Goal: Task Accomplishment & Management: Complete application form

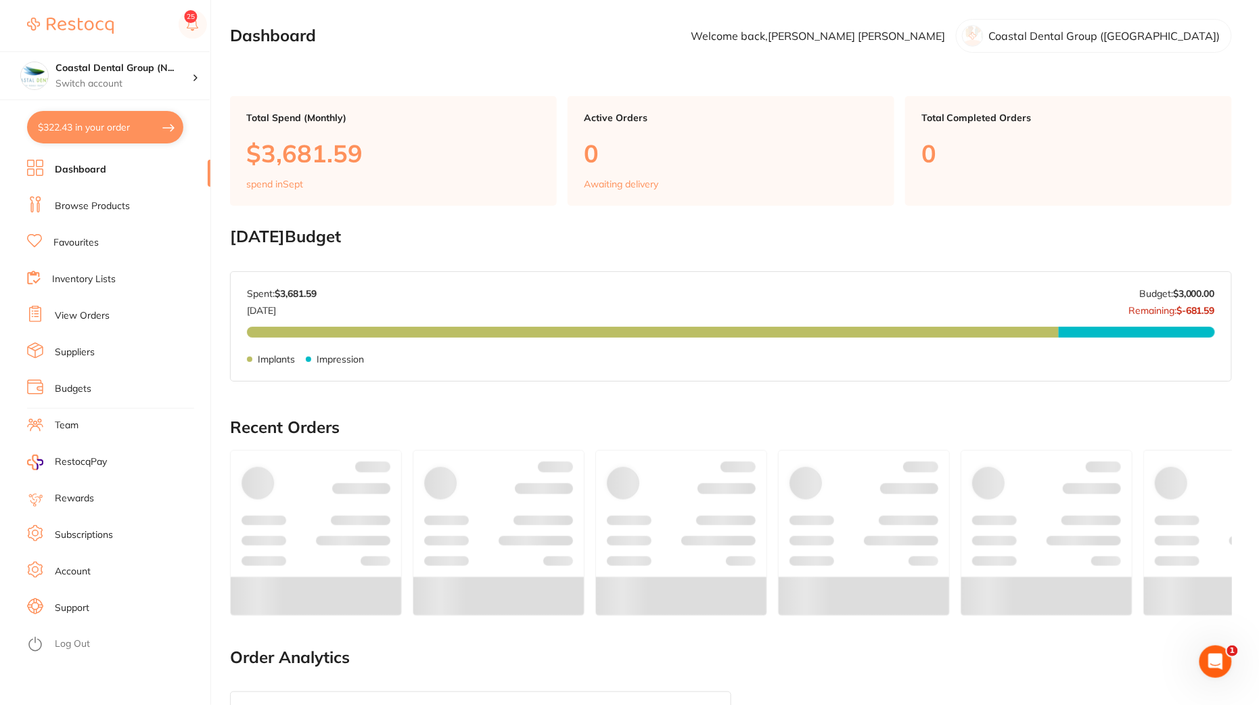
click at [72, 312] on link "View Orders" at bounding box center [82, 316] width 55 height 14
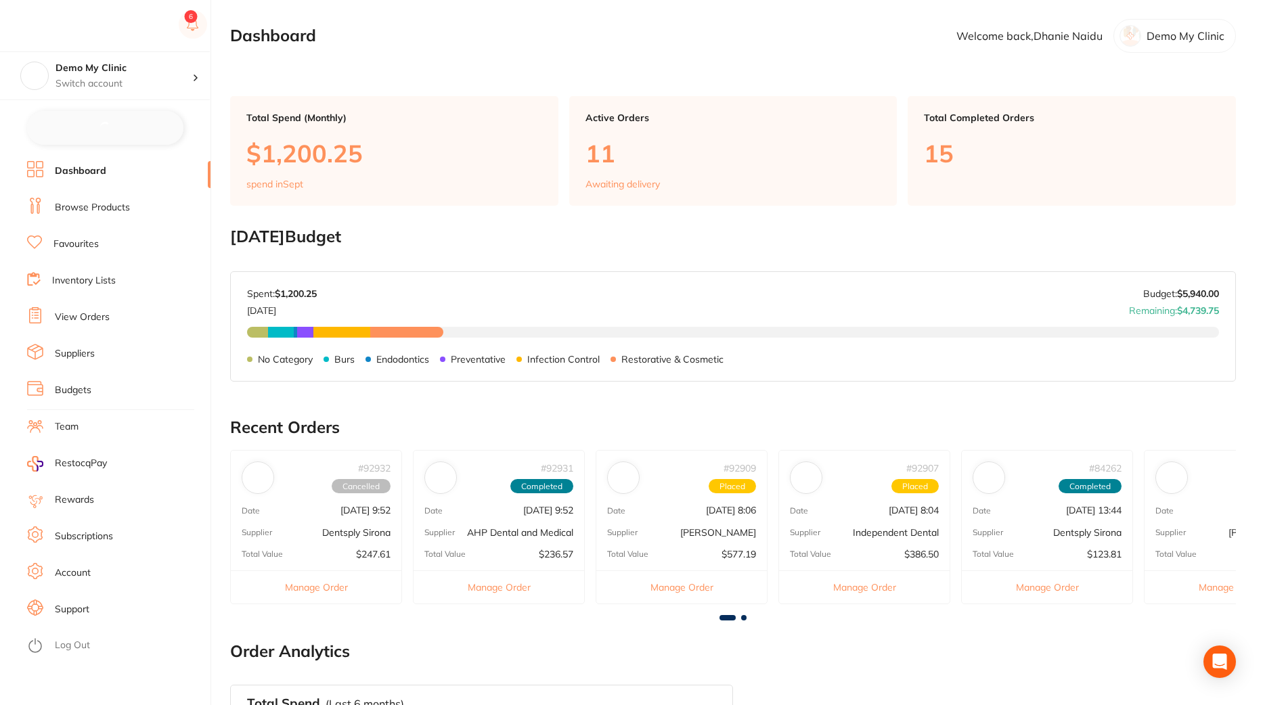
checkbox input "false"
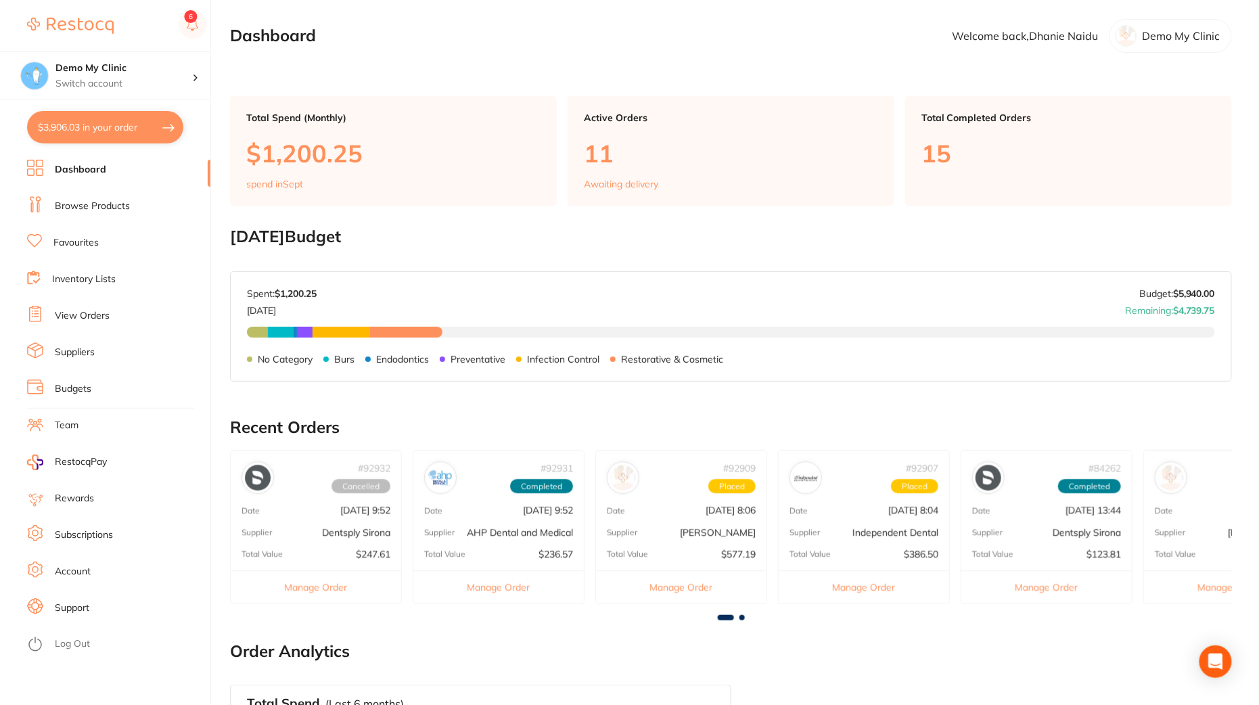
click at [81, 322] on link "View Orders" at bounding box center [82, 316] width 55 height 14
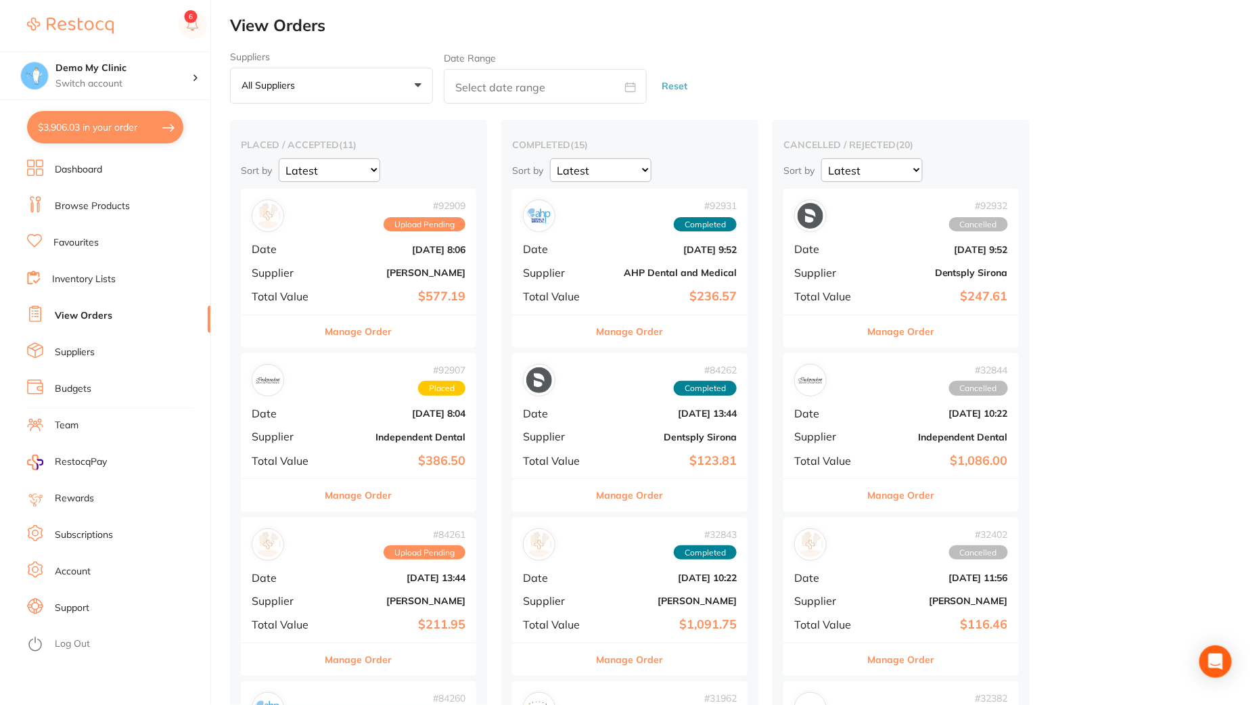
click at [104, 179] on li "Dashboard" at bounding box center [118, 170] width 183 height 20
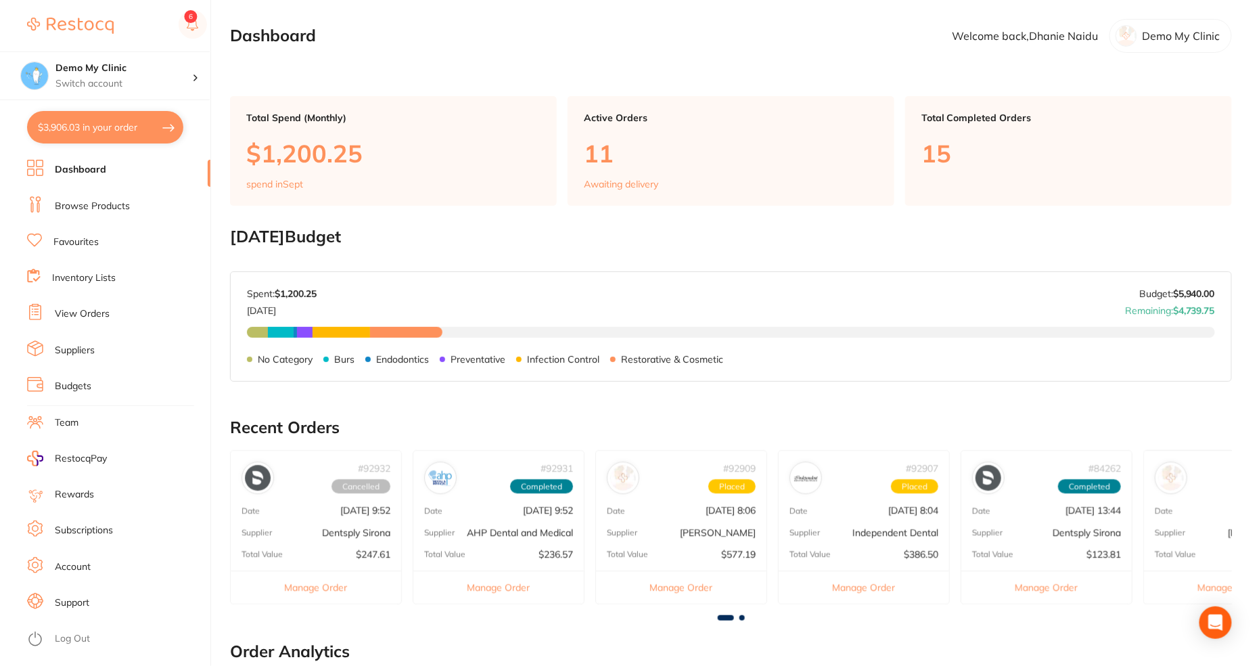
click at [123, 205] on link "Browse Products" at bounding box center [92, 207] width 75 height 14
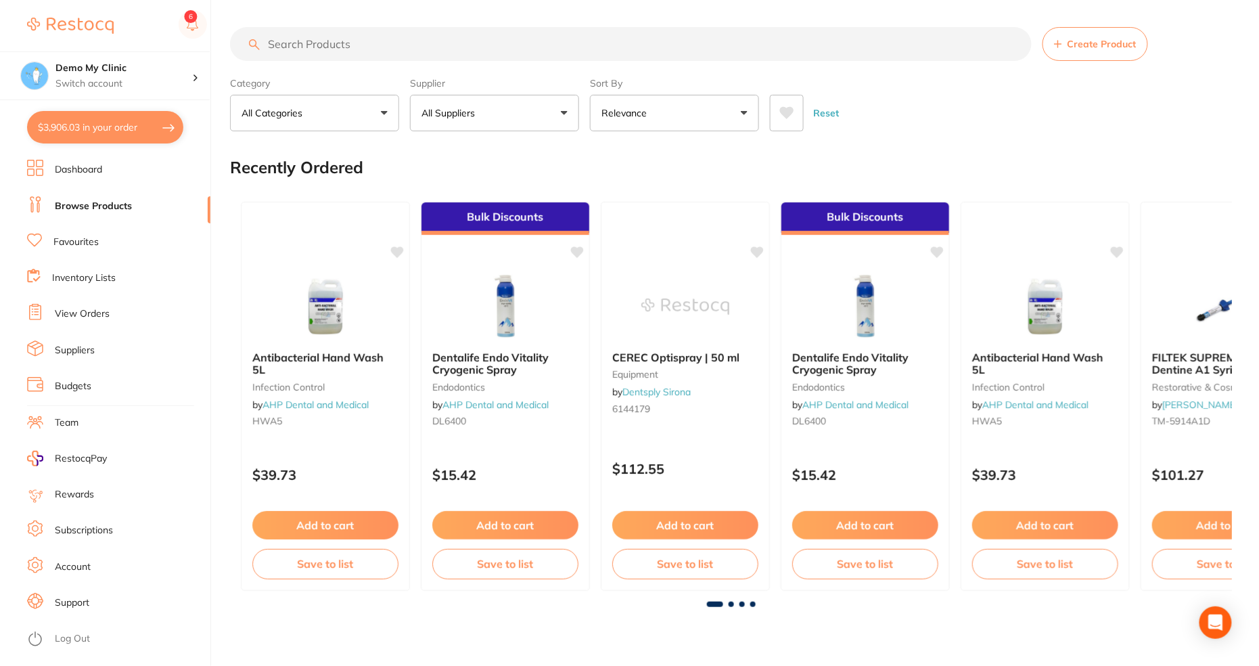
click at [363, 51] on input "search" at bounding box center [631, 44] width 802 height 34
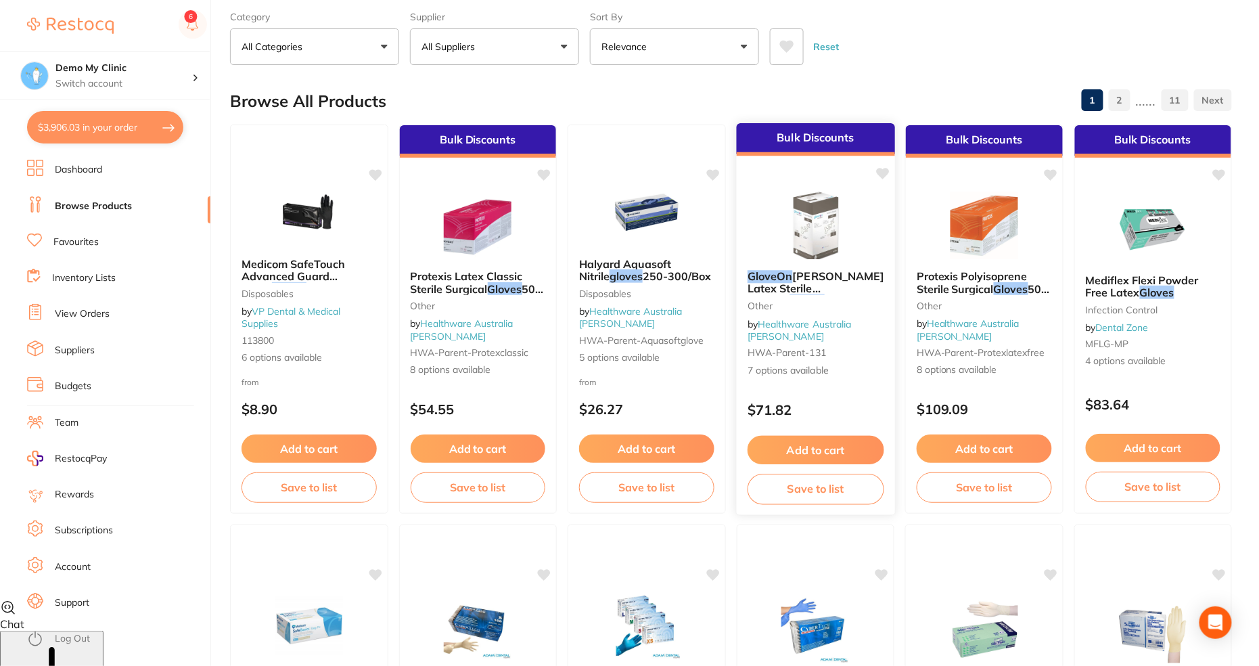
scroll to position [44, 0]
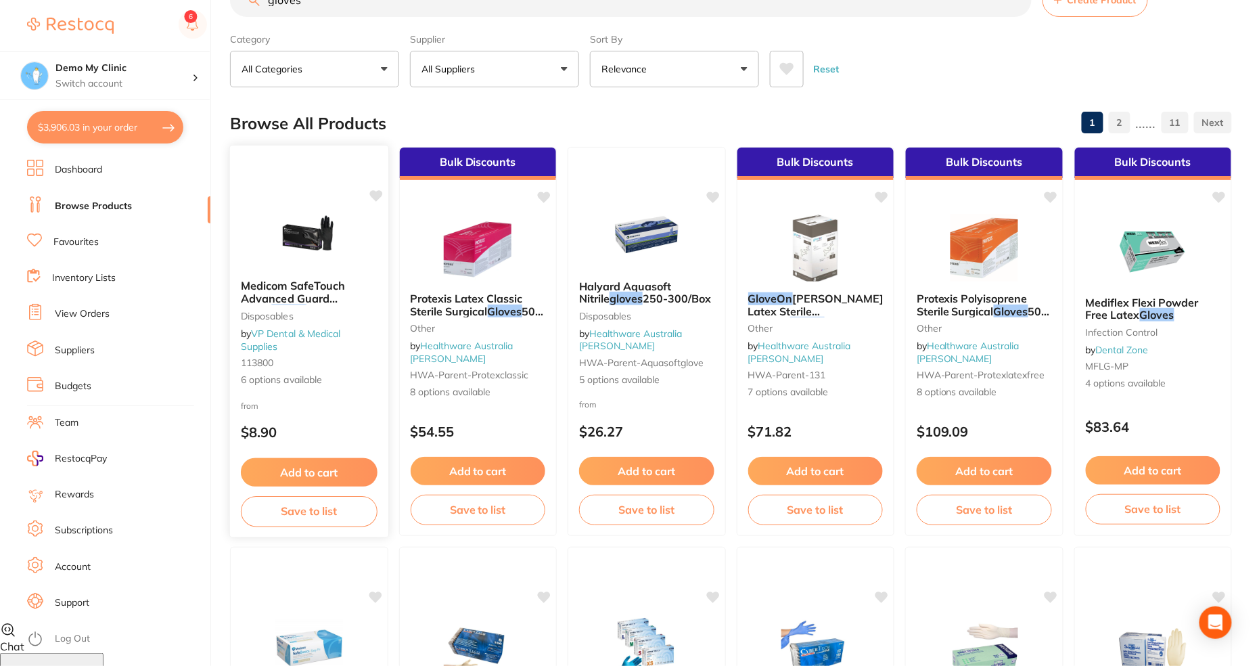
type input "gloves"
click at [326, 472] on button "Add to cart" at bounding box center [309, 472] width 136 height 29
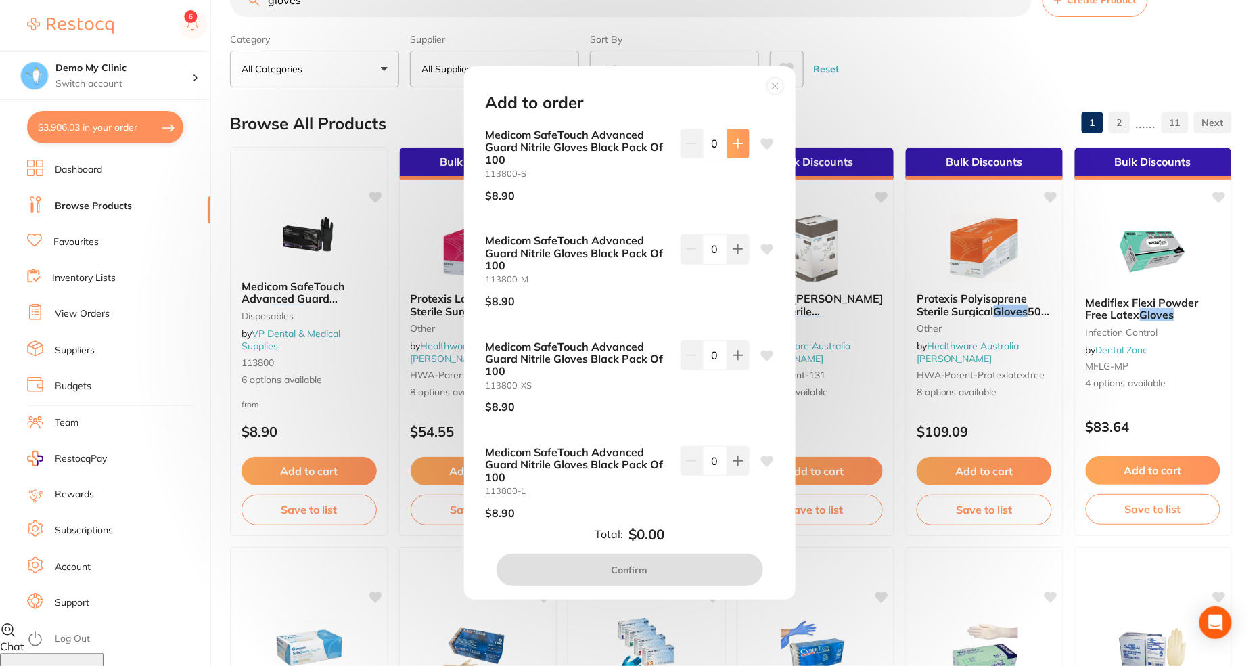
click at [742, 143] on button at bounding box center [738, 144] width 22 height 30
type input "1"
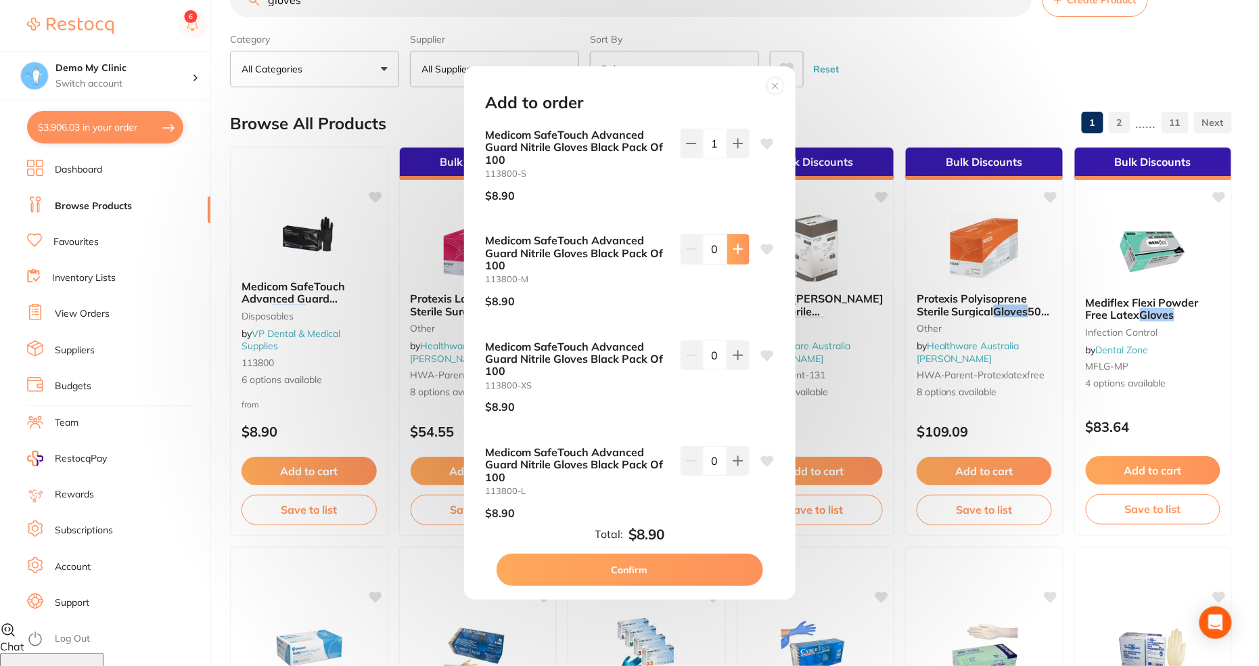
click at [736, 244] on icon at bounding box center [738, 249] width 11 height 11
type input "1"
click at [629, 570] on button "Confirm" at bounding box center [630, 569] width 267 height 32
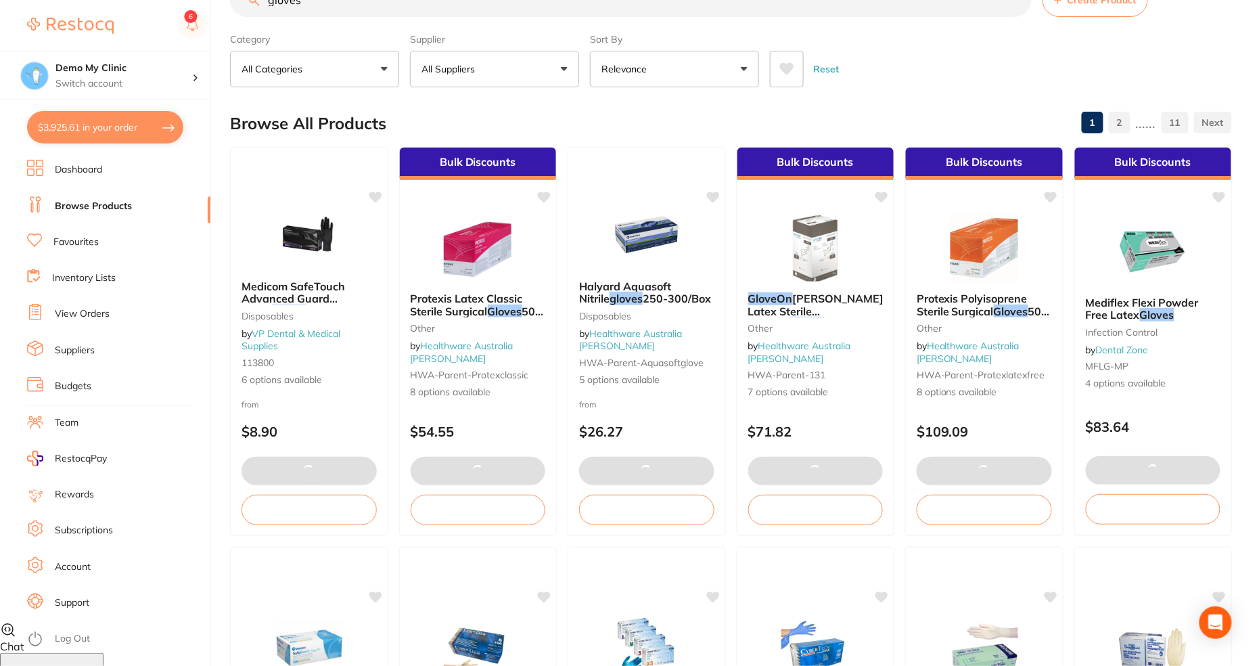
click at [100, 134] on button "$3,925.61 in your order" at bounding box center [105, 127] width 156 height 32
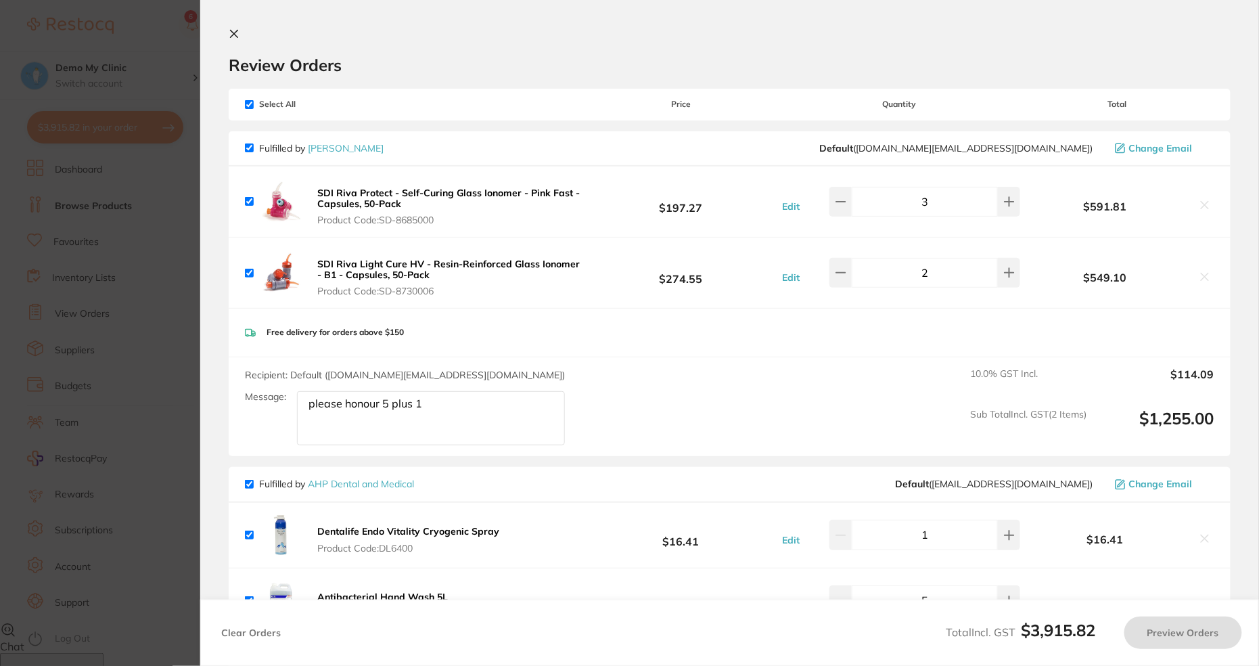
checkbox input "true"
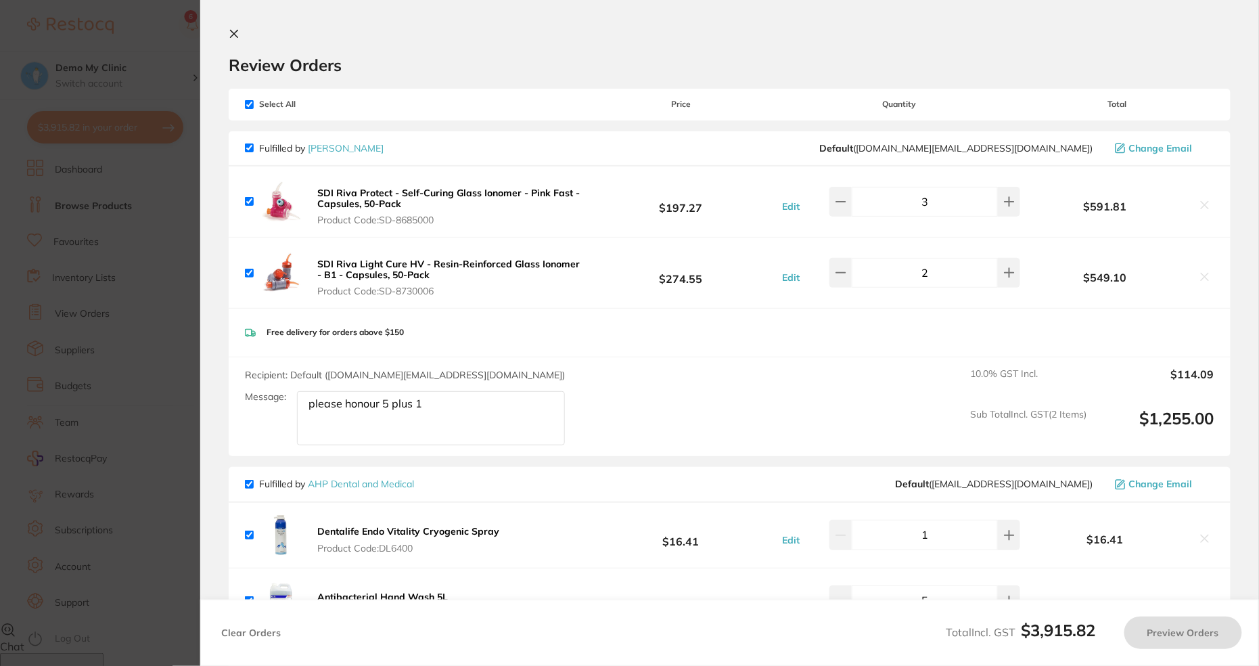
checkbox input "true"
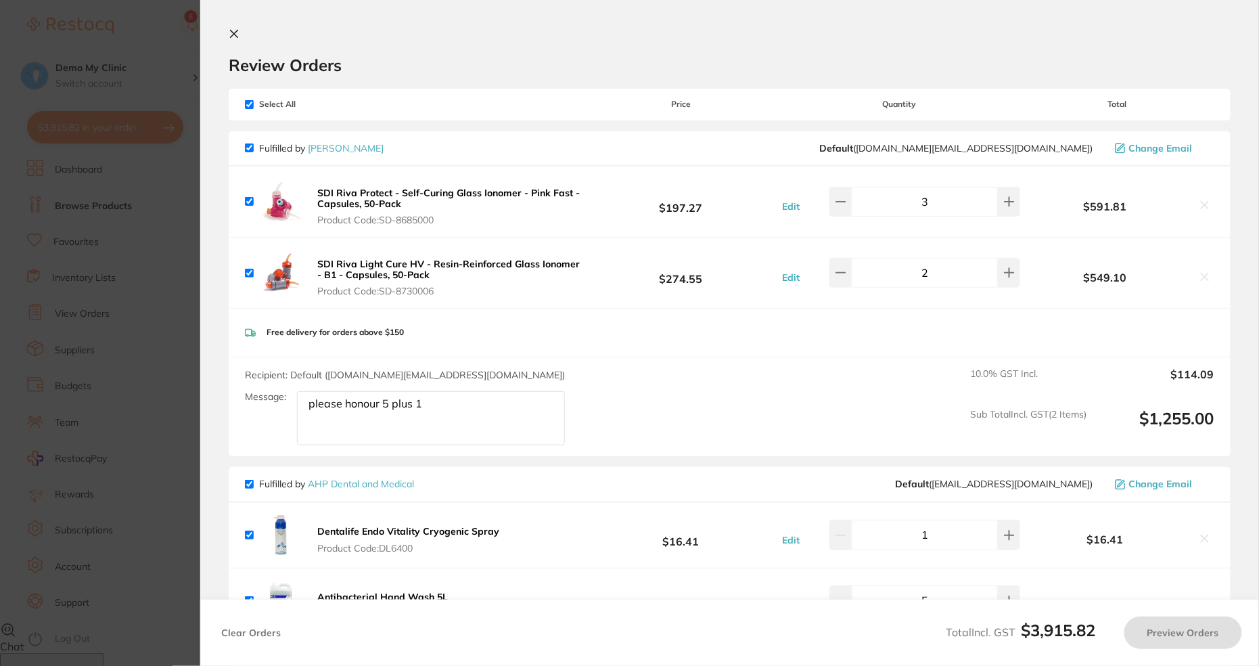
checkbox input "true"
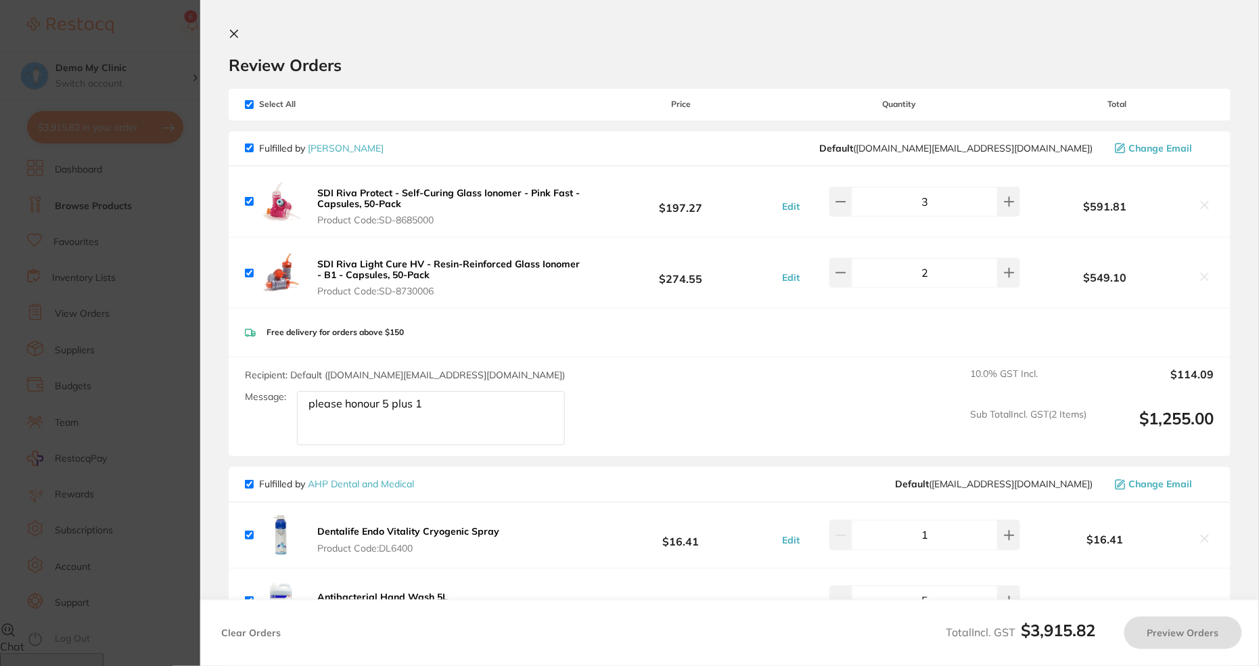
checkbox input "true"
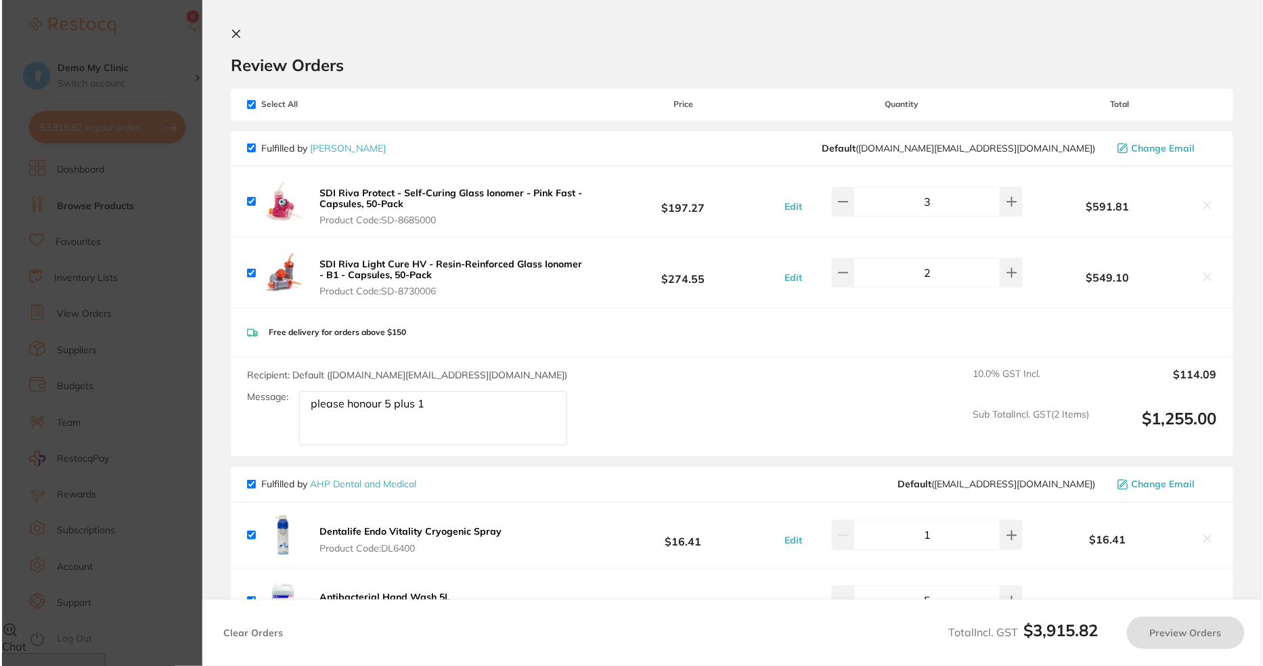
scroll to position [0, 0]
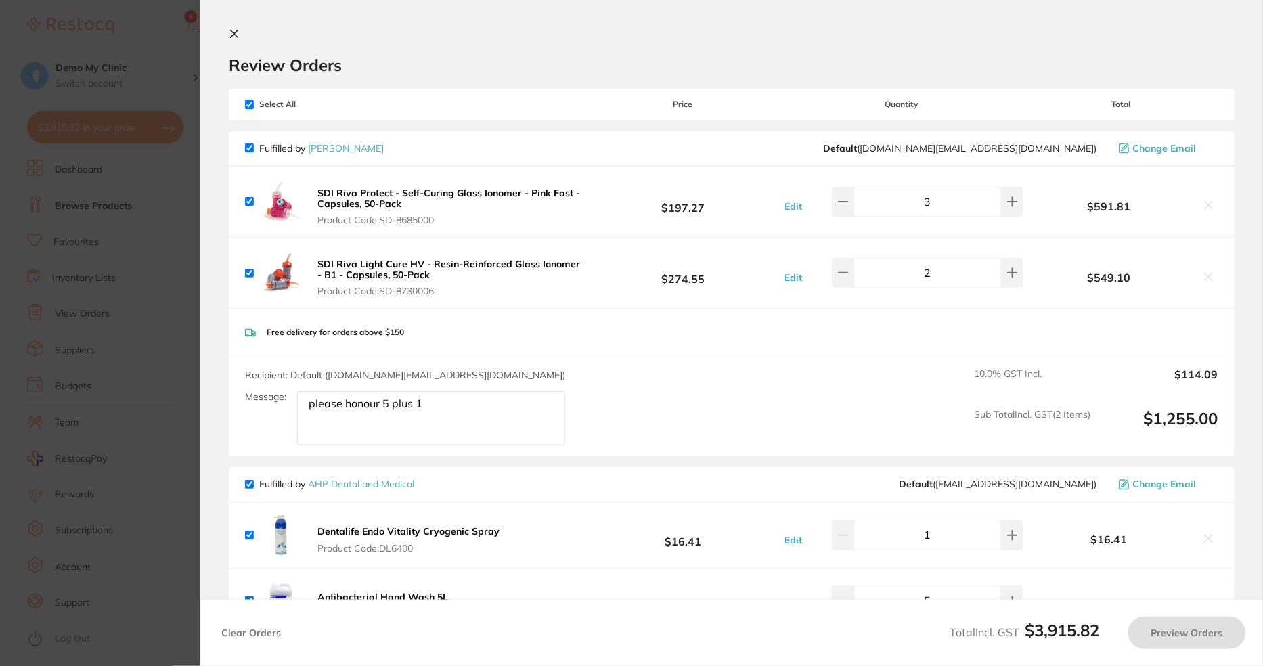
checkbox input "true"
click at [237, 32] on icon at bounding box center [234, 33] width 11 height 11
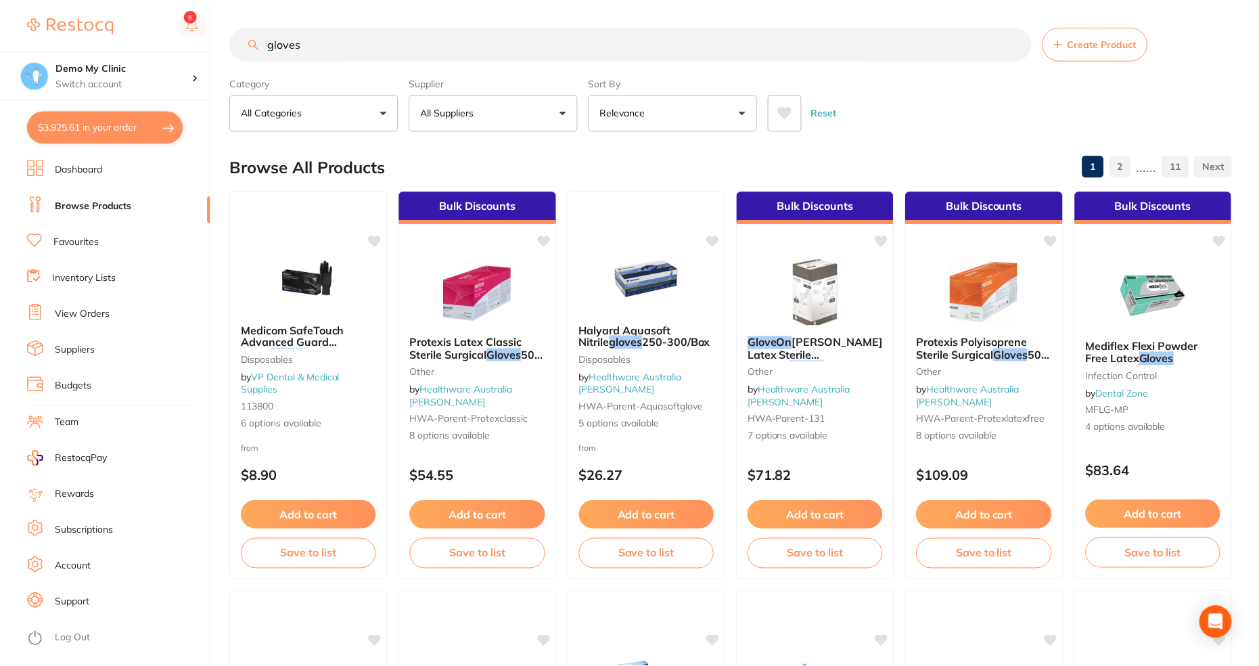
scroll to position [44, 0]
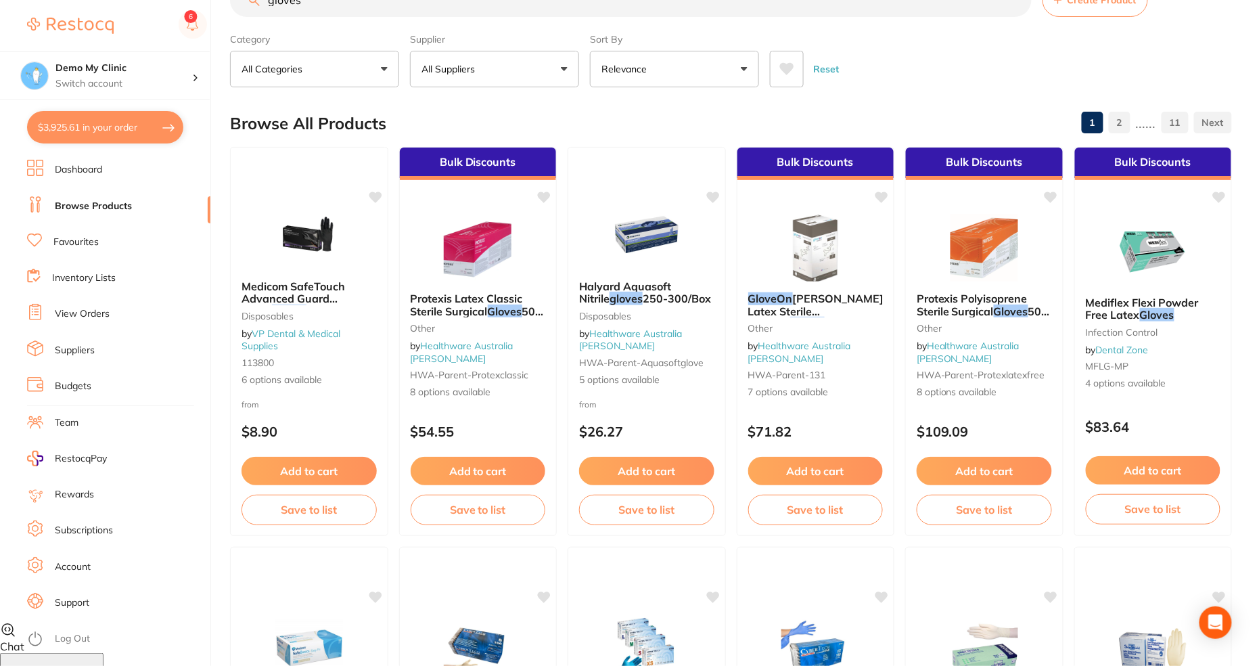
click at [99, 118] on button "$3,925.61 in your order" at bounding box center [105, 127] width 156 height 32
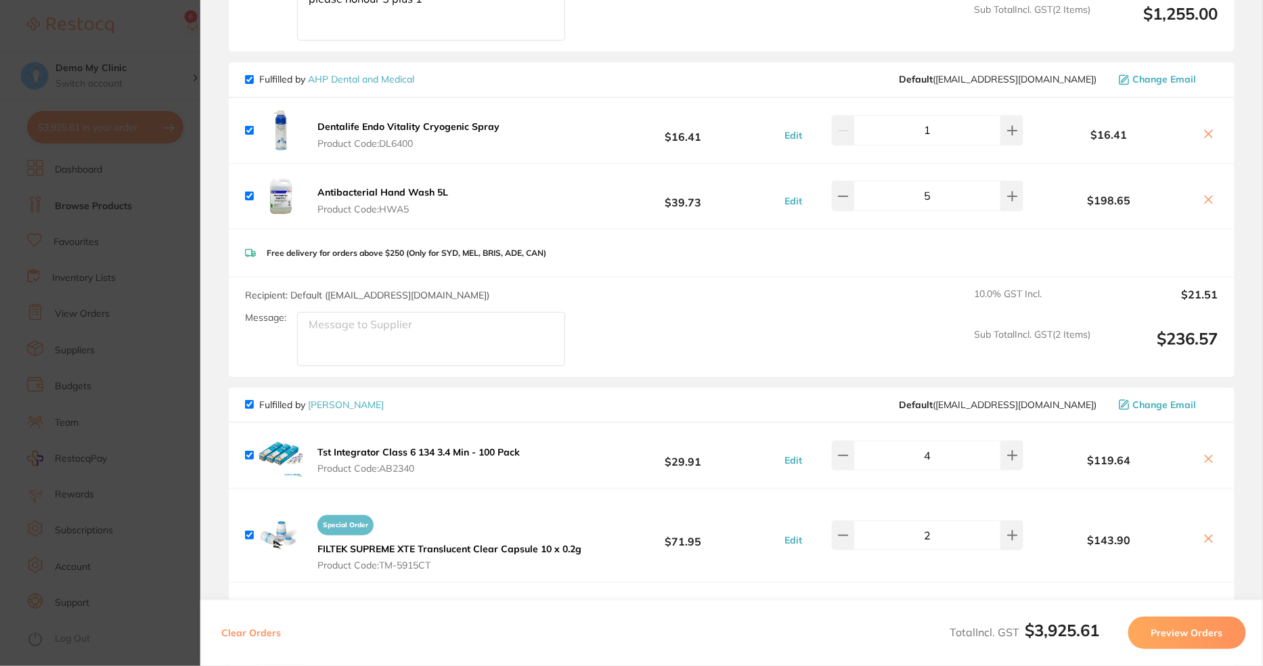
scroll to position [0, 0]
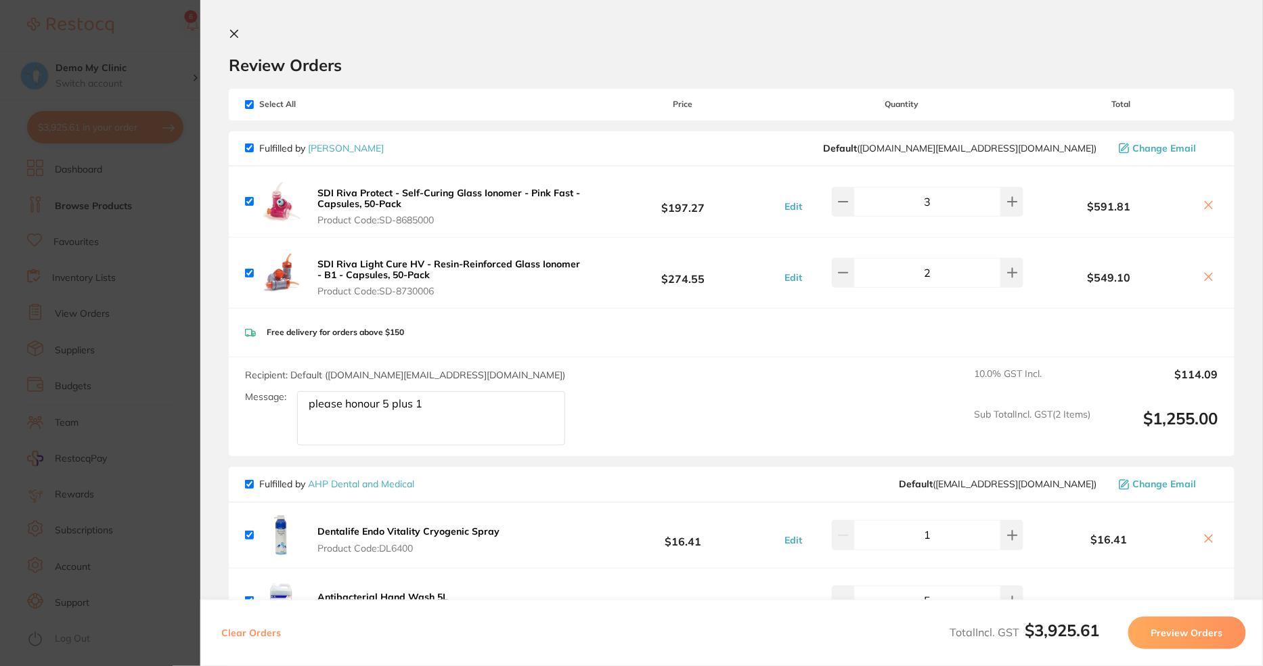
click at [230, 37] on icon at bounding box center [234, 33] width 11 height 11
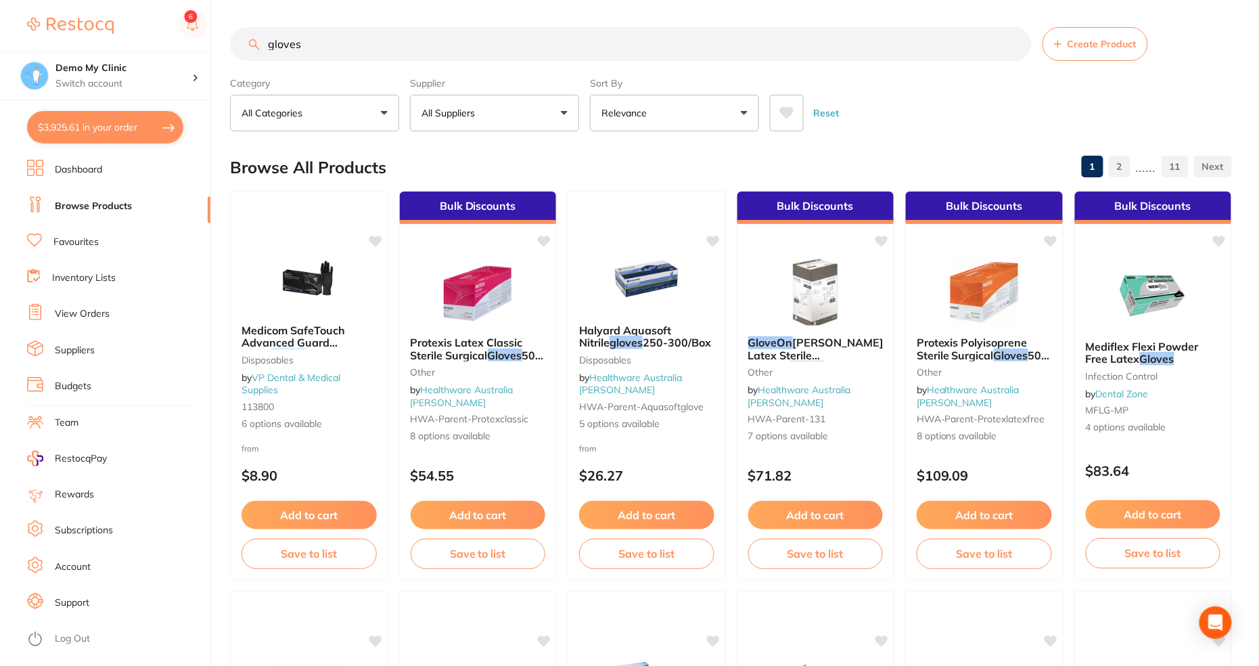
click at [78, 354] on link "Suppliers" at bounding box center [75, 351] width 40 height 14
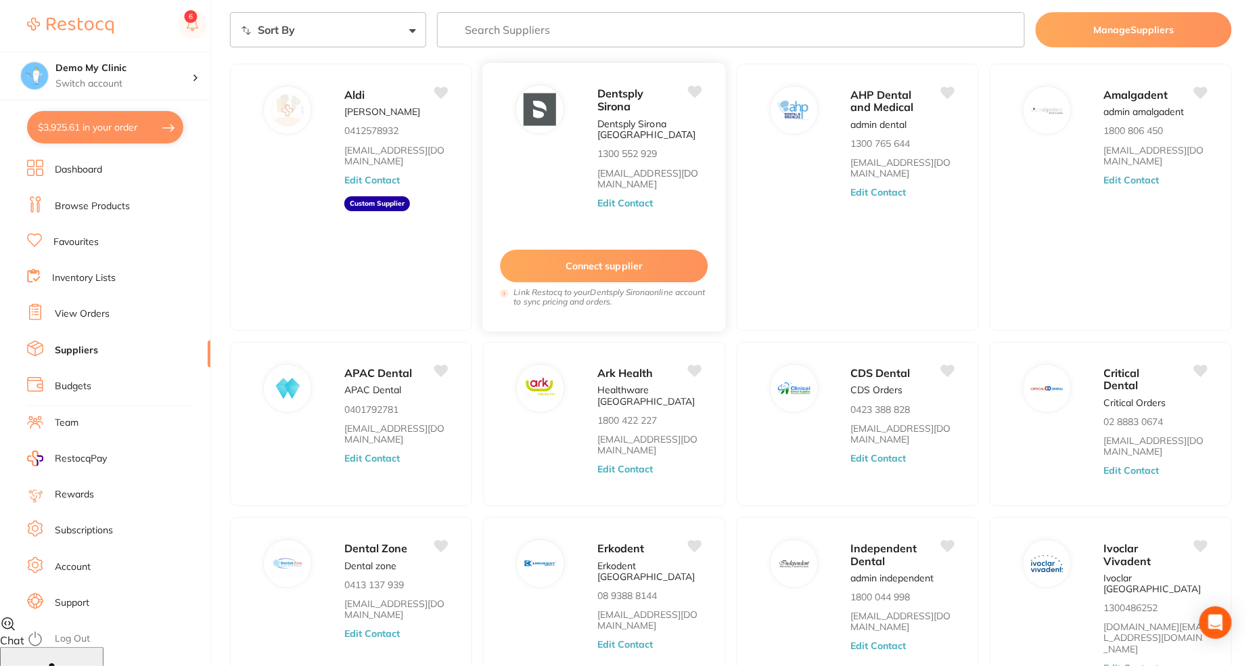
scroll to position [155, 0]
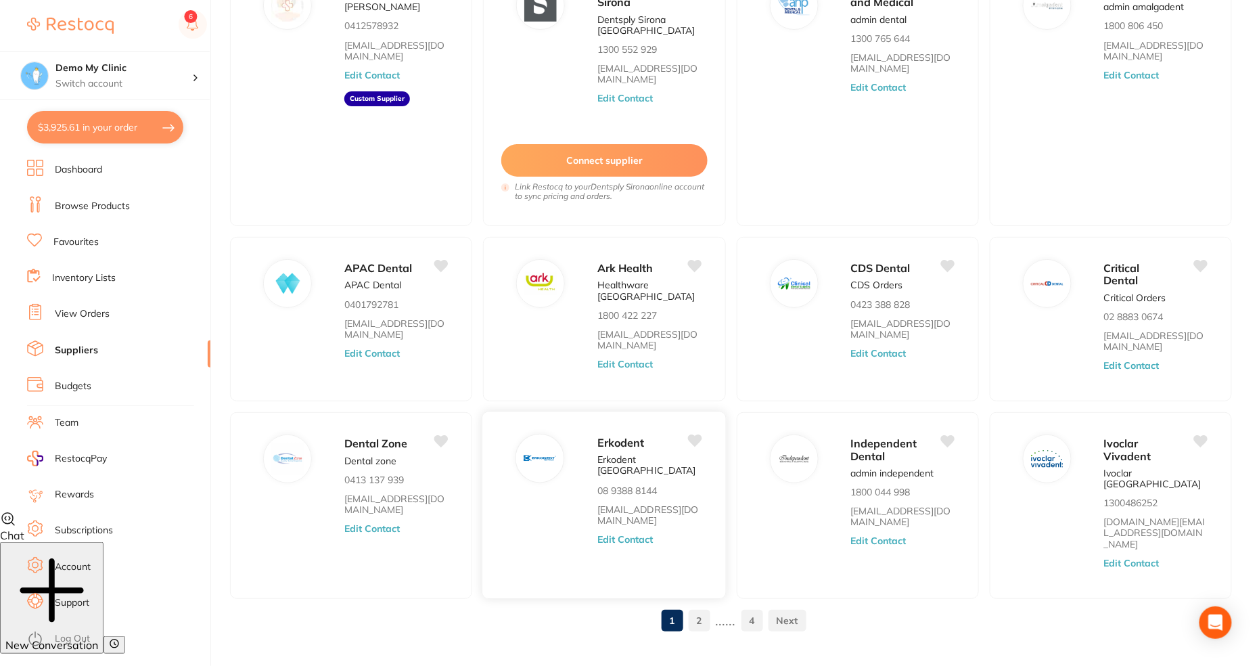
click at [639, 535] on button "Edit Contact" at bounding box center [625, 540] width 56 height 11
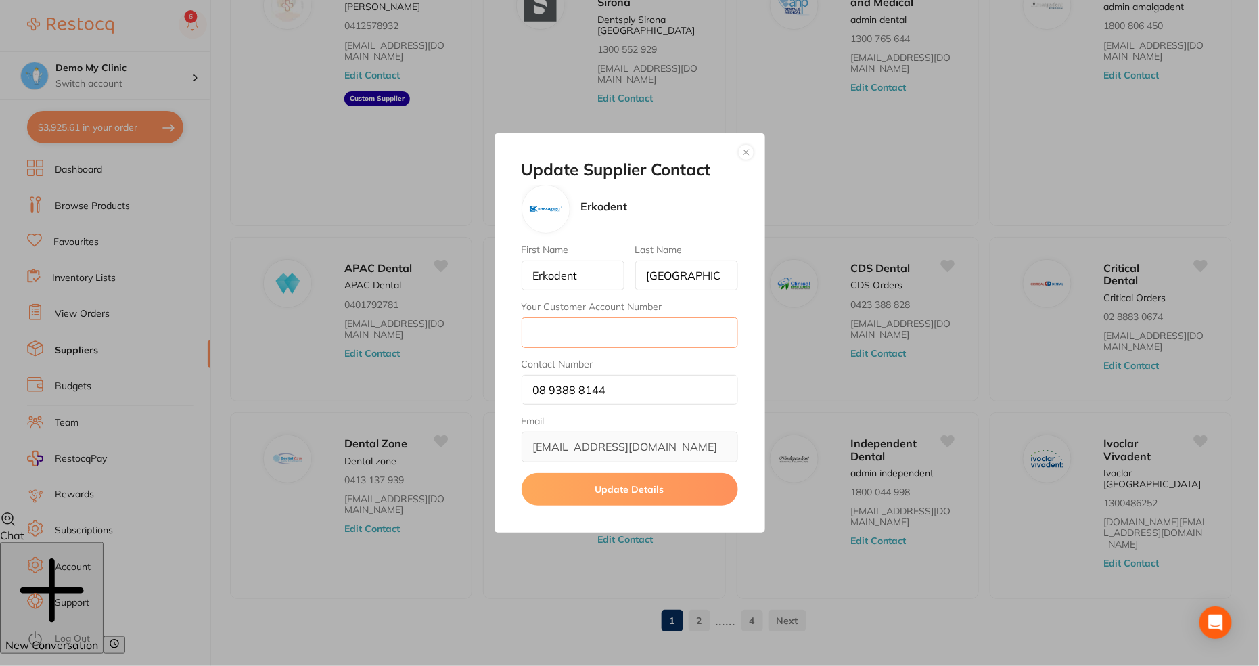
click at [580, 341] on input "Your Customer Account Number" at bounding box center [630, 332] width 217 height 30
type input "g"
click at [743, 156] on button "button" at bounding box center [746, 152] width 16 height 16
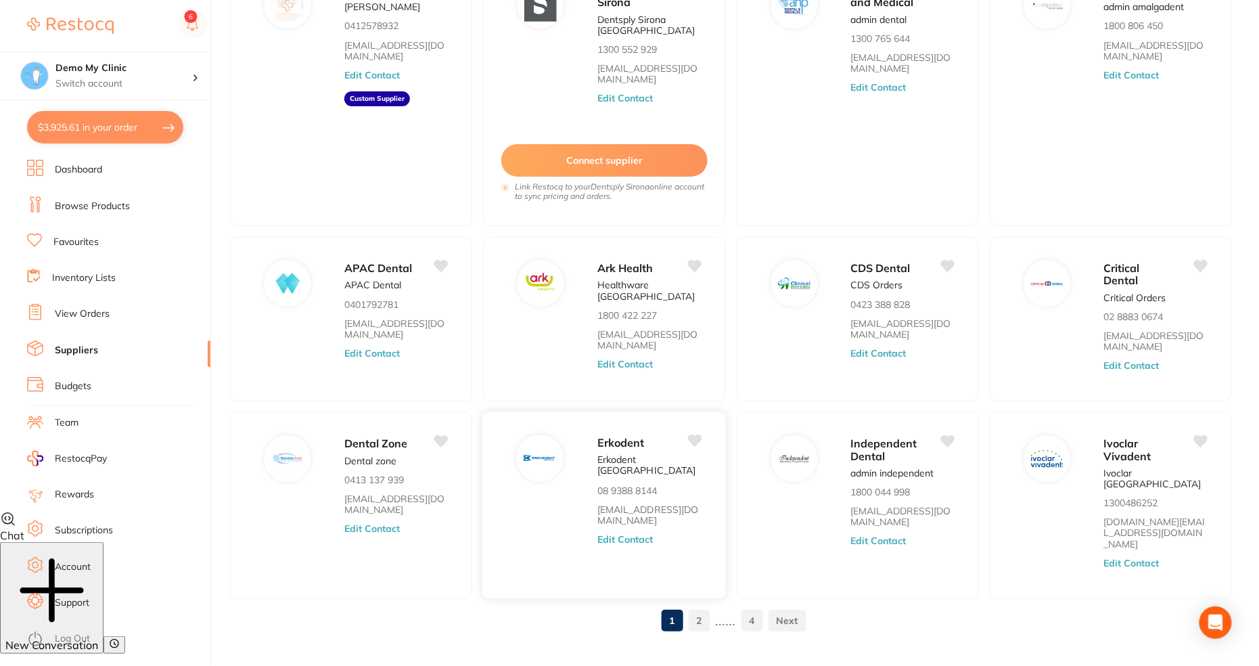
click at [622, 535] on button "Edit Contact" at bounding box center [625, 540] width 56 height 11
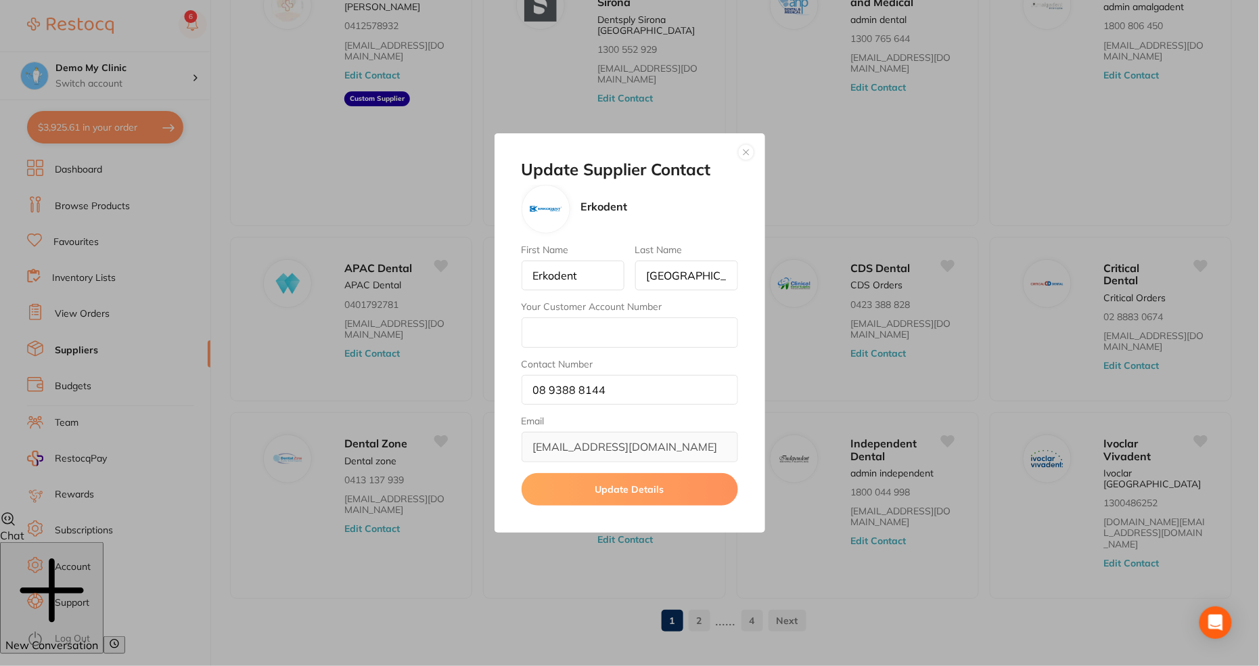
click at [748, 150] on button "button" at bounding box center [746, 152] width 16 height 16
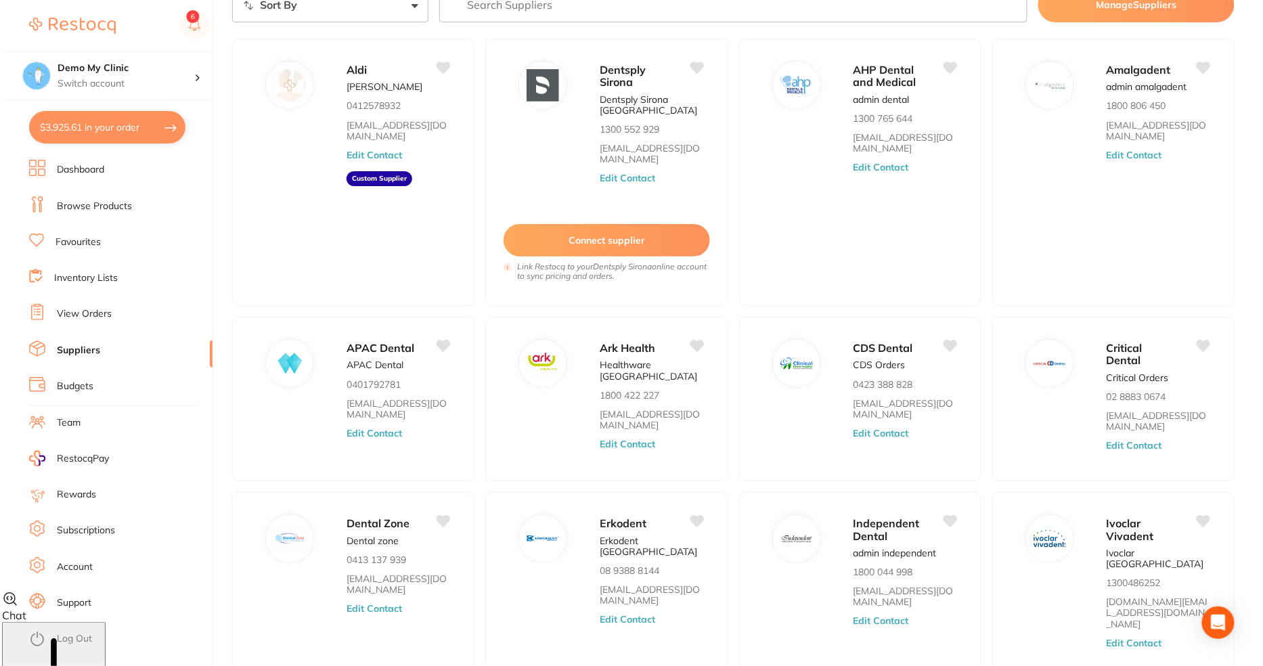
scroll to position [0, 0]
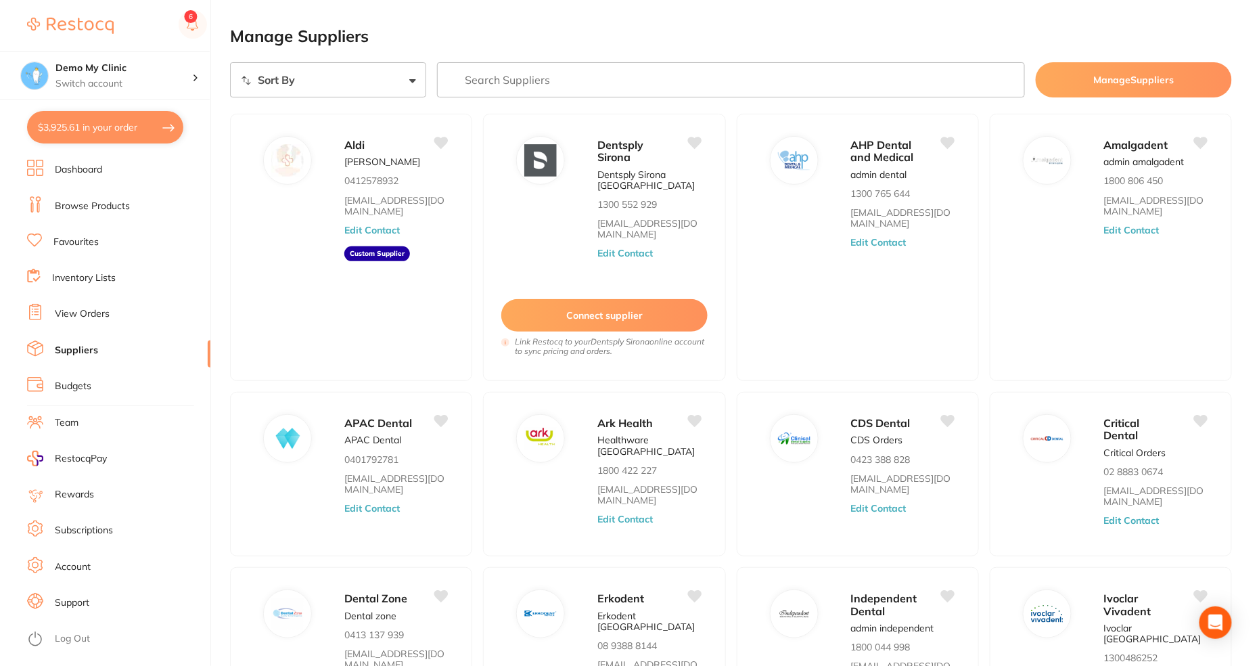
click at [73, 118] on button "$3,925.61 in your order" at bounding box center [105, 127] width 156 height 32
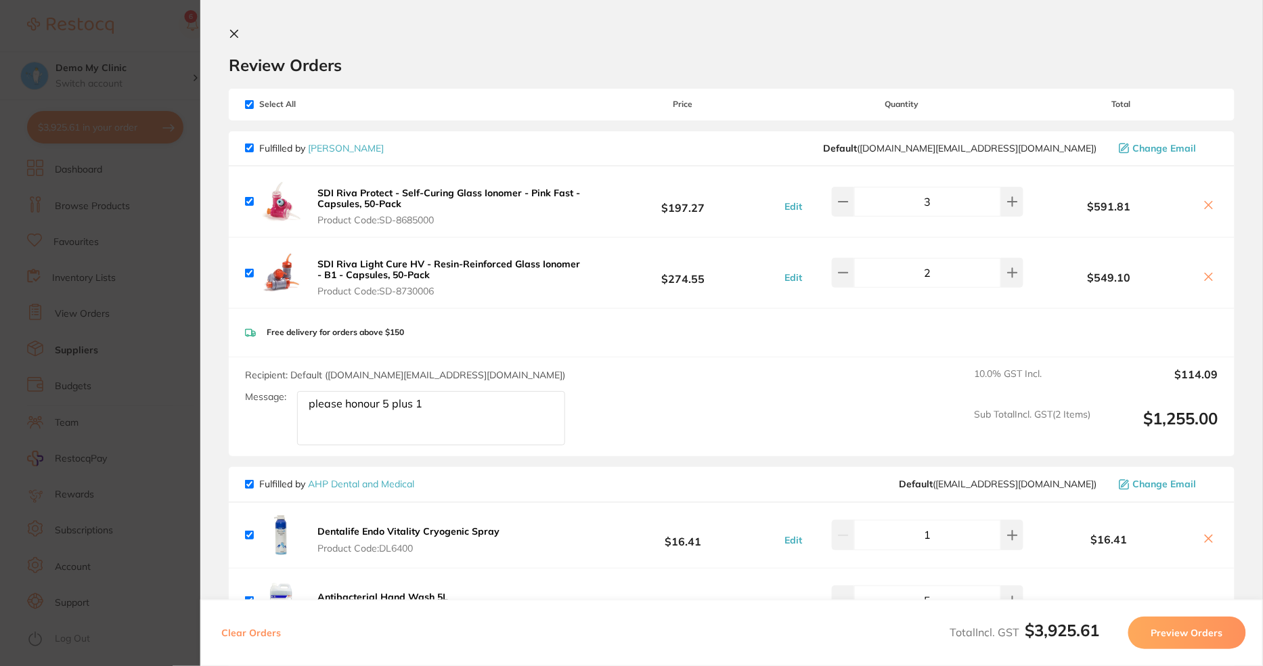
click at [235, 35] on icon at bounding box center [234, 33] width 7 height 7
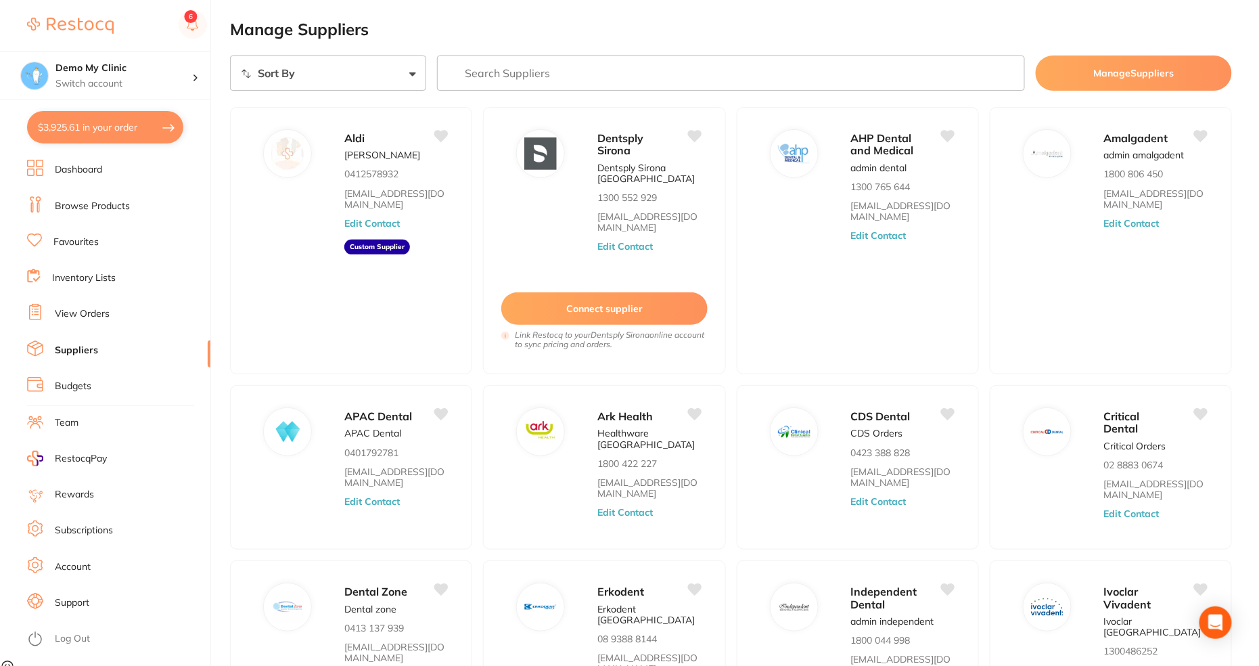
click at [80, 248] on link "Favourites" at bounding box center [75, 242] width 45 height 14
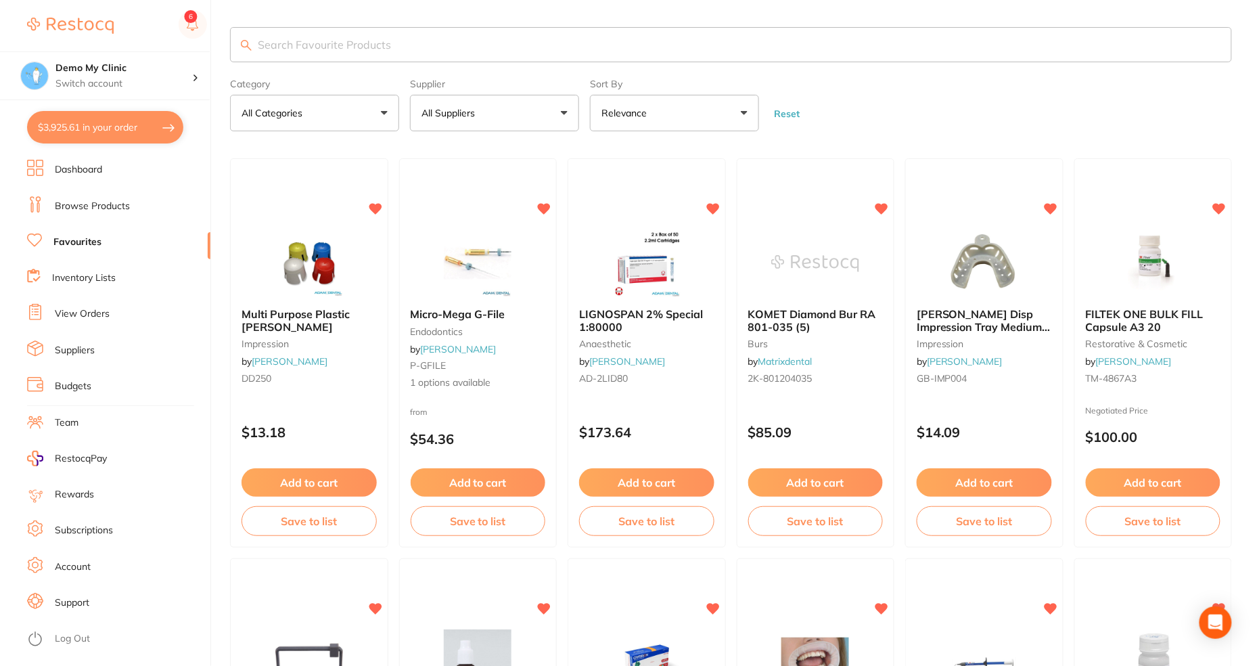
click at [88, 281] on link "Inventory Lists" at bounding box center [84, 278] width 64 height 14
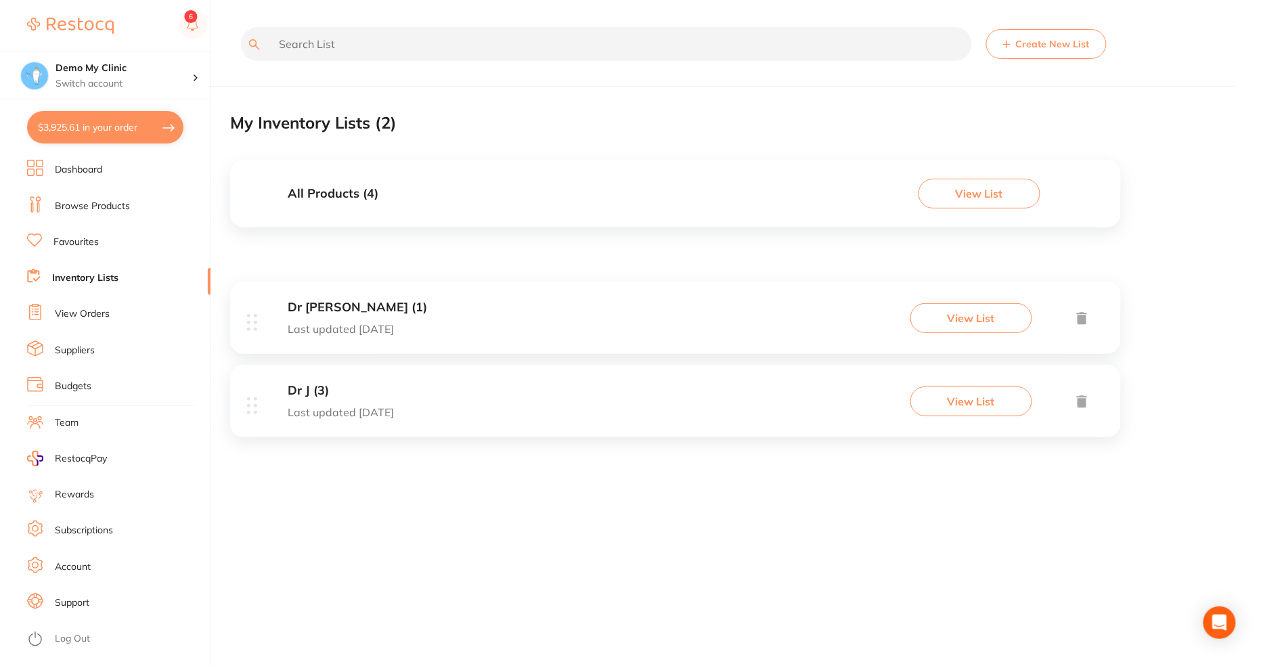
click at [973, 191] on button "View List" at bounding box center [979, 194] width 122 height 30
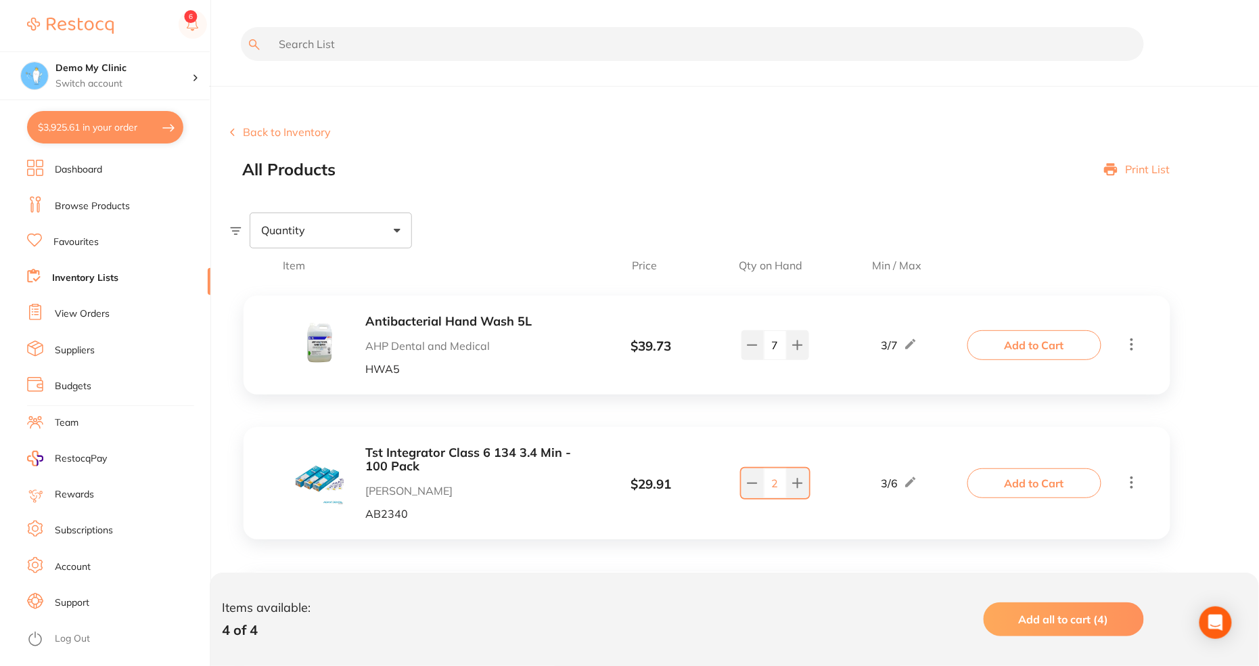
click at [248, 133] on button "Back to Inventory" at bounding box center [280, 132] width 101 height 12
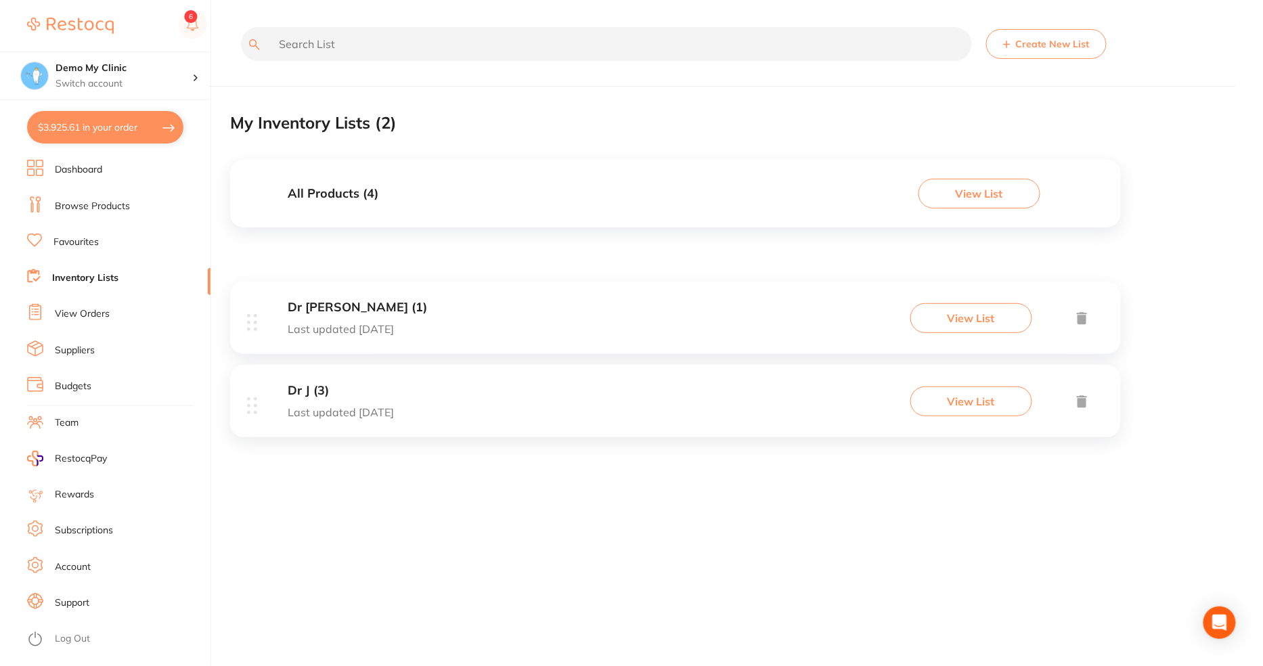
click at [396, 298] on div "Dr Meg (1) Last updated 3 days ago View List" at bounding box center [675, 317] width 890 height 72
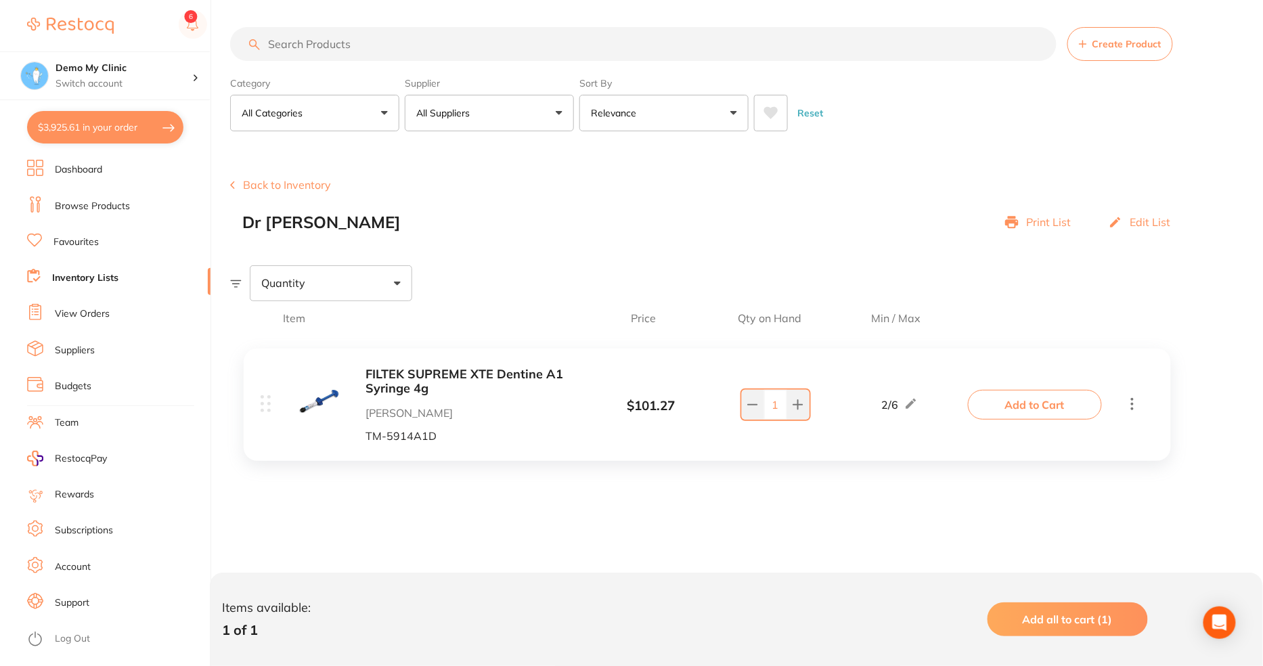
click at [90, 309] on link "View Orders" at bounding box center [82, 314] width 55 height 14
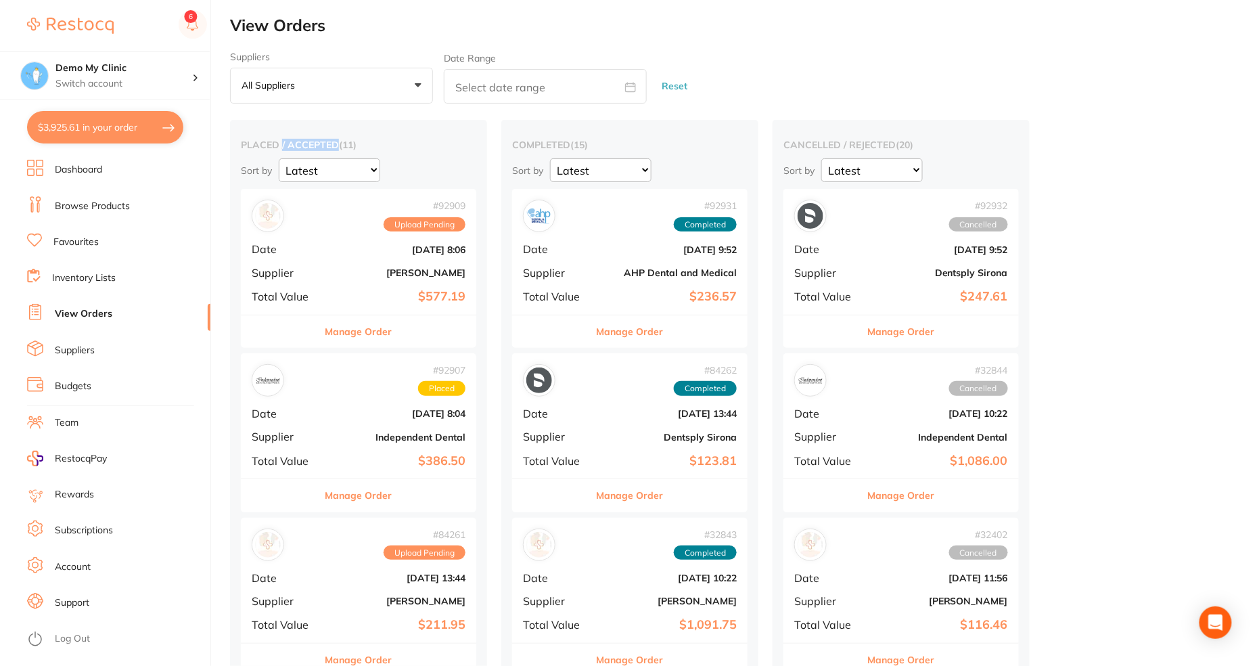
drag, startPoint x: 282, startPoint y: 144, endPoint x: 338, endPoint y: 144, distance: 56.2
type textarea "/ ACCEPTED"
click at [338, 144] on h2 "placed / accepted ( 11 )" at bounding box center [358, 145] width 235 height 12
drag, startPoint x: 512, startPoint y: 142, endPoint x: 574, endPoint y: 141, distance: 62.2
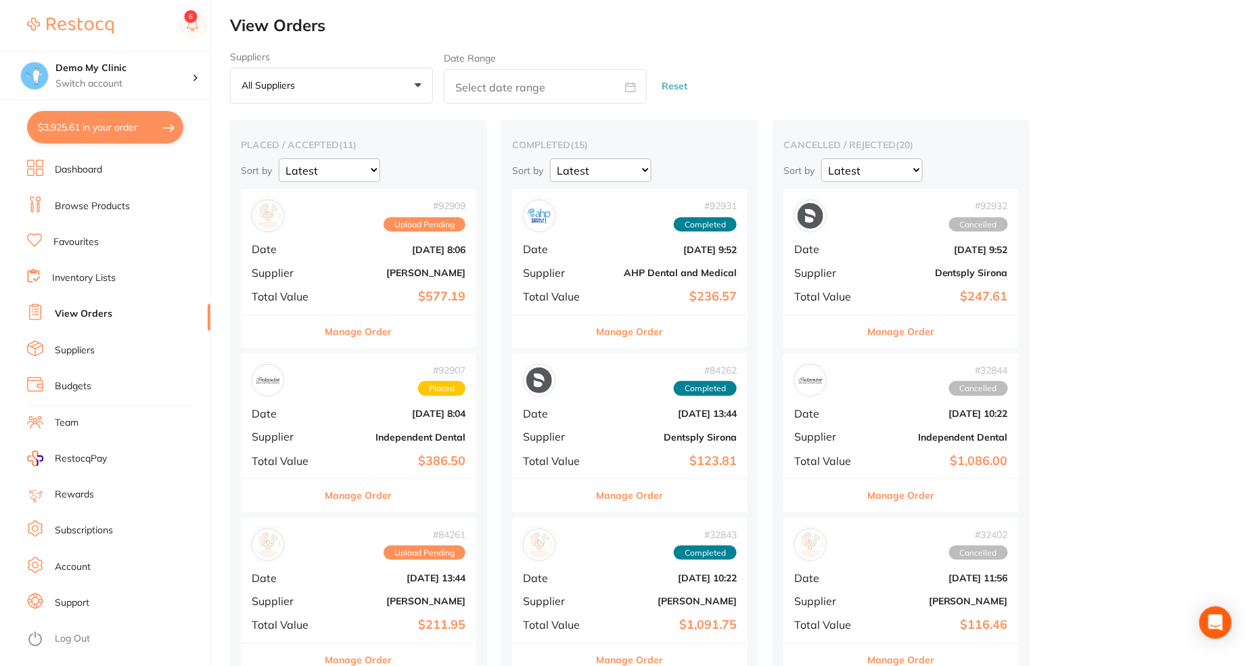
drag, startPoint x: 670, startPoint y: 218, endPoint x: 710, endPoint y: 218, distance: 39.9
click at [710, 218] on div "# 92931 Completed" at bounding box center [630, 216] width 214 height 32
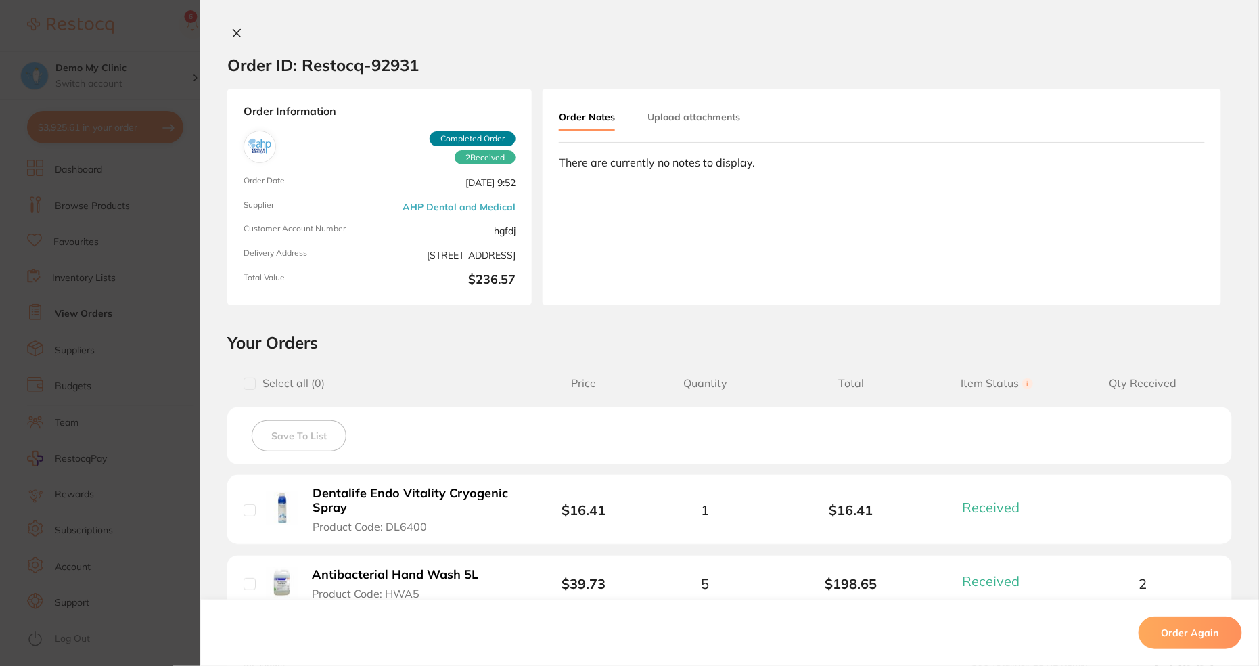
click at [231, 26] on div "Order ID: Restocq- 92931 Order Information 2 Received Completed Order Order Dat…" at bounding box center [729, 333] width 1059 height 666
click at [235, 32] on icon at bounding box center [236, 33] width 11 height 11
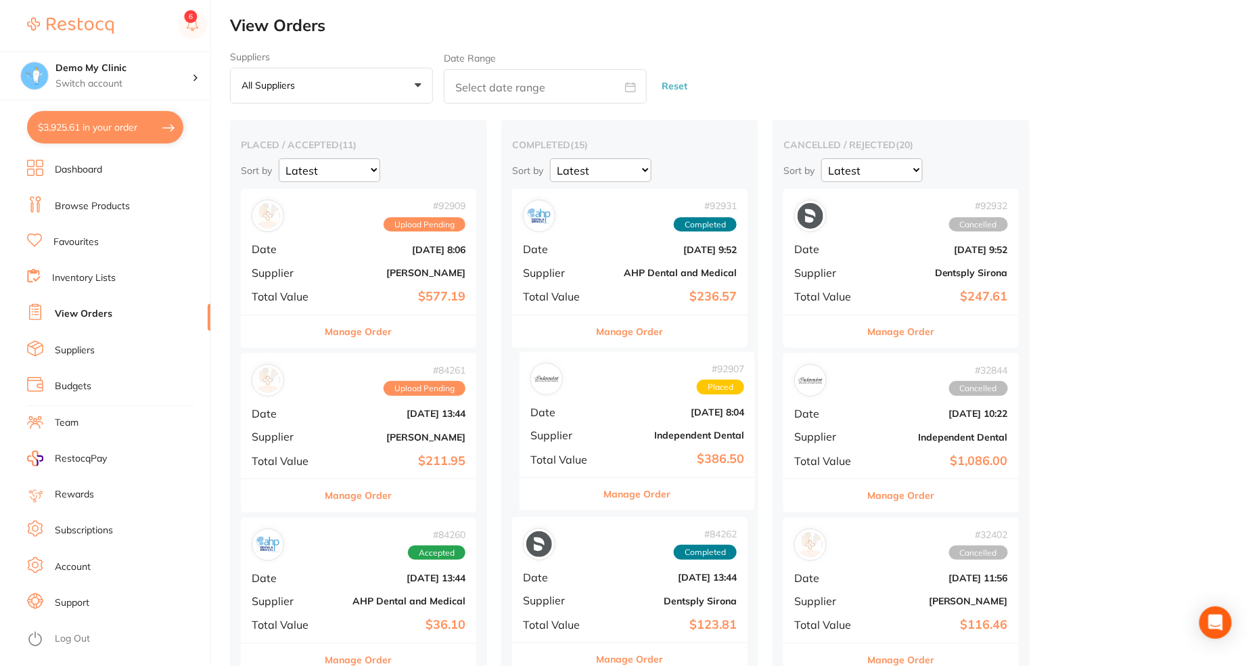
drag, startPoint x: 355, startPoint y: 415, endPoint x: 639, endPoint y: 417, distance: 284.2
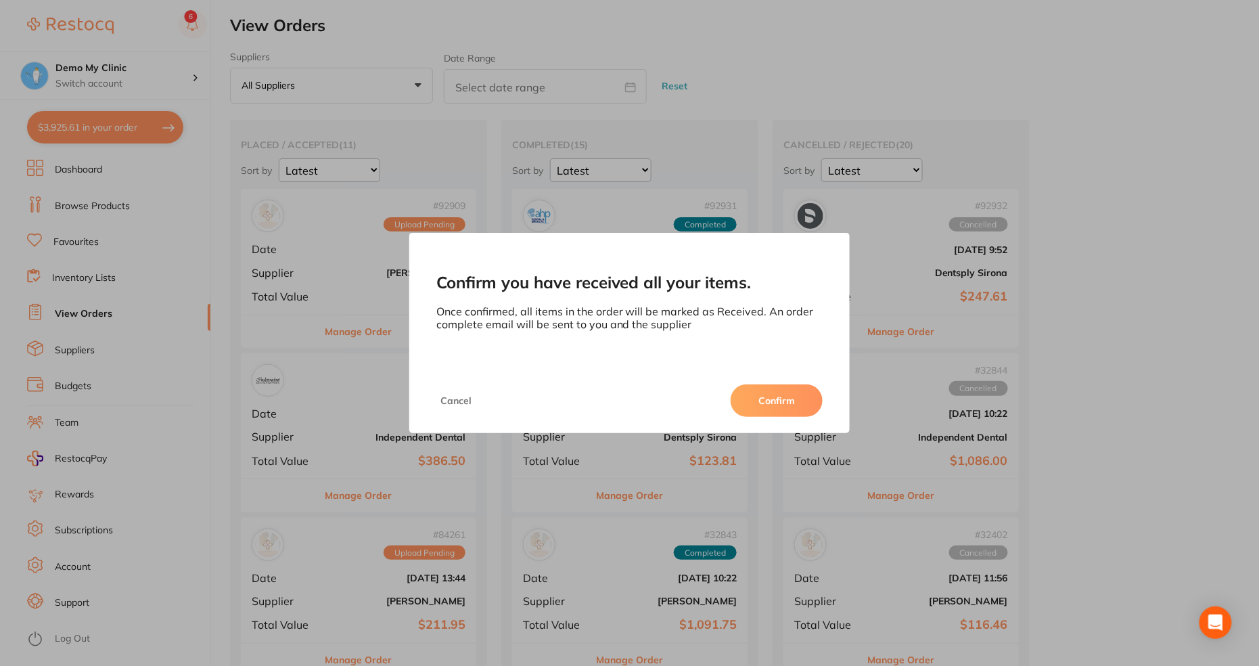
click at [769, 407] on button "Confirm" at bounding box center [777, 400] width 92 height 32
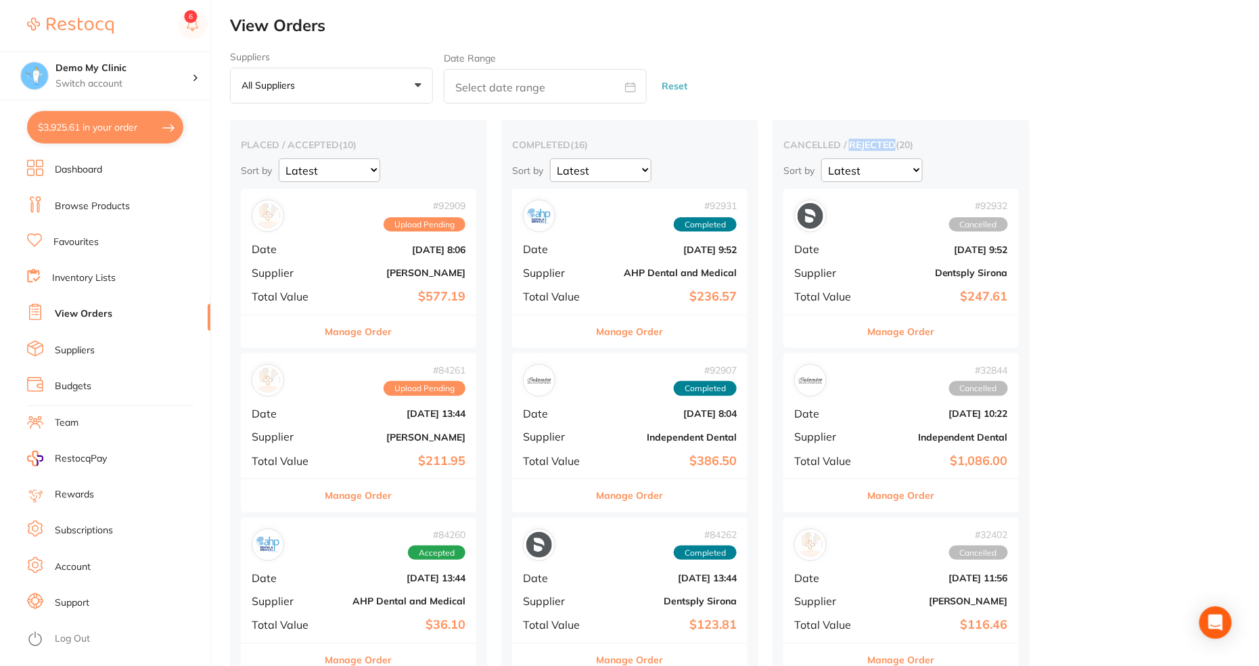
drag, startPoint x: 848, startPoint y: 143, endPoint x: 894, endPoint y: 139, distance: 45.5
click at [894, 139] on h2 "cancelled / rejected ( 20 )" at bounding box center [900, 145] width 235 height 12
click at [79, 382] on link "Budgets" at bounding box center [73, 387] width 37 height 14
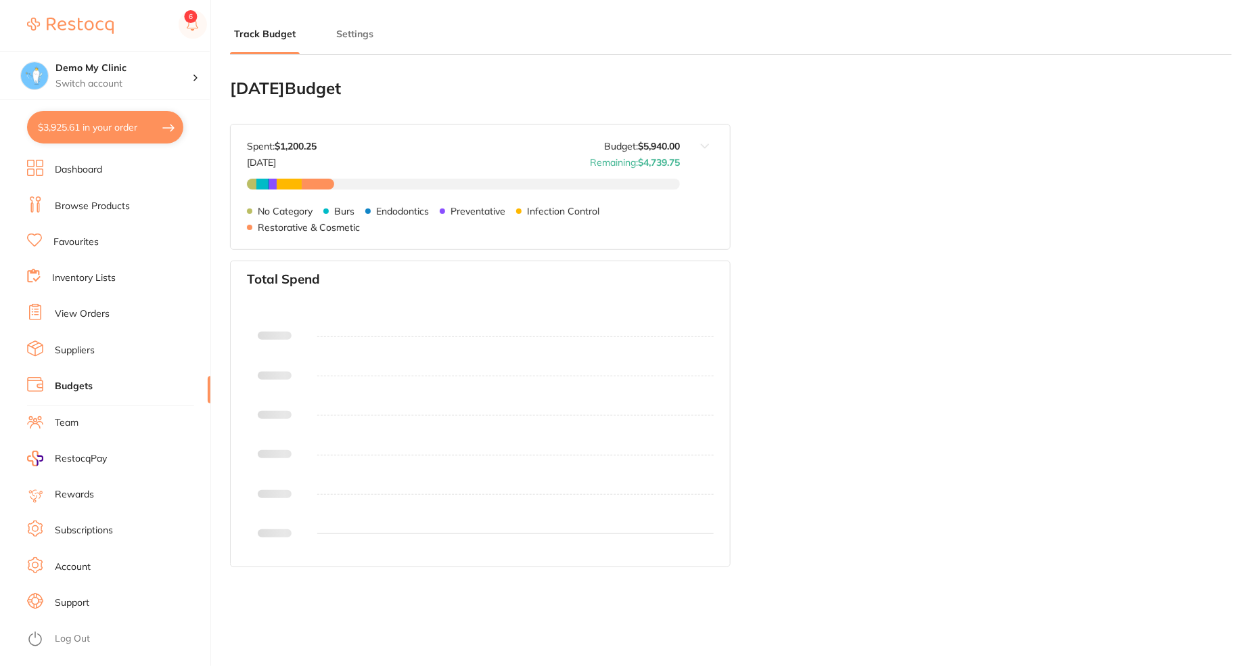
type input "5,000"
type input "5,940"
type input "6.0"
type input "99,000"
type input "5,940"
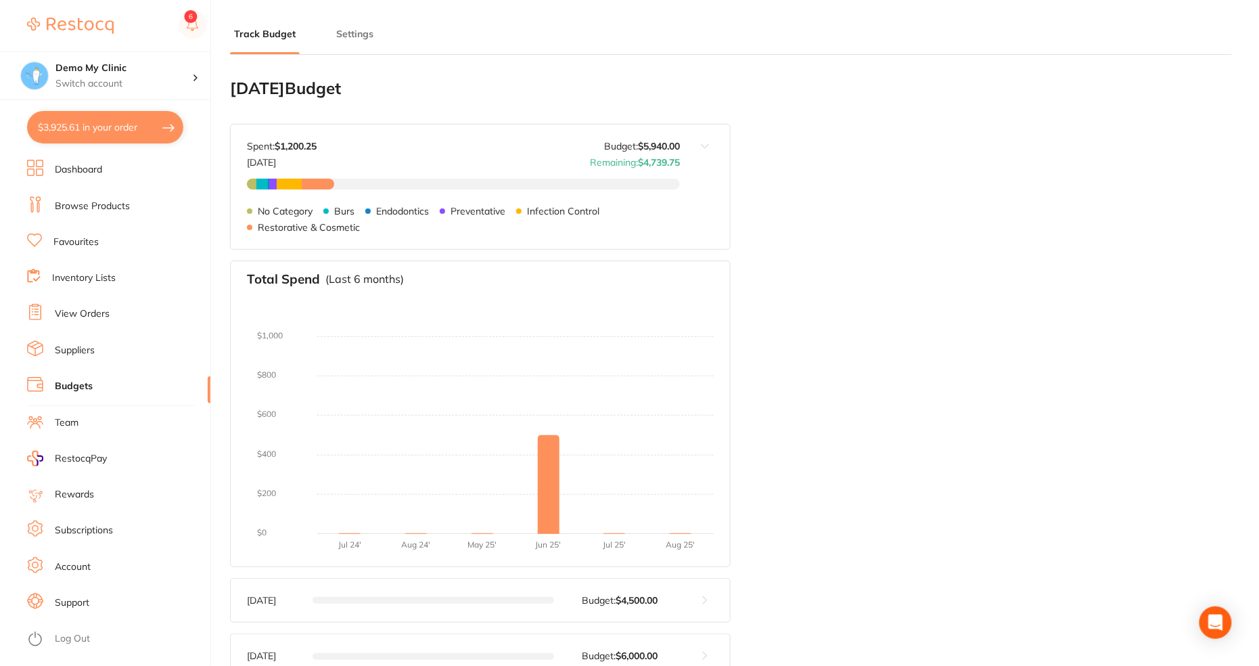
click at [353, 28] on button "Settings" at bounding box center [354, 34] width 45 height 13
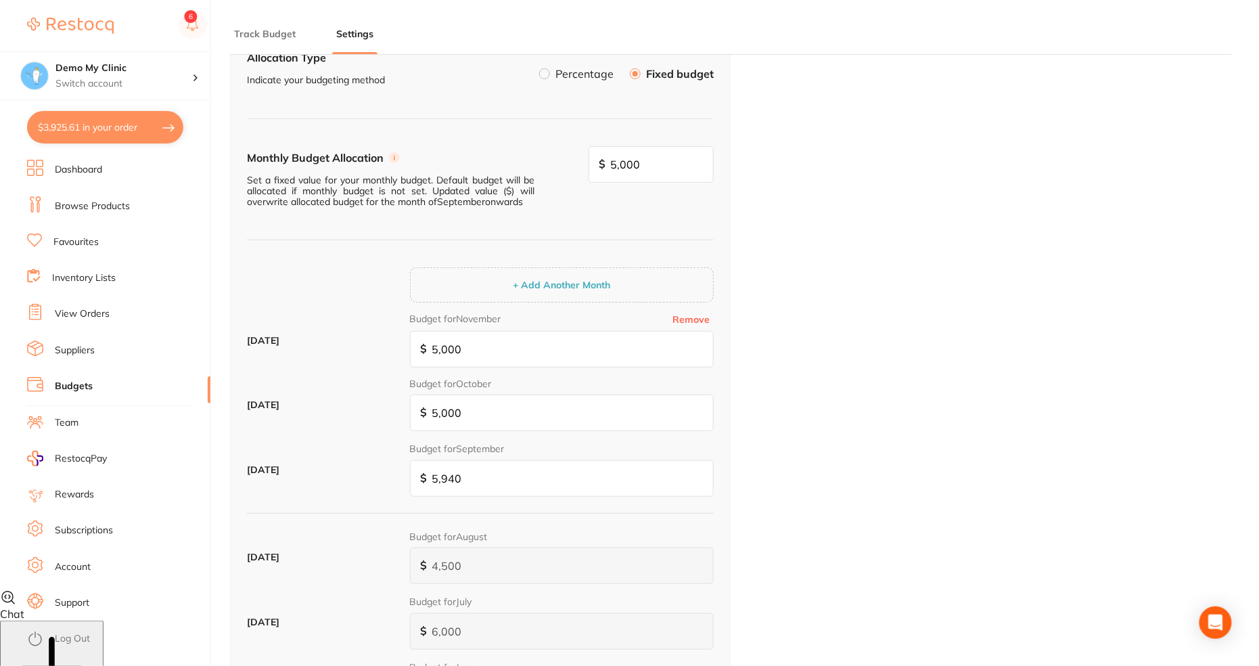
scroll to position [89, 0]
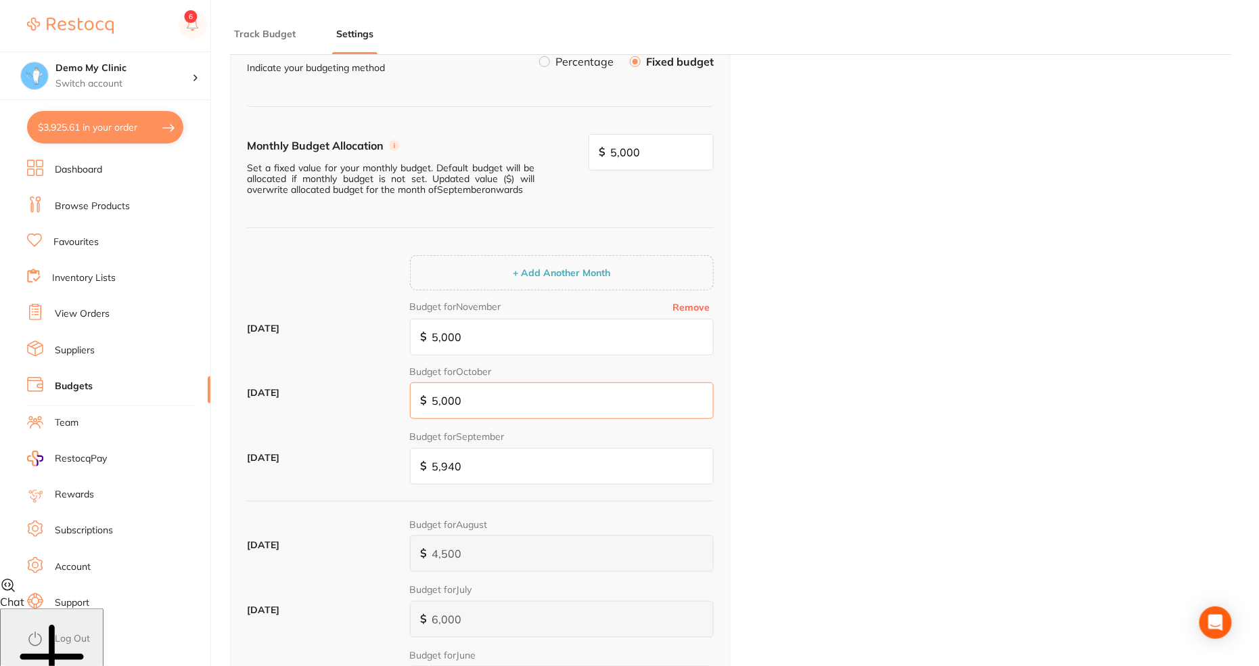
drag, startPoint x: 523, startPoint y: 405, endPoint x: 342, endPoint y: 403, distance: 181.3
click at [342, 403] on div "October 2025 Budget for October $ 5,000" at bounding box center [480, 398] width 467 height 64
type input "1"
type input "15"
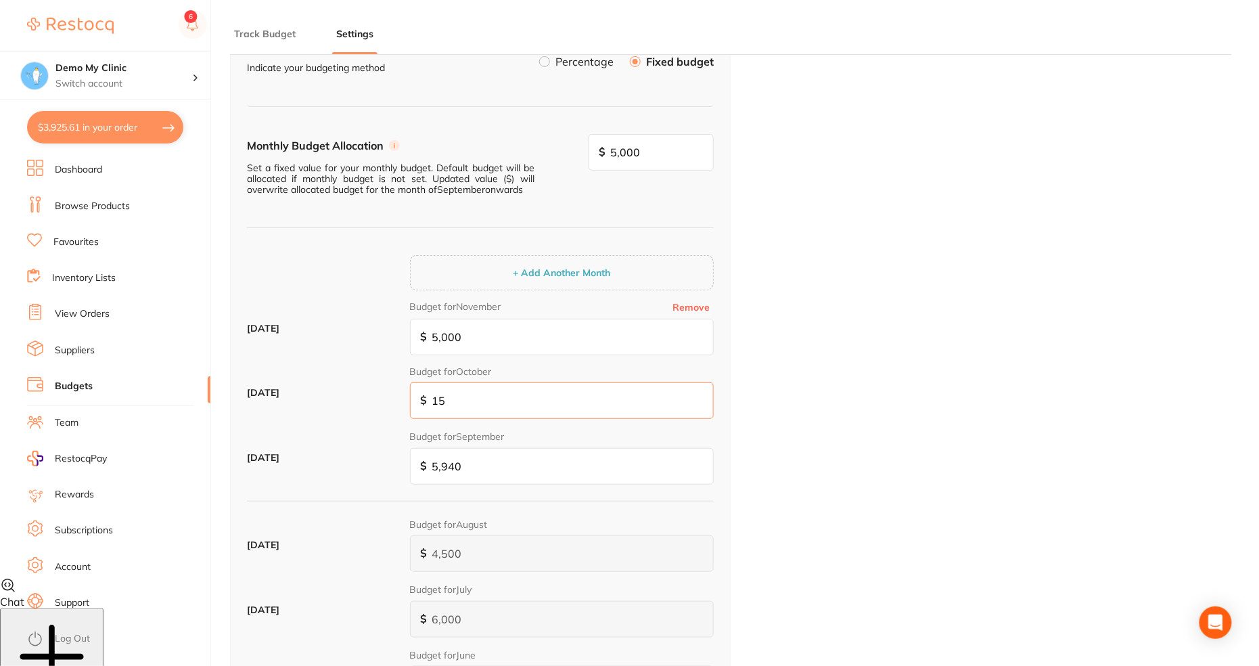
type input "15"
type input "150"
type input "1,500"
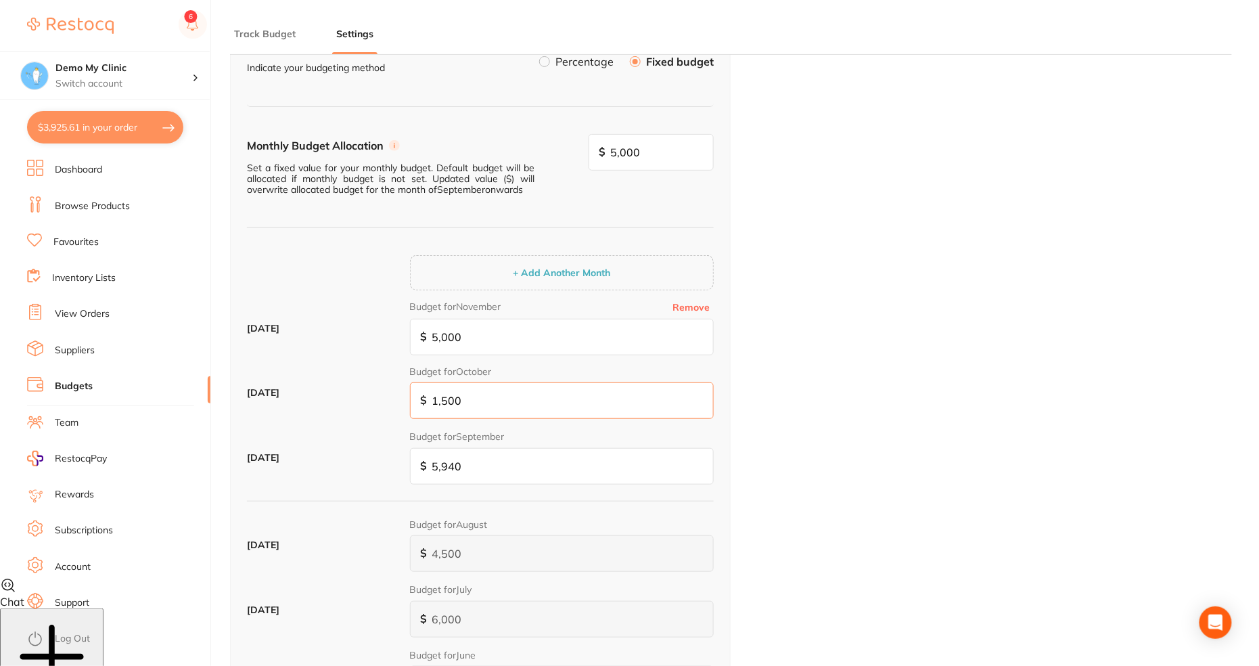
type input "15,000"
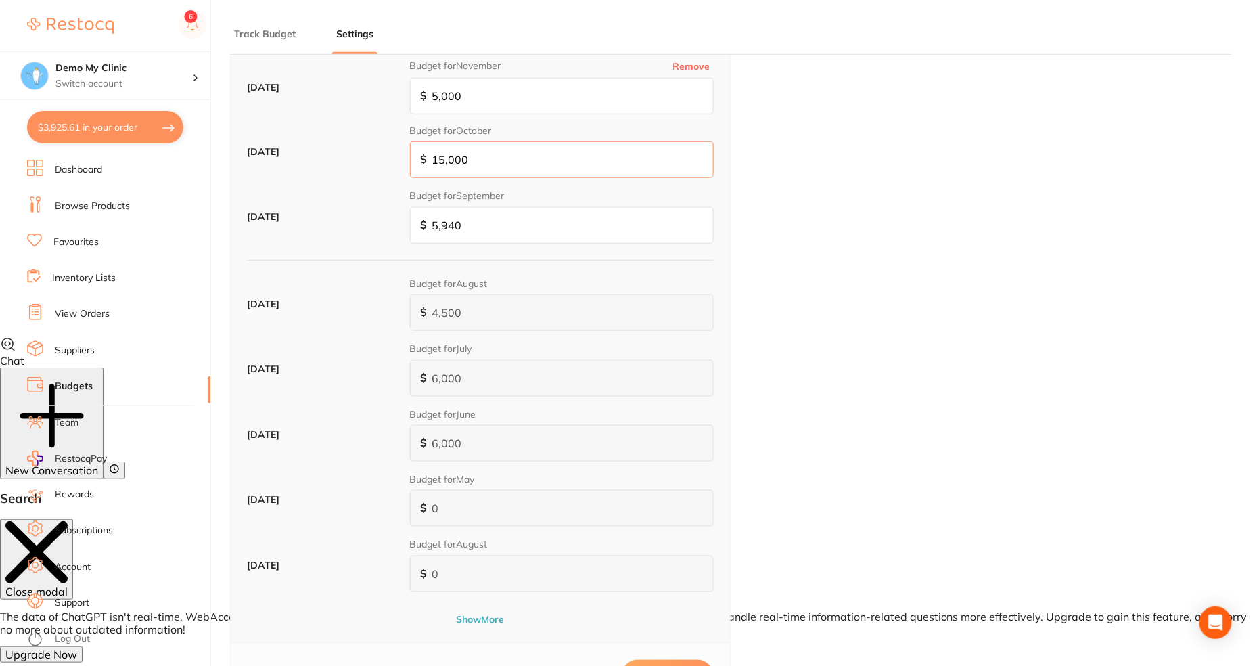
scroll to position [459, 0]
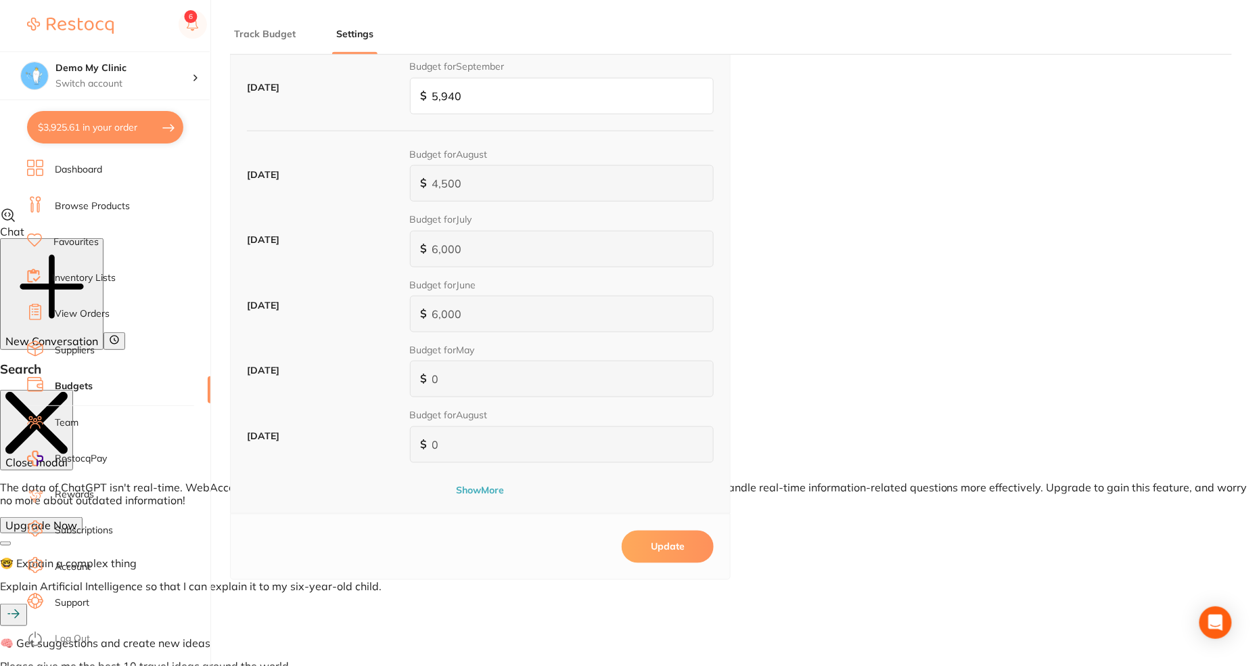
type input "15,000"
click at [649, 530] on button "Update" at bounding box center [668, 546] width 92 height 32
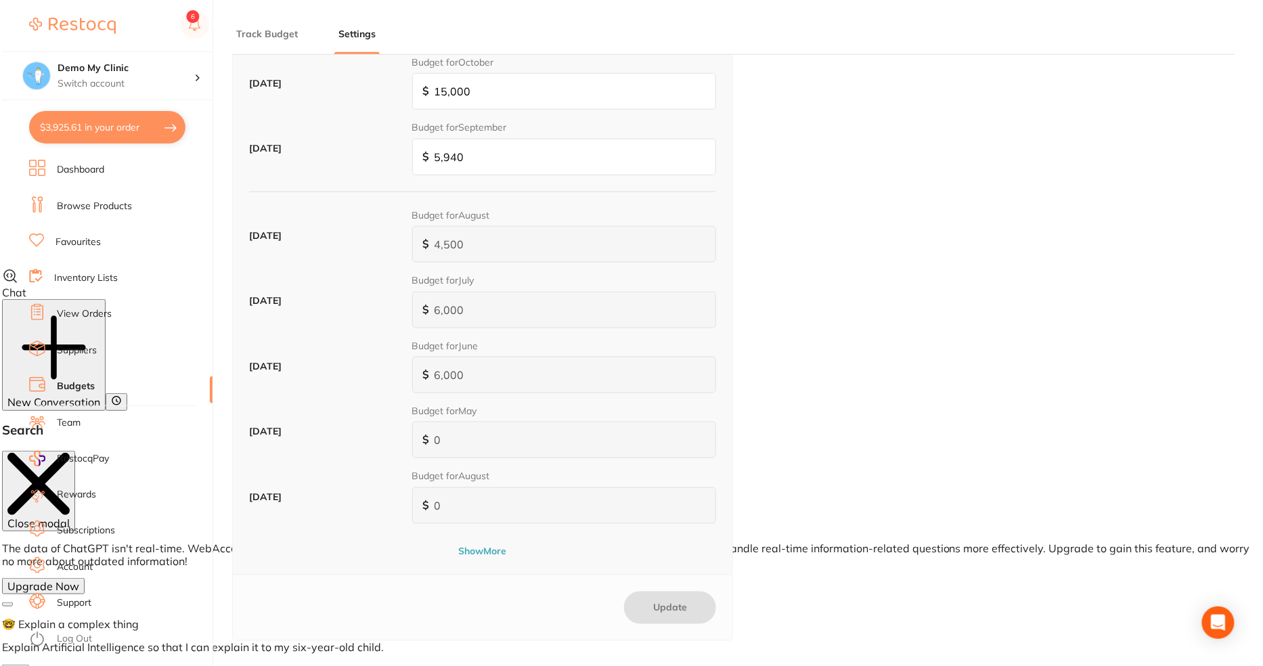
scroll to position [0, 0]
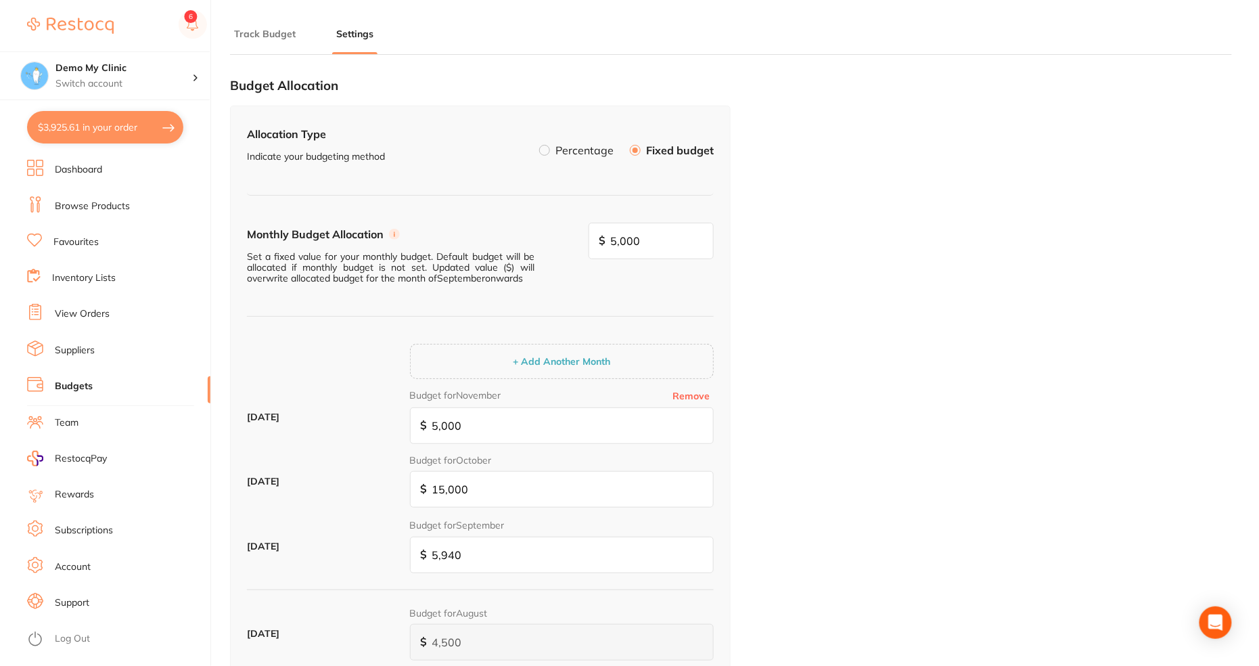
click at [279, 32] on button "Track Budget" at bounding box center [265, 34] width 70 height 13
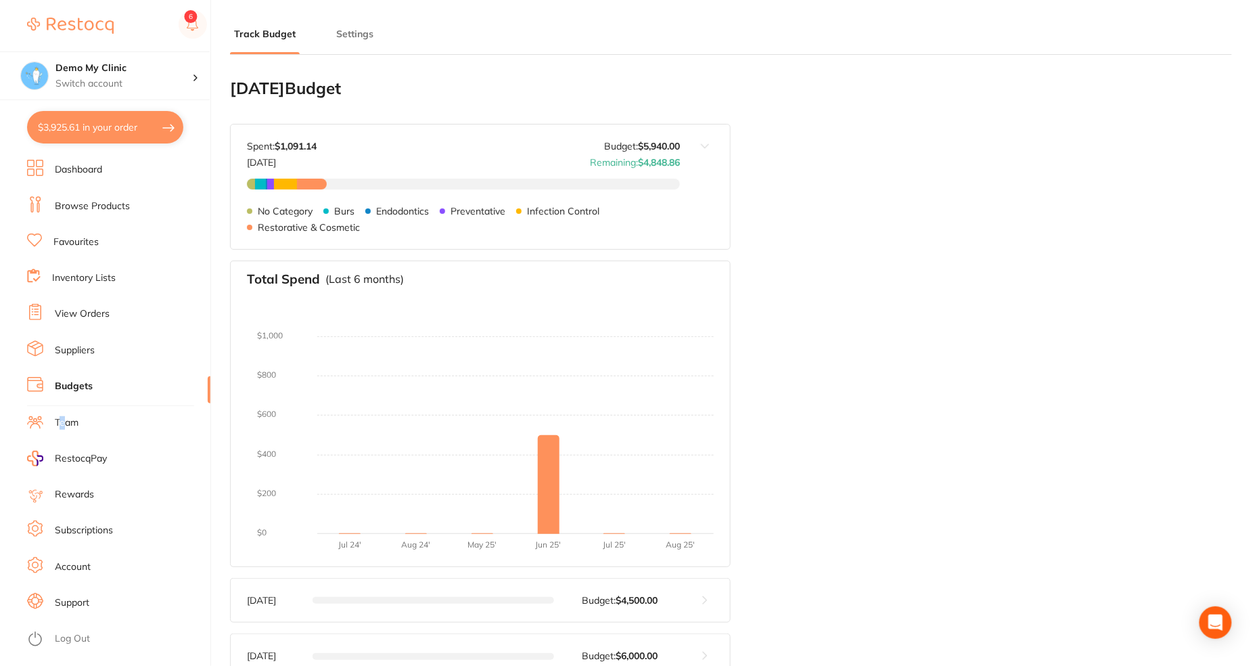
click at [62, 428] on link "Team" at bounding box center [67, 423] width 24 height 14
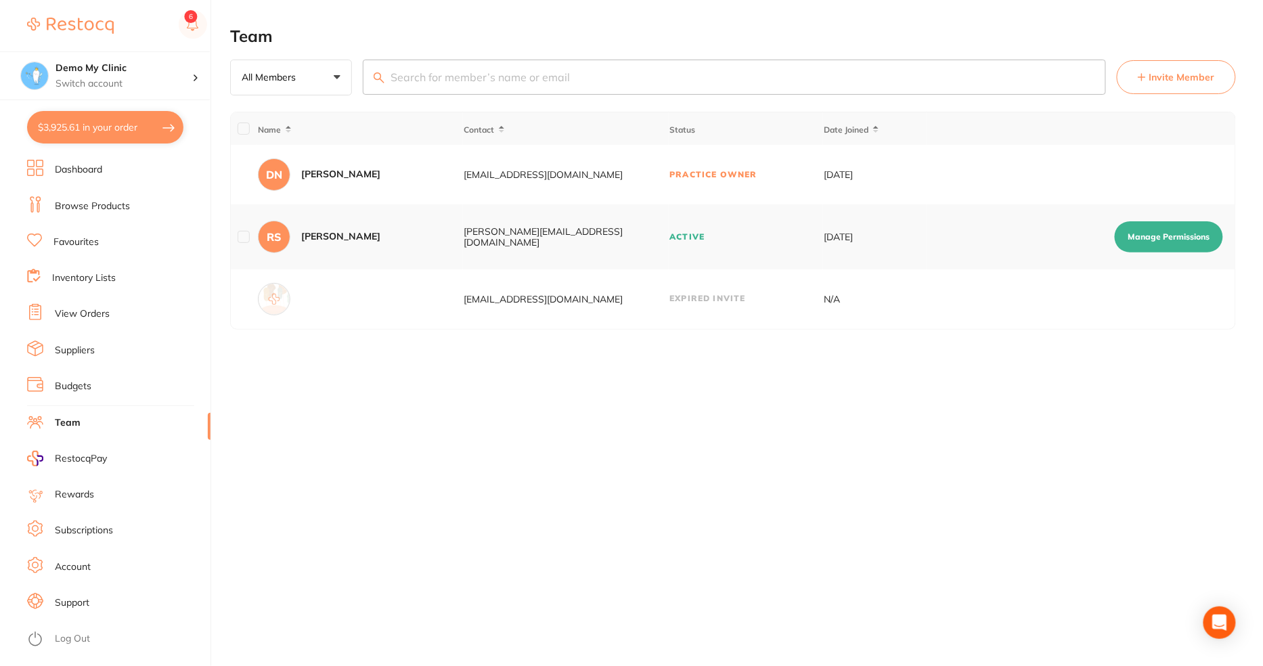
click at [1170, 83] on span "Invite Member" at bounding box center [1182, 77] width 66 height 14
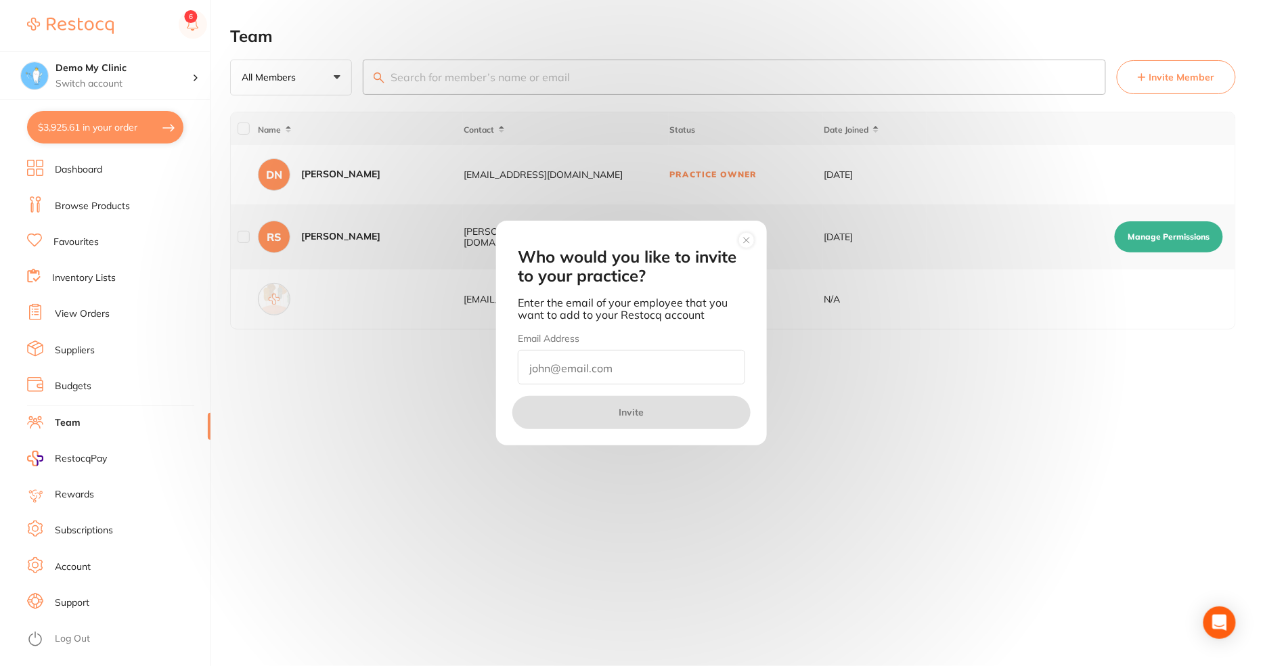
click at [648, 361] on input "email" at bounding box center [631, 367] width 227 height 35
click at [959, 281] on div "Who would you like to invite to your practice? Enter the email of your employee…" at bounding box center [631, 333] width 1263 height 666
click at [1099, 244] on div "Who would you like to invite to your practice? Enter the email of your employee…" at bounding box center [631, 333] width 1263 height 666
click at [1135, 244] on div "Who would you like to invite to your practice? Enter the email of your employee…" at bounding box center [631, 333] width 1263 height 666
click at [748, 243] on circle at bounding box center [747, 241] width 16 height 16
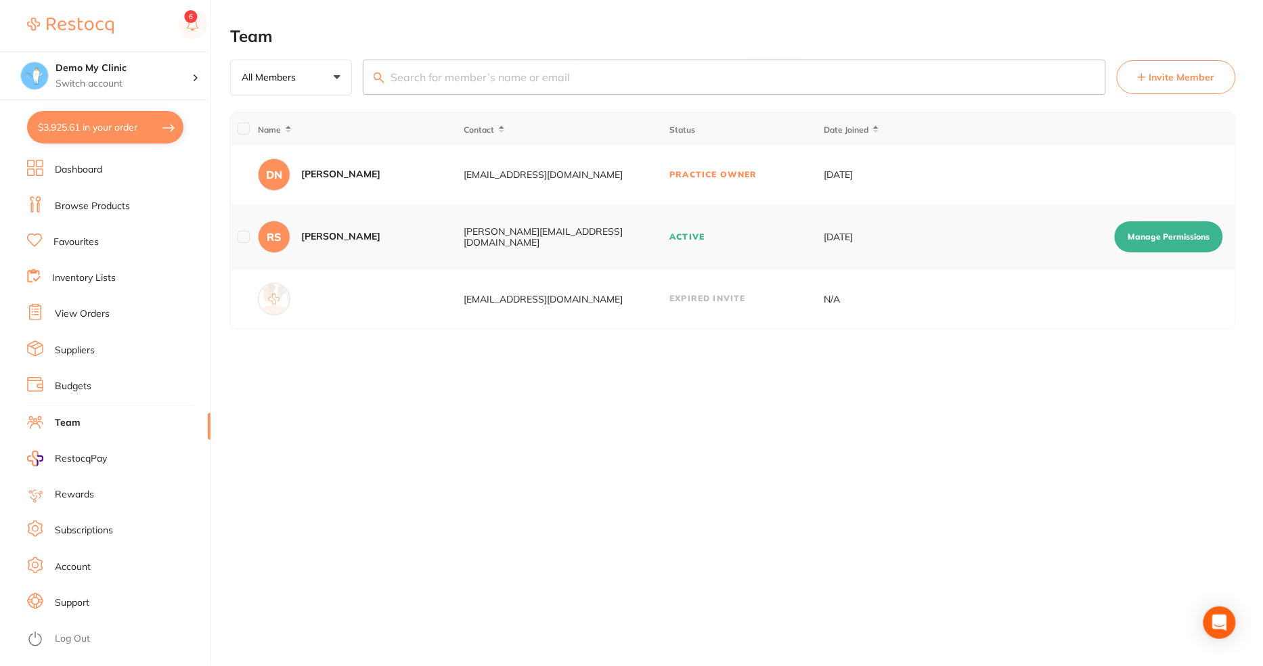
click at [1153, 233] on button "Manage Permissions" at bounding box center [1168, 236] width 108 height 31
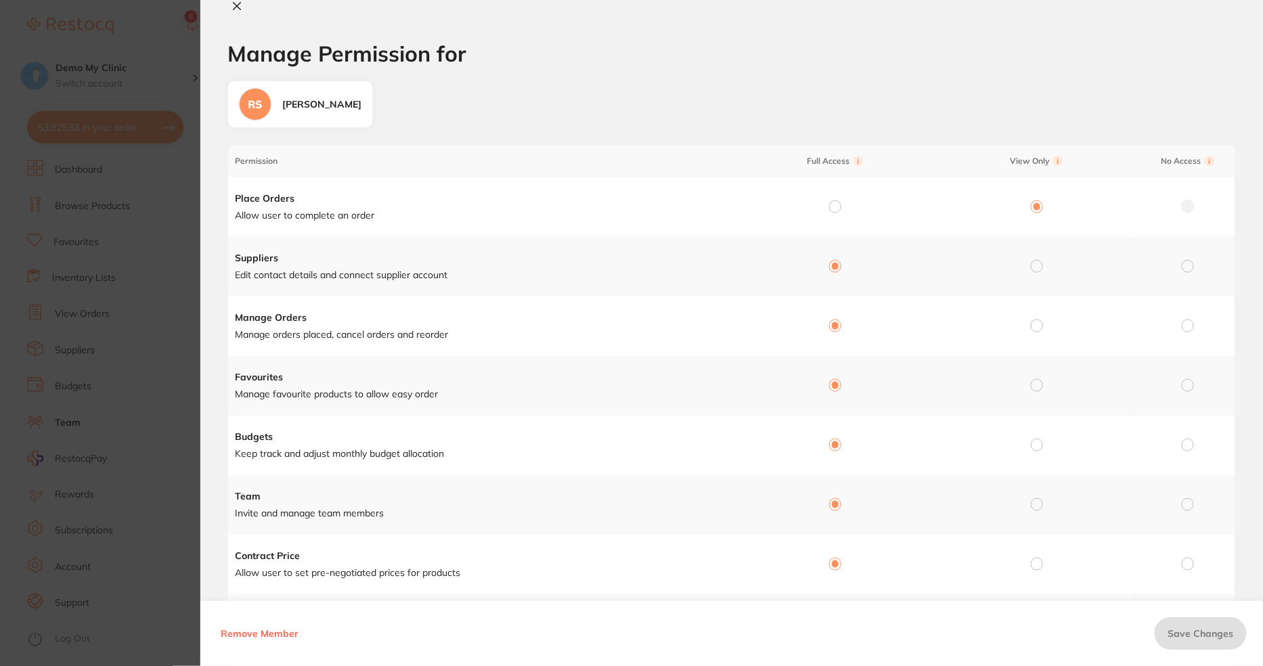
click at [234, 6] on icon at bounding box center [236, 6] width 11 height 11
checkbox input "false"
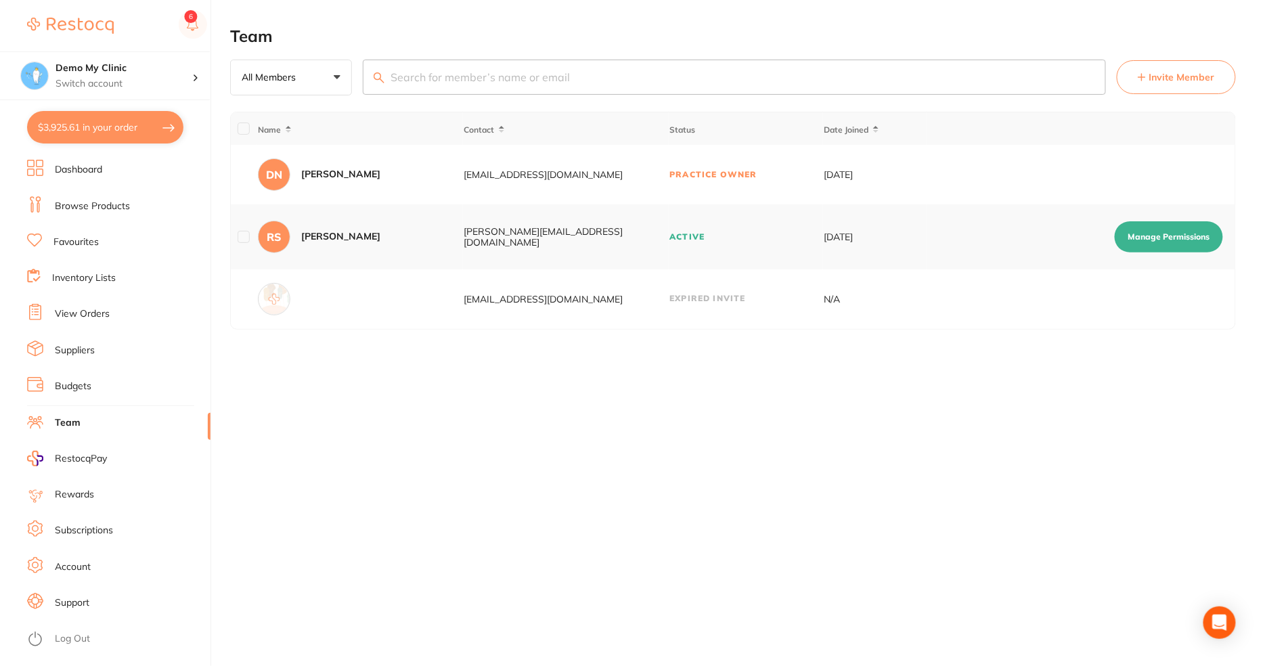
click at [78, 457] on span "RestocqPay" at bounding box center [81, 459] width 52 height 14
click at [68, 498] on link "Rewards" at bounding box center [74, 495] width 39 height 14
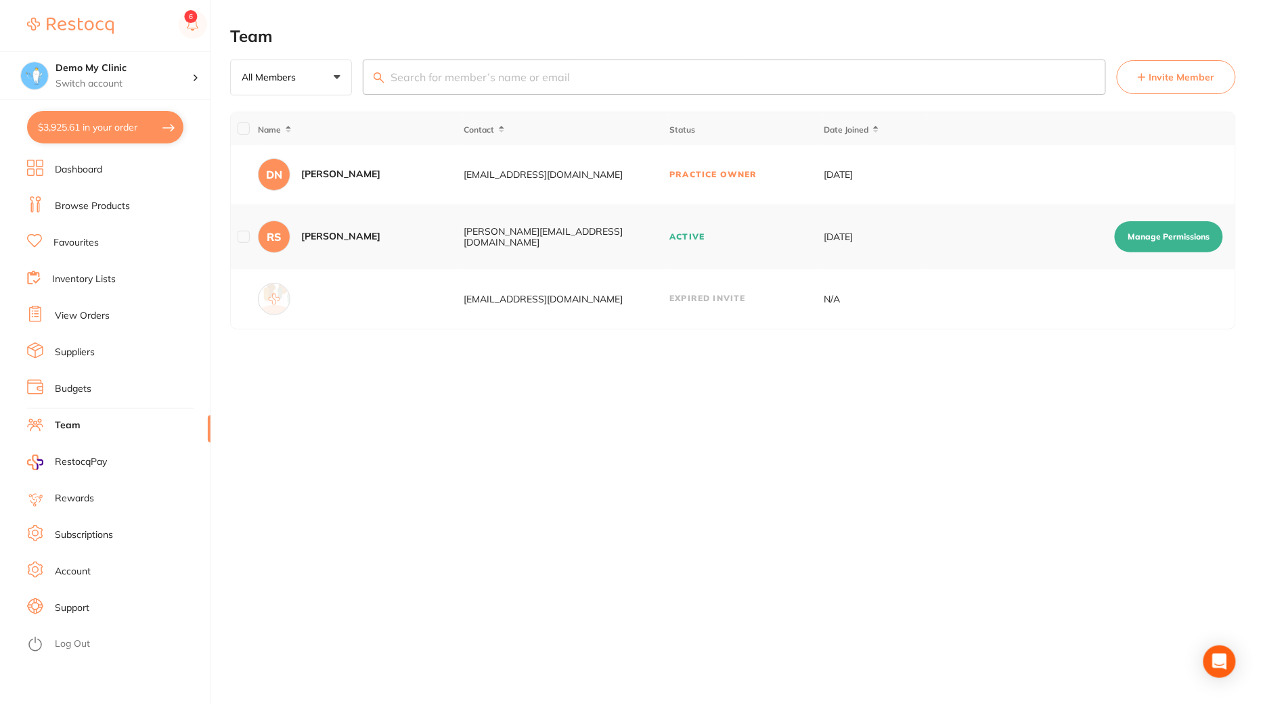
click at [76, 538] on link "Subscriptions" at bounding box center [84, 535] width 58 height 14
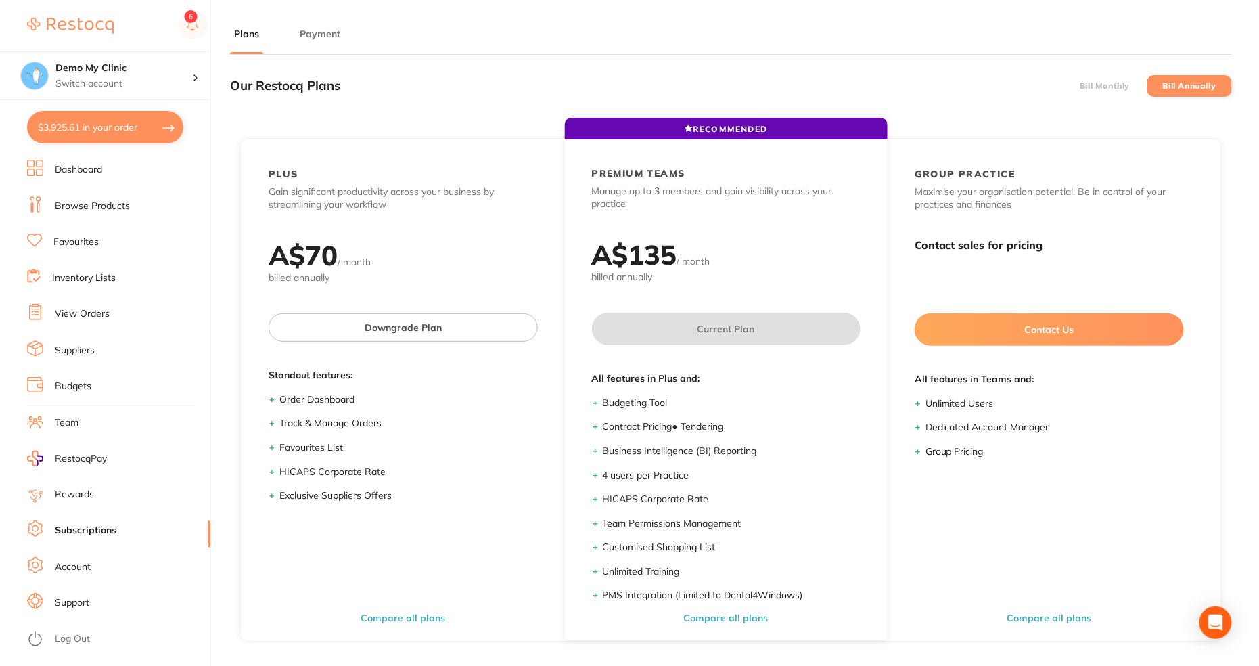
click at [108, 201] on link "Browse Products" at bounding box center [92, 207] width 75 height 14
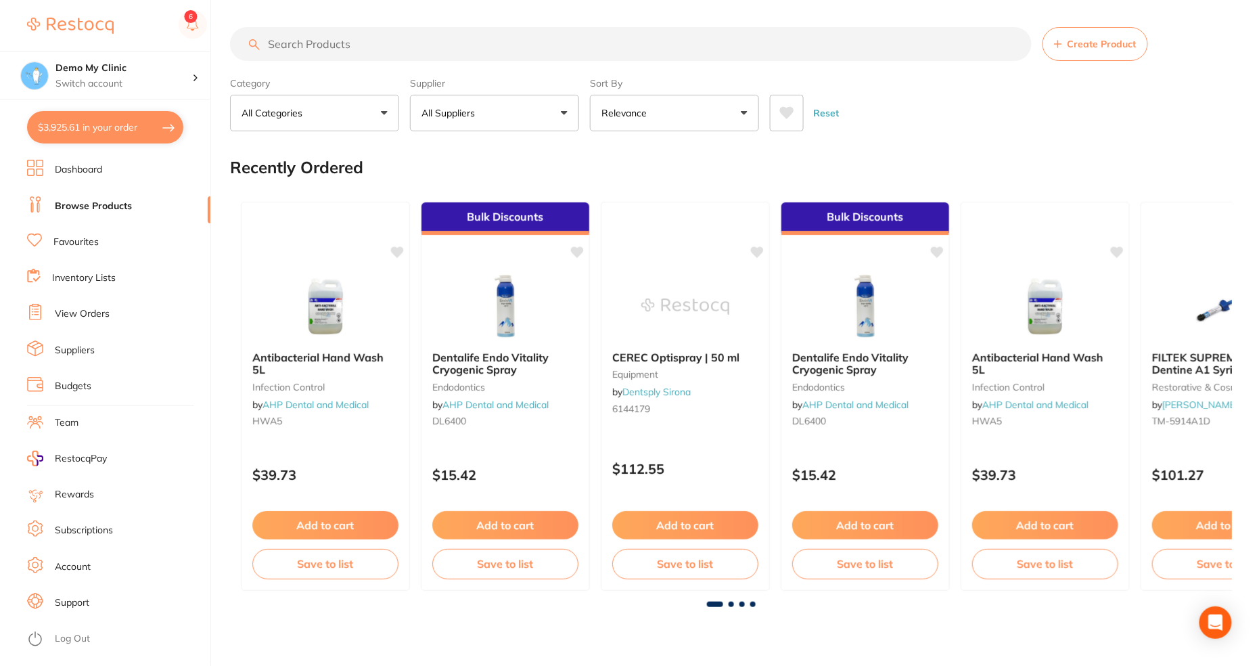
click at [1076, 57] on button "Create Product" at bounding box center [1096, 44] width 106 height 34
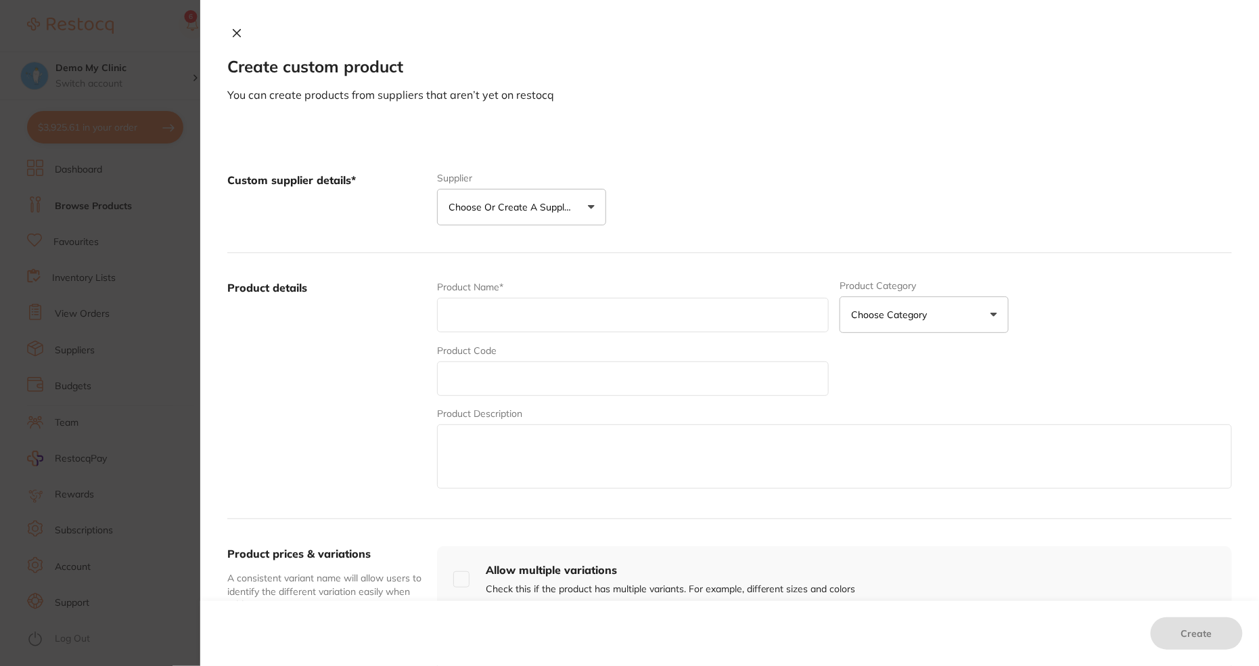
click at [513, 218] on button "Choose or create a supplier" at bounding box center [521, 207] width 169 height 37
click at [514, 250] on button "Create custom supplier" at bounding box center [511, 248] width 127 height 12
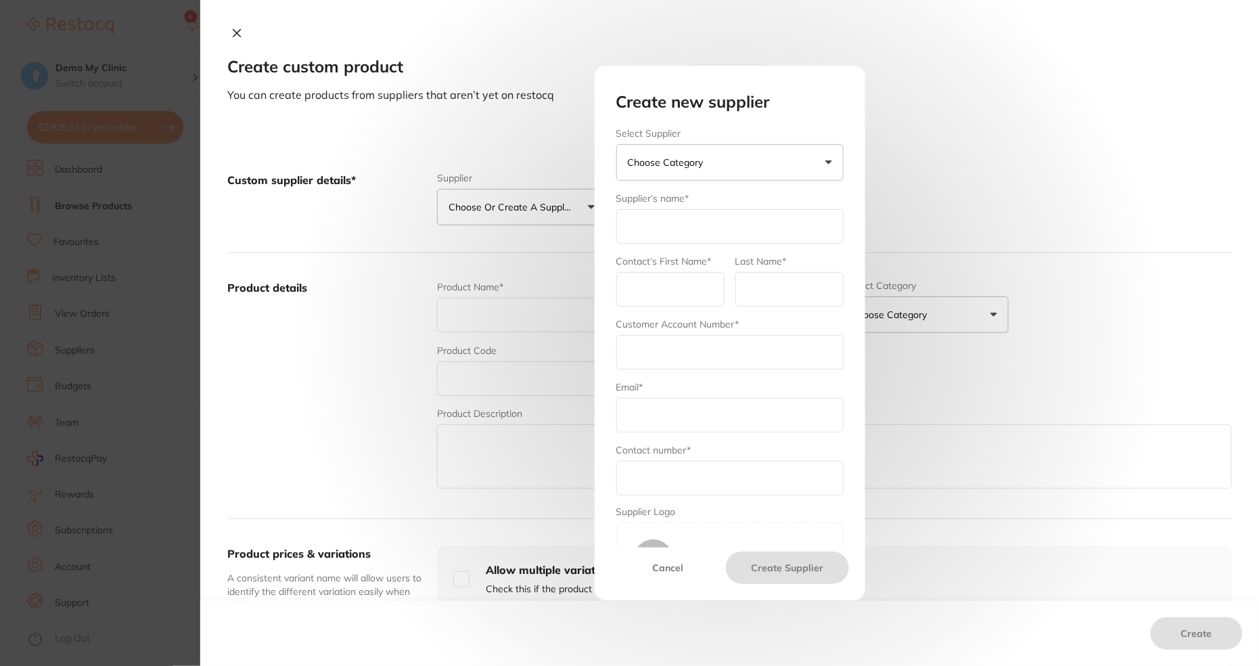
click at [677, 213] on input "text" at bounding box center [729, 226] width 227 height 35
click at [674, 220] on input "text" at bounding box center [729, 226] width 227 height 35
type input "Adidas"
click at [664, 289] on input "text" at bounding box center [670, 289] width 108 height 35
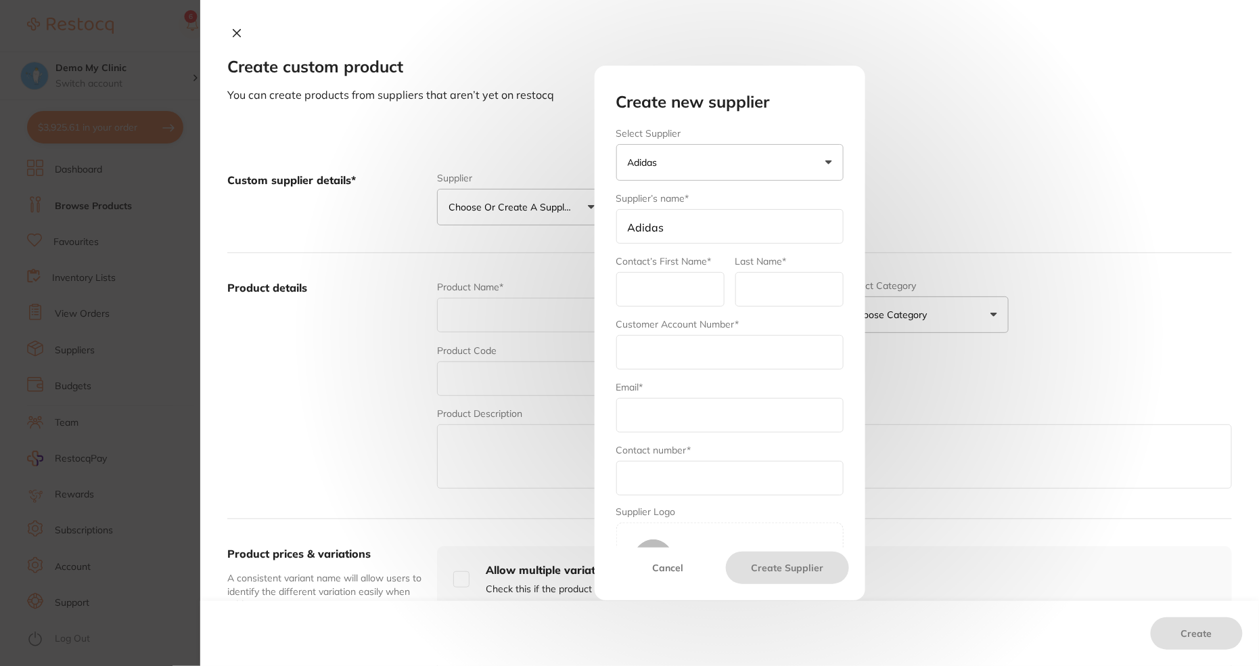
click at [655, 417] on input "text" at bounding box center [729, 415] width 227 height 35
drag, startPoint x: 775, startPoint y: 409, endPoint x: 635, endPoint y: 403, distance: 140.2
click at [635, 403] on input "text" at bounding box center [729, 415] width 227 height 35
click at [642, 407] on input "text" at bounding box center [729, 415] width 227 height 35
drag, startPoint x: 626, startPoint y: 411, endPoint x: 765, endPoint y: 411, distance: 138.7
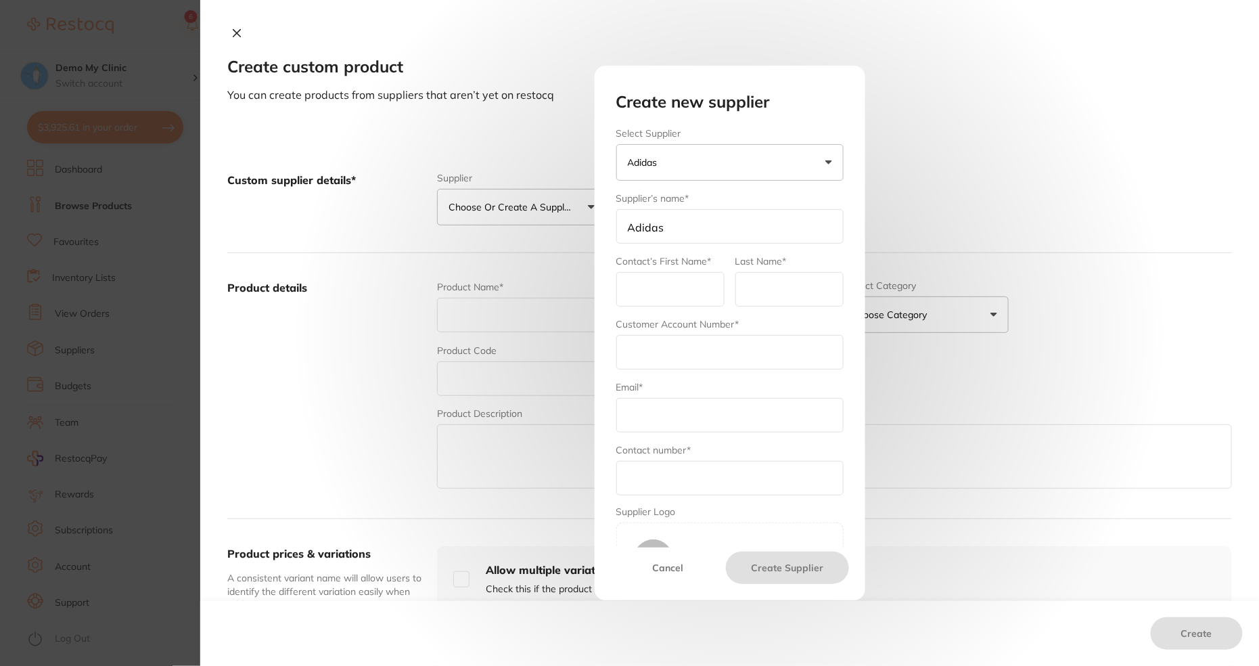
click at [765, 411] on input "text" at bounding box center [729, 415] width 227 height 35
drag, startPoint x: 634, startPoint y: 471, endPoint x: 744, endPoint y: 470, distance: 109.6
click at [744, 470] on input "text" at bounding box center [729, 478] width 227 height 35
drag, startPoint x: 642, startPoint y: 351, endPoint x: 797, endPoint y: 353, distance: 154.9
click at [797, 353] on input "text" at bounding box center [729, 352] width 227 height 35
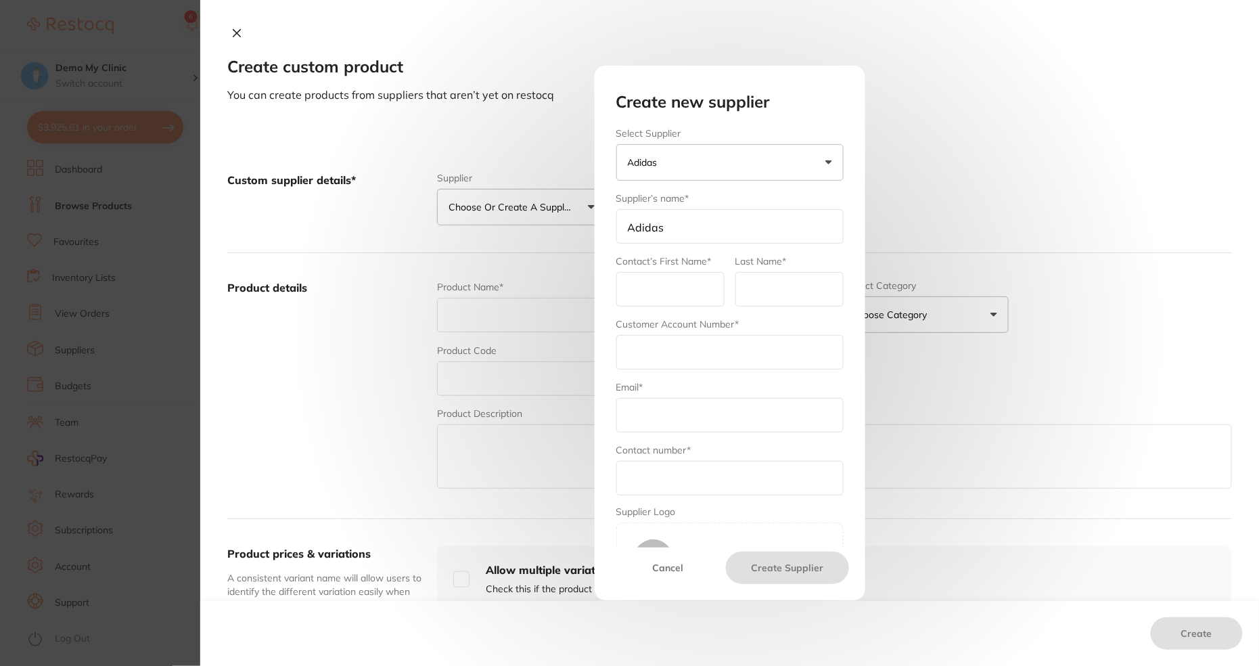
click at [675, 569] on button "Cancel" at bounding box center [669, 567] width 116 height 32
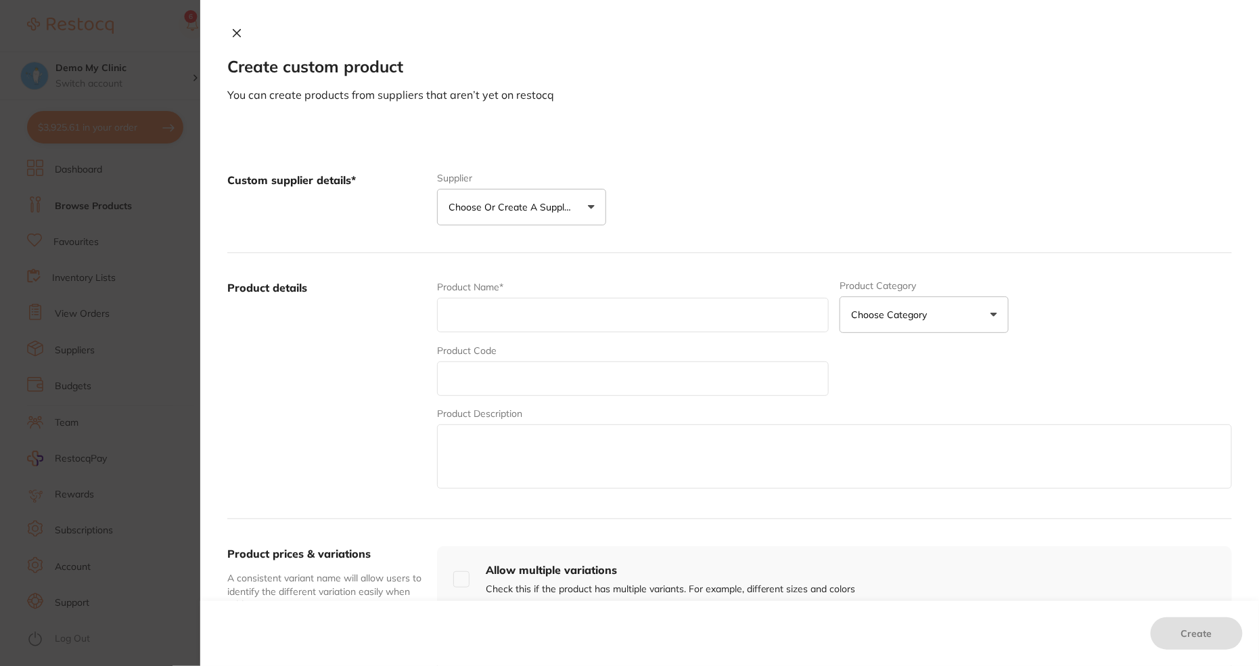
click at [546, 304] on input "text" at bounding box center [633, 315] width 392 height 35
drag, startPoint x: 456, startPoint y: 311, endPoint x: 564, endPoint y: 310, distance: 108.3
click at [564, 310] on input "text" at bounding box center [633, 315] width 392 height 35
click at [475, 371] on input "text" at bounding box center [633, 378] width 392 height 35
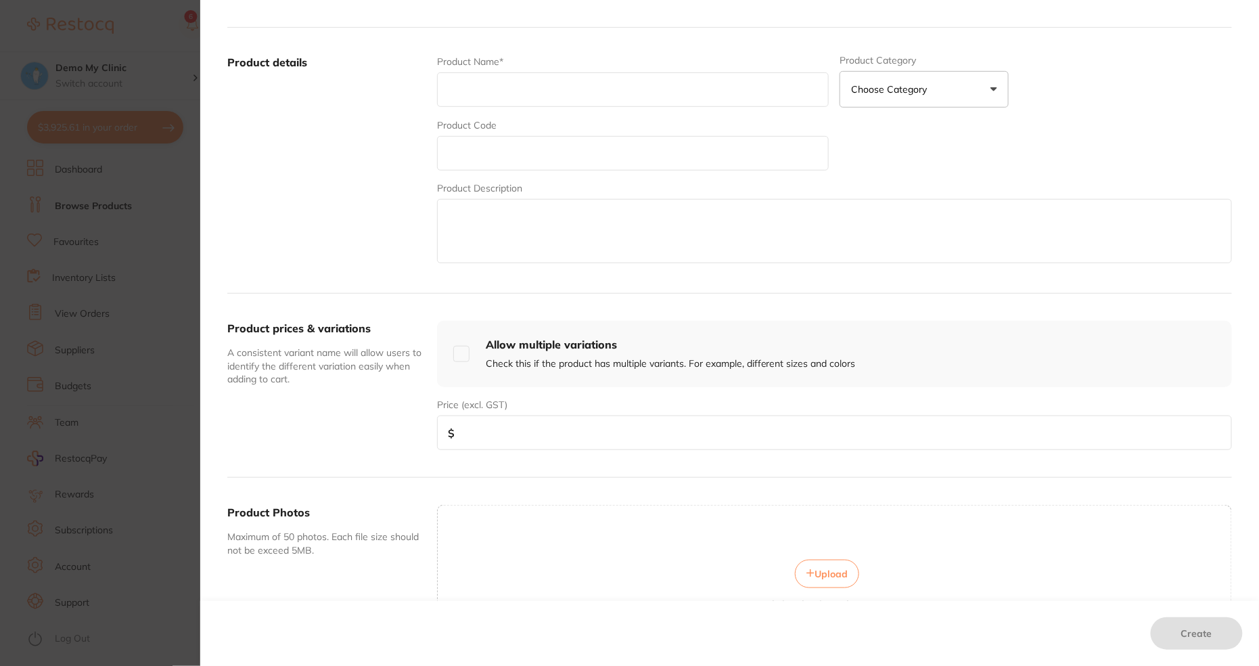
scroll to position [269, 0]
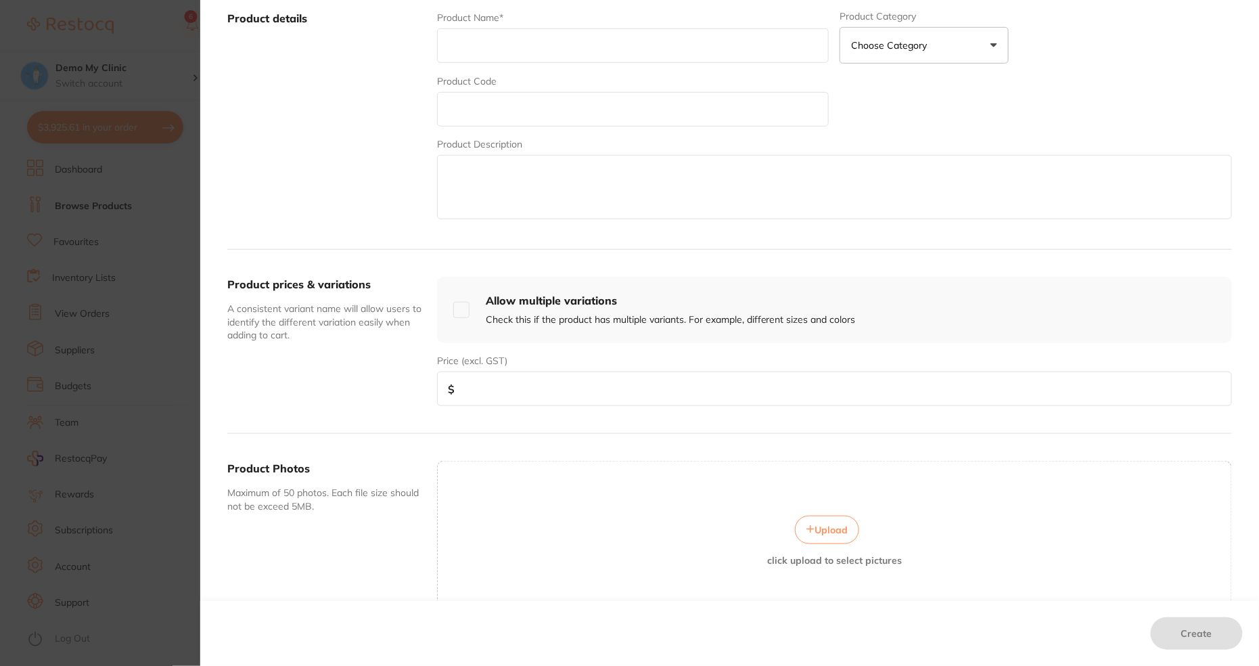
click at [501, 386] on input "number" at bounding box center [834, 388] width 795 height 35
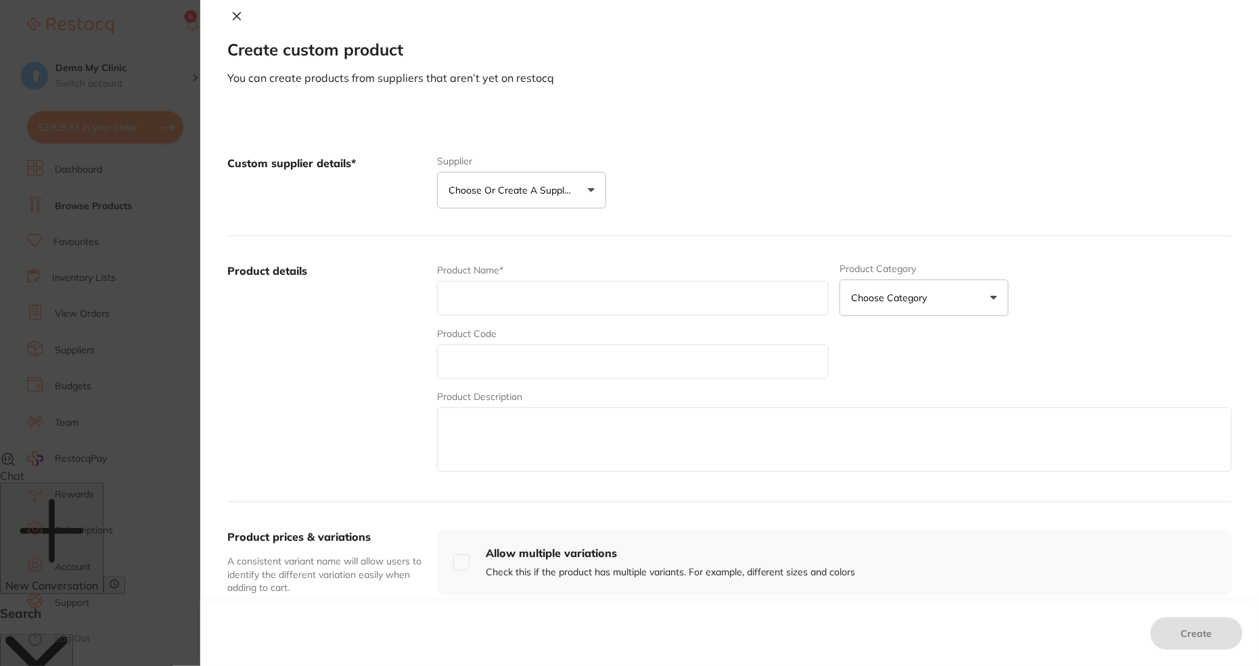
scroll to position [1, 0]
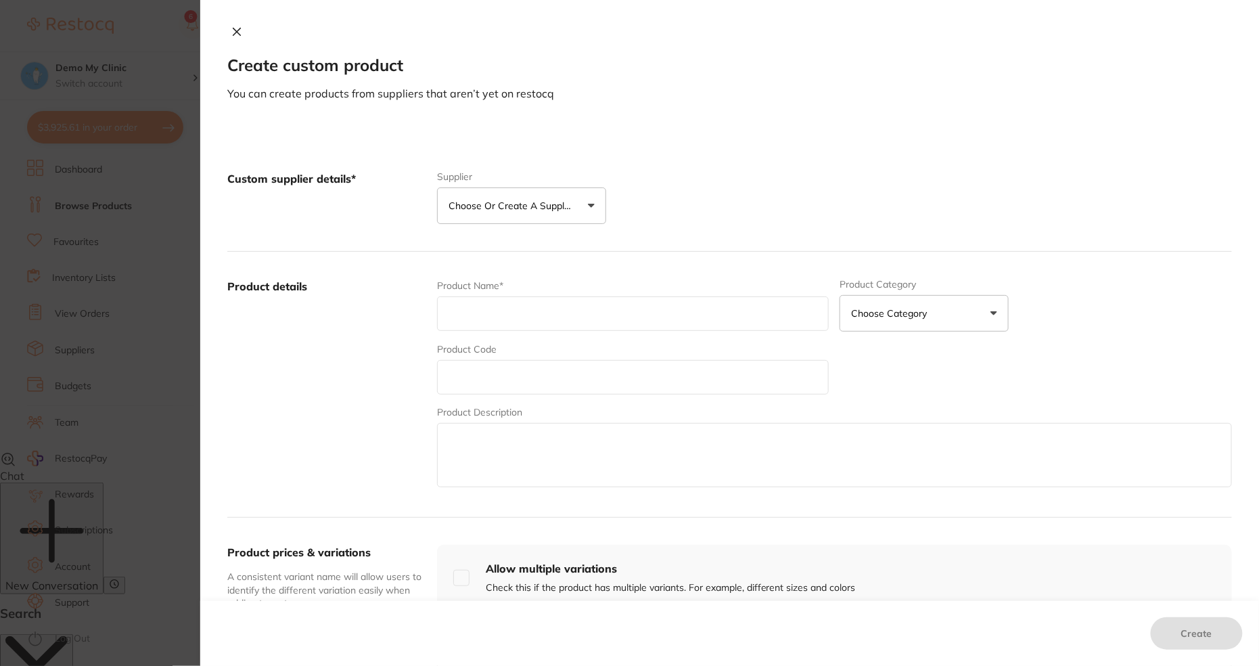
type input "0"
click at [514, 313] on input "text" at bounding box center [633, 313] width 392 height 35
click at [498, 217] on button "Choose or create a supplier" at bounding box center [521, 205] width 169 height 37
click at [499, 277] on li "Aldi" at bounding box center [521, 288] width 169 height 49
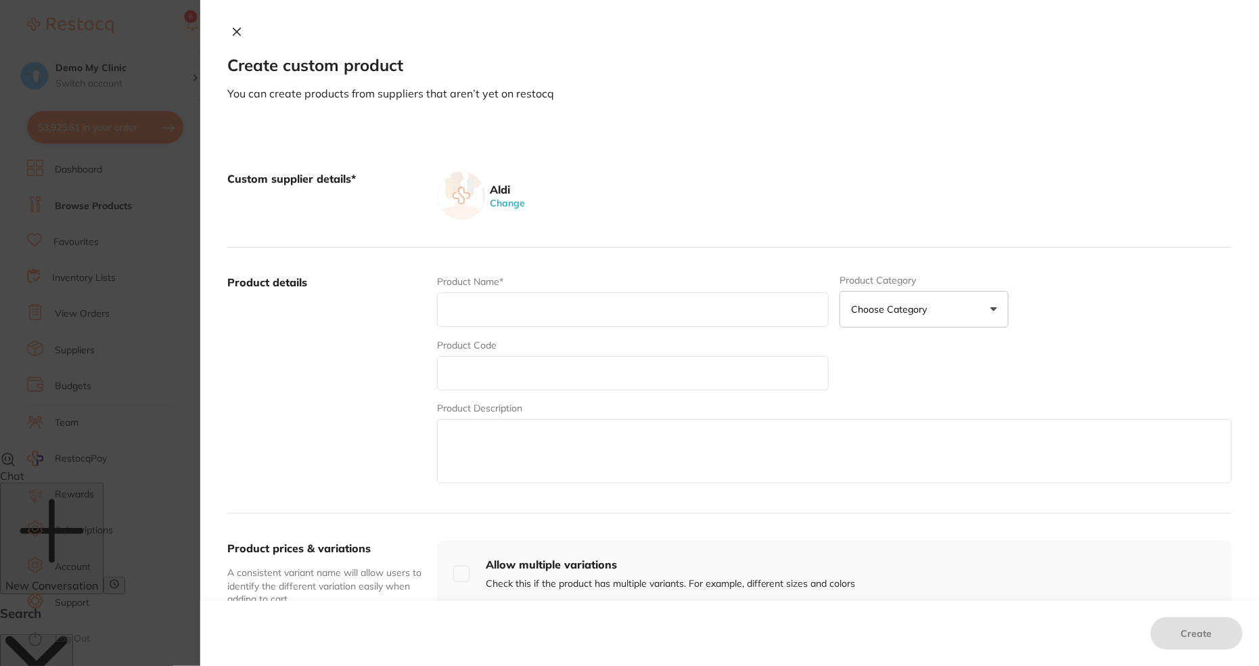
click at [549, 319] on input "text" at bounding box center [633, 309] width 392 height 35
click at [237, 27] on icon at bounding box center [236, 31] width 11 height 11
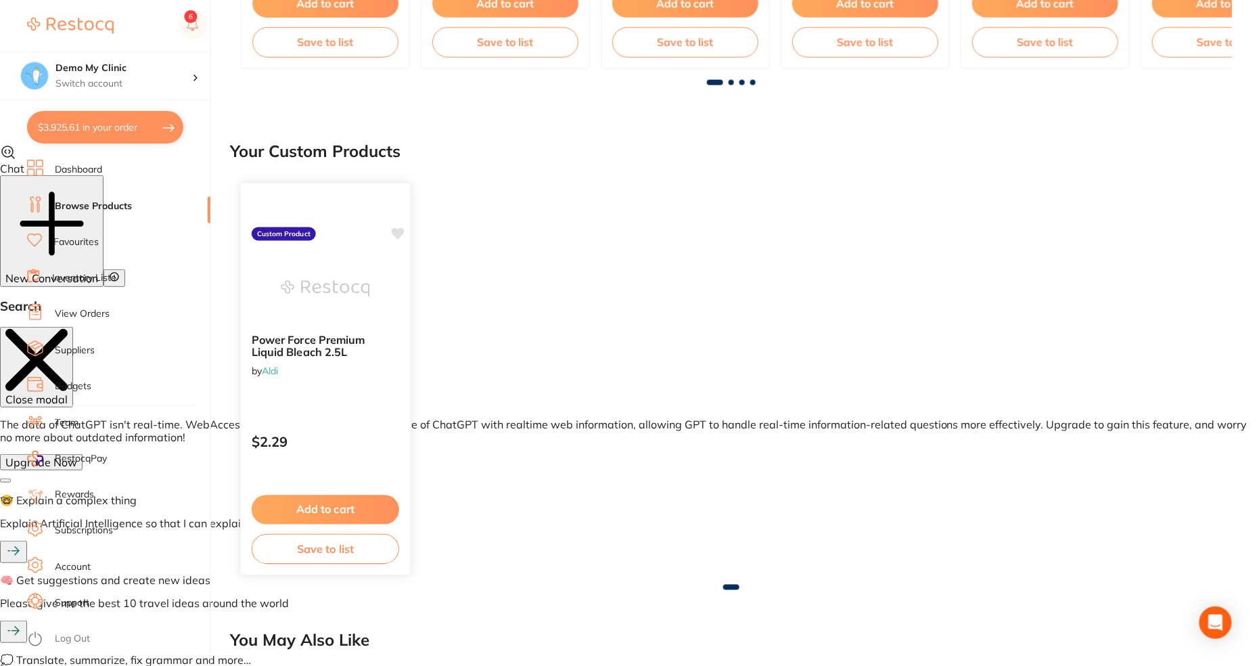
scroll to position [522, 0]
click at [323, 503] on button "Add to cart" at bounding box center [325, 509] width 147 height 29
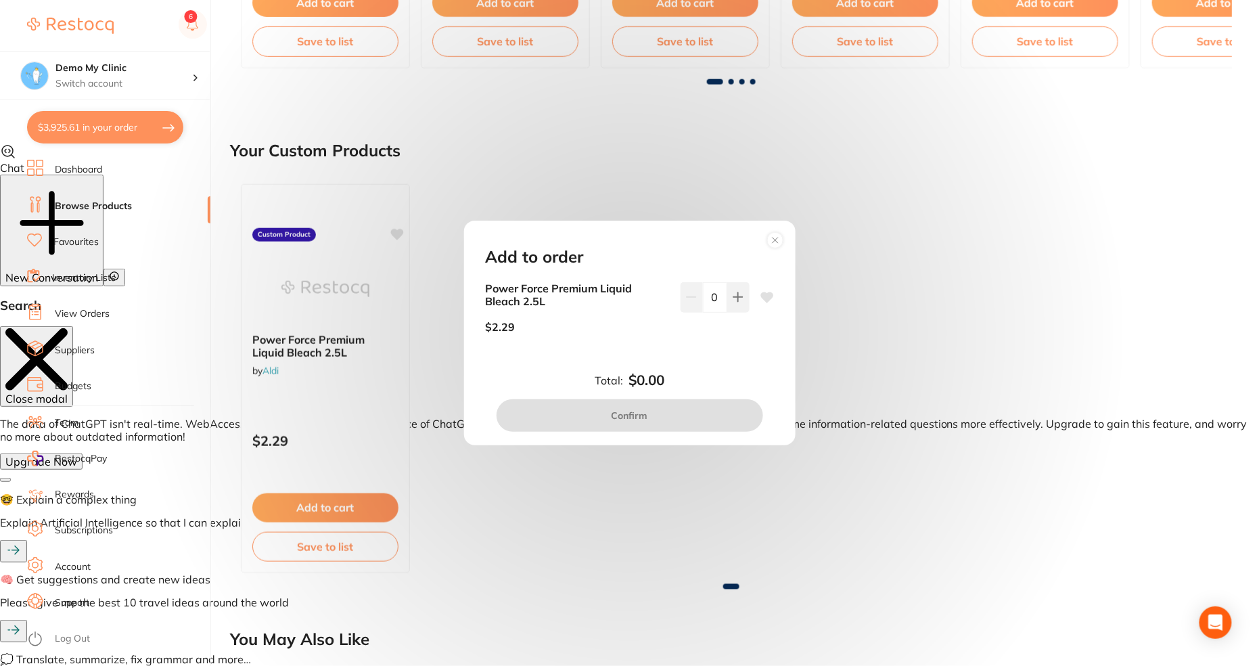
click at [777, 232] on circle at bounding box center [775, 240] width 16 height 16
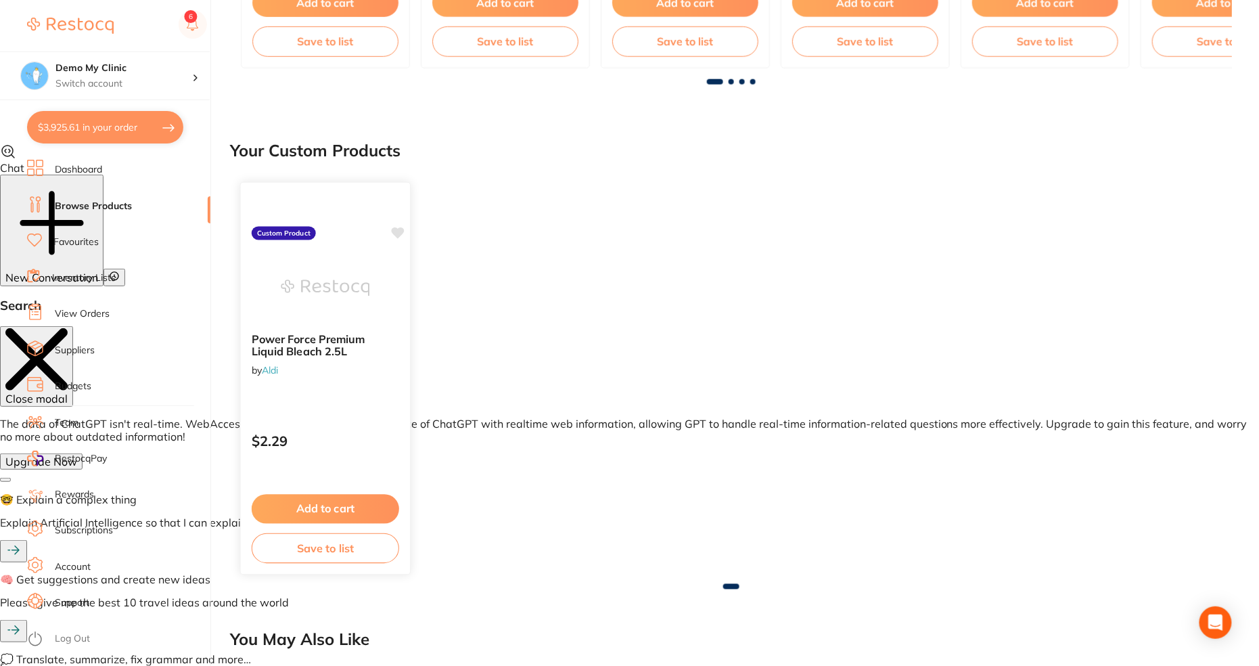
click at [311, 273] on img at bounding box center [325, 288] width 89 height 68
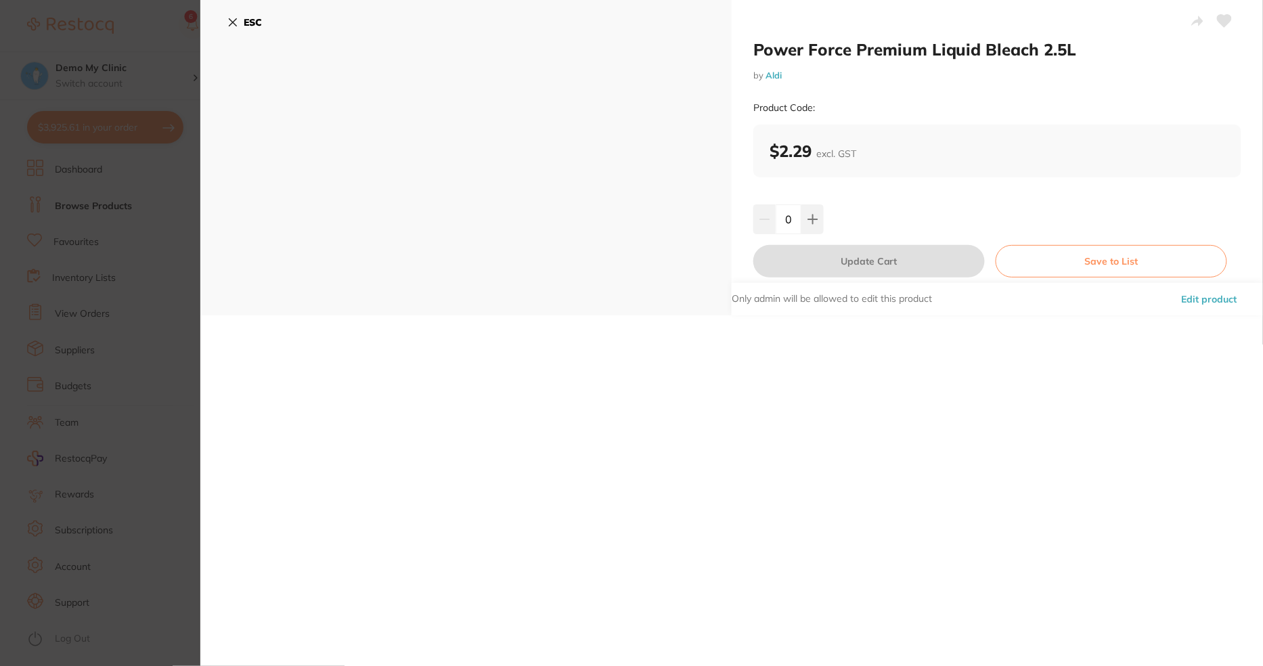
click at [232, 20] on icon at bounding box center [232, 22] width 11 height 11
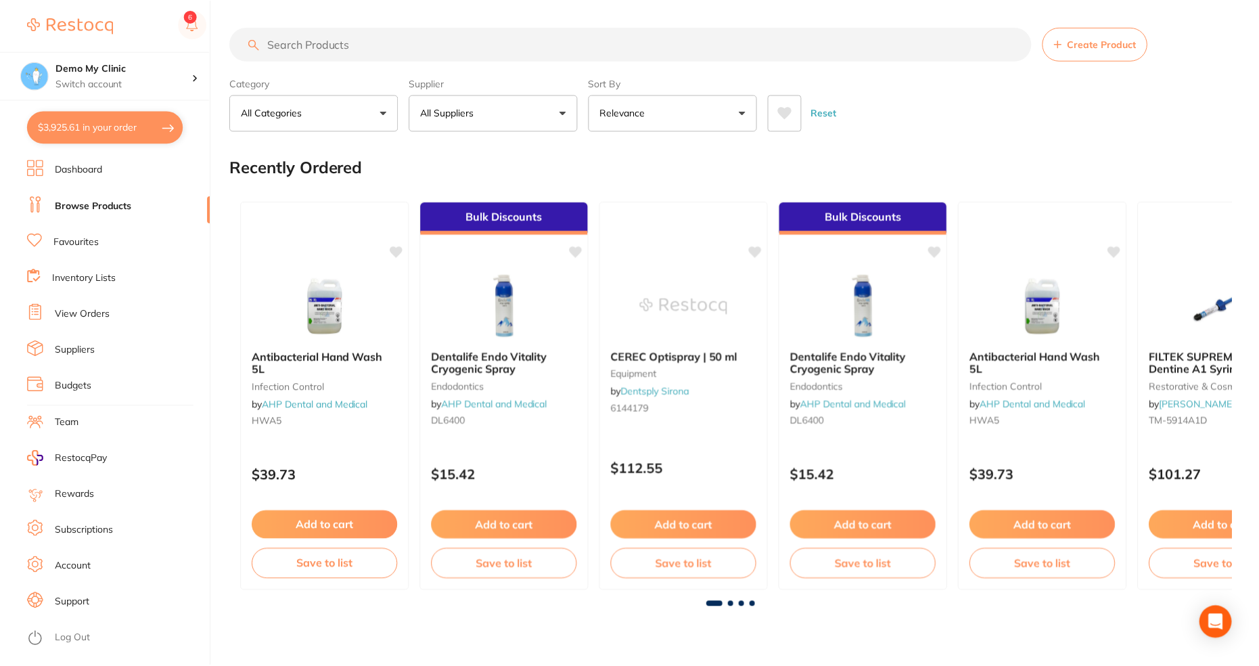
scroll to position [522, 0]
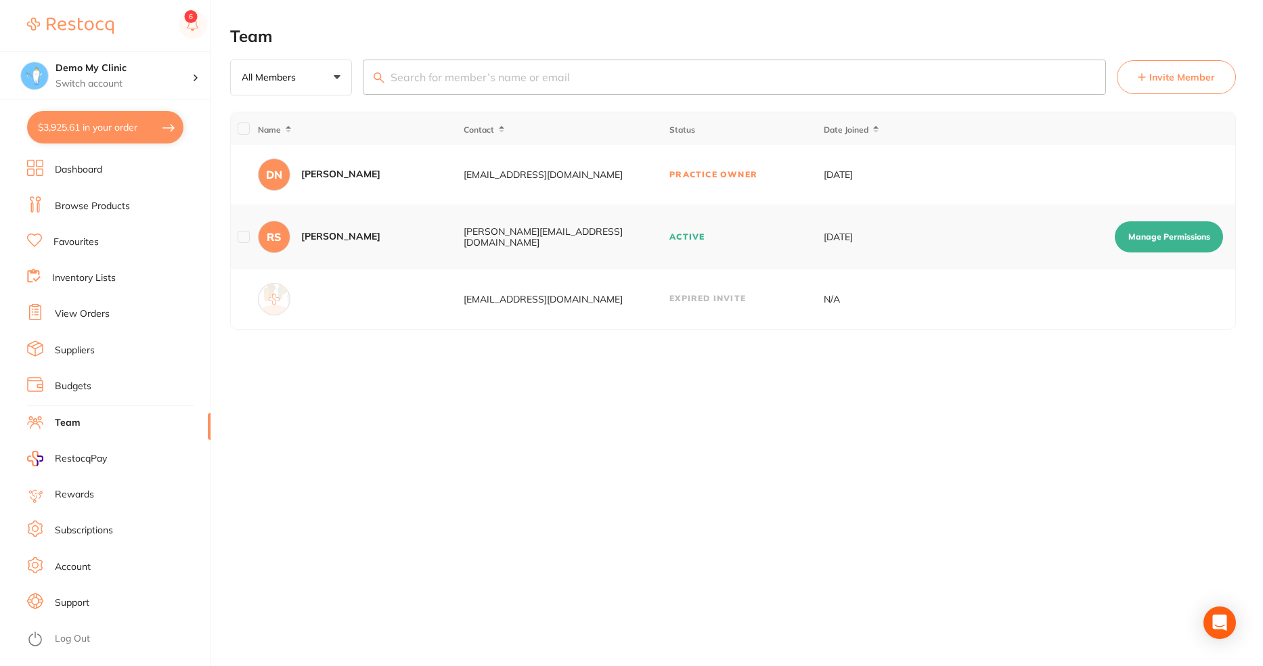
click at [73, 534] on link "Subscriptions" at bounding box center [84, 531] width 58 height 14
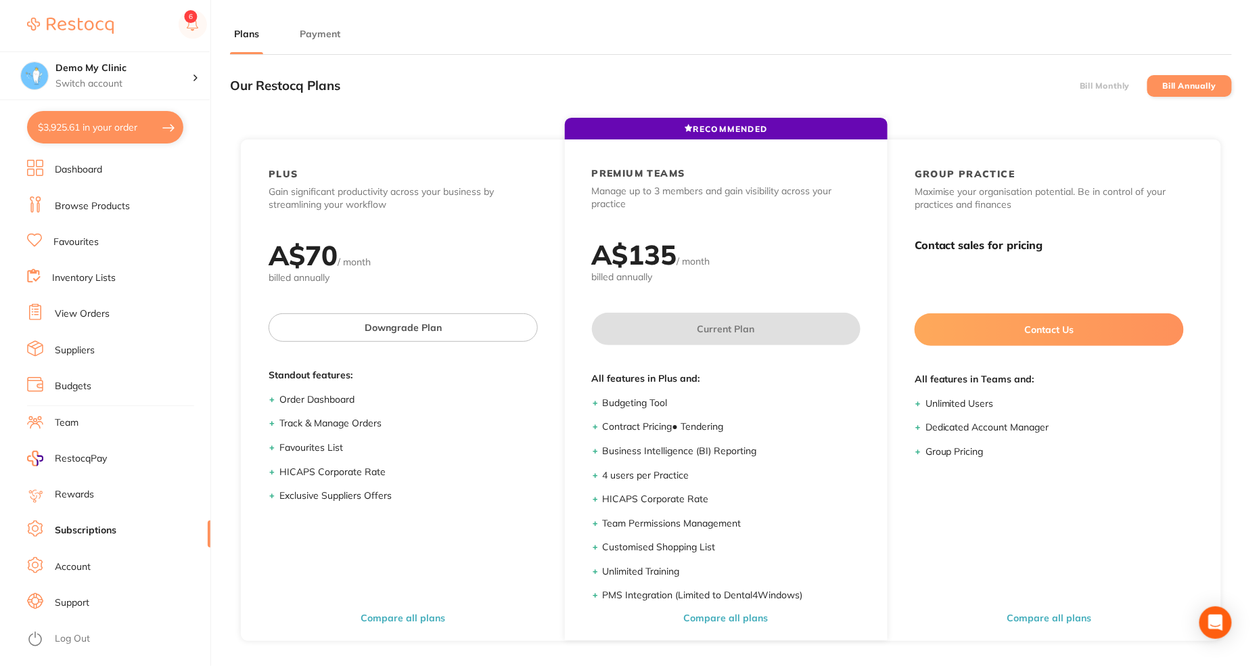
click at [1122, 87] on label "Bill Monthly" at bounding box center [1105, 85] width 50 height 9
click at [1080, 86] on input "Bill Monthly" at bounding box center [1080, 86] width 0 height 0
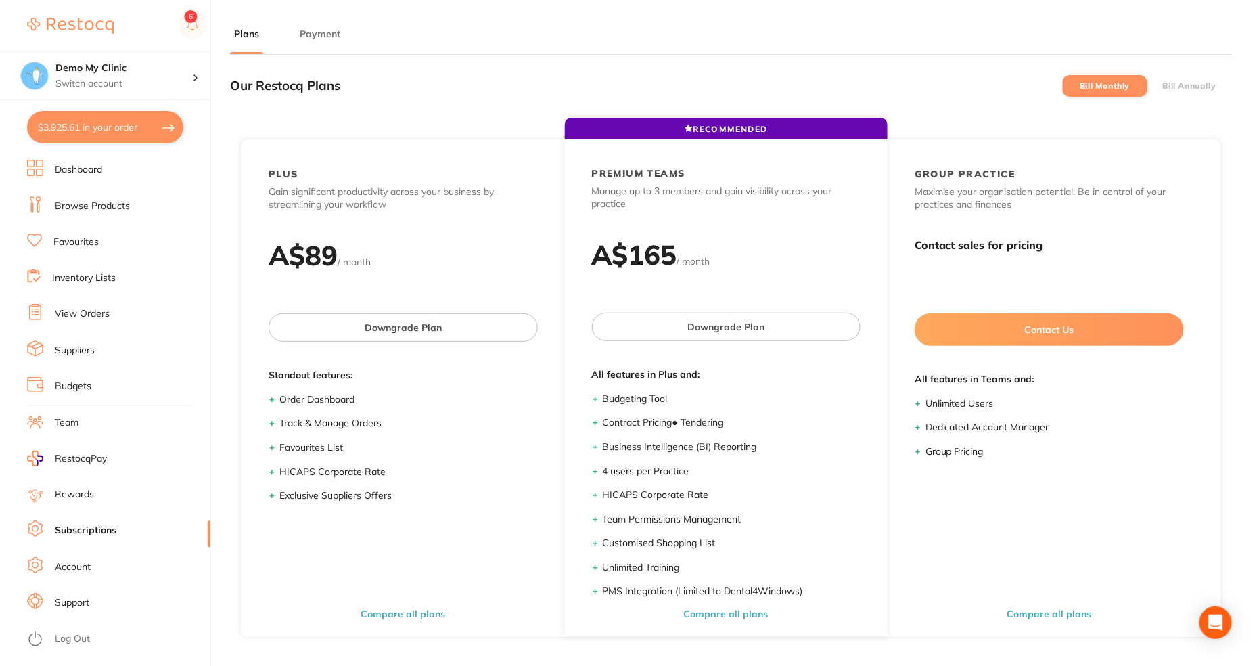
click at [1198, 78] on li "Bill Annually" at bounding box center [1189, 86] width 85 height 22
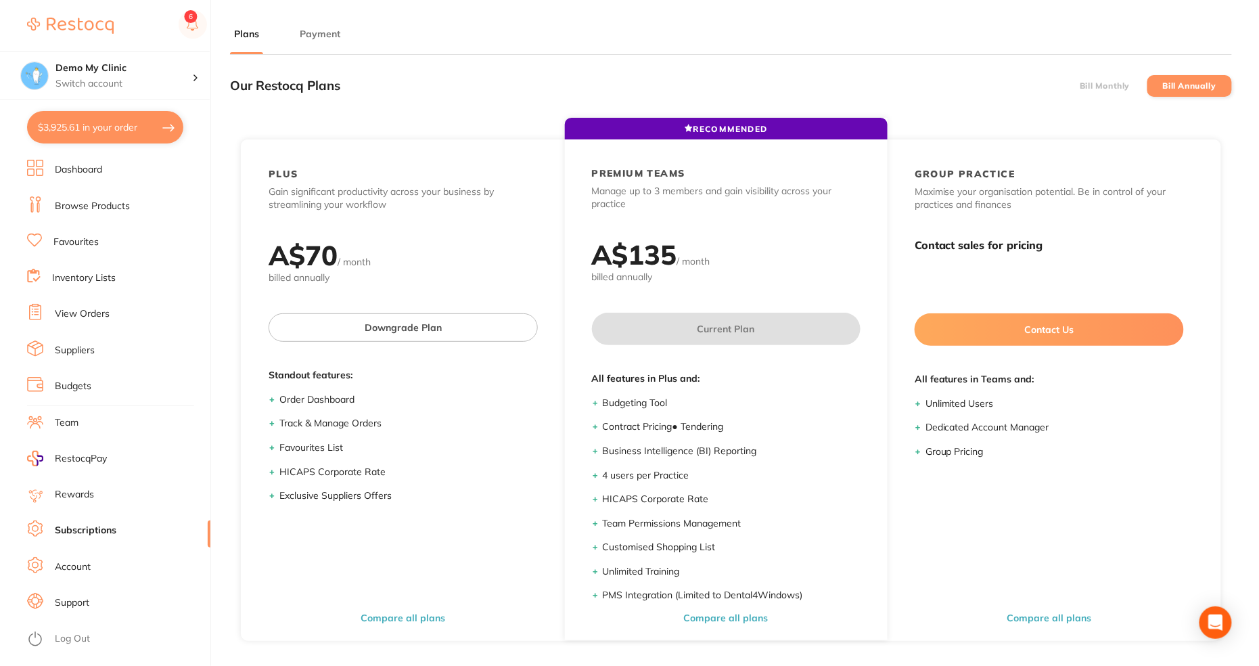
click at [68, 565] on link "Account" at bounding box center [73, 567] width 36 height 14
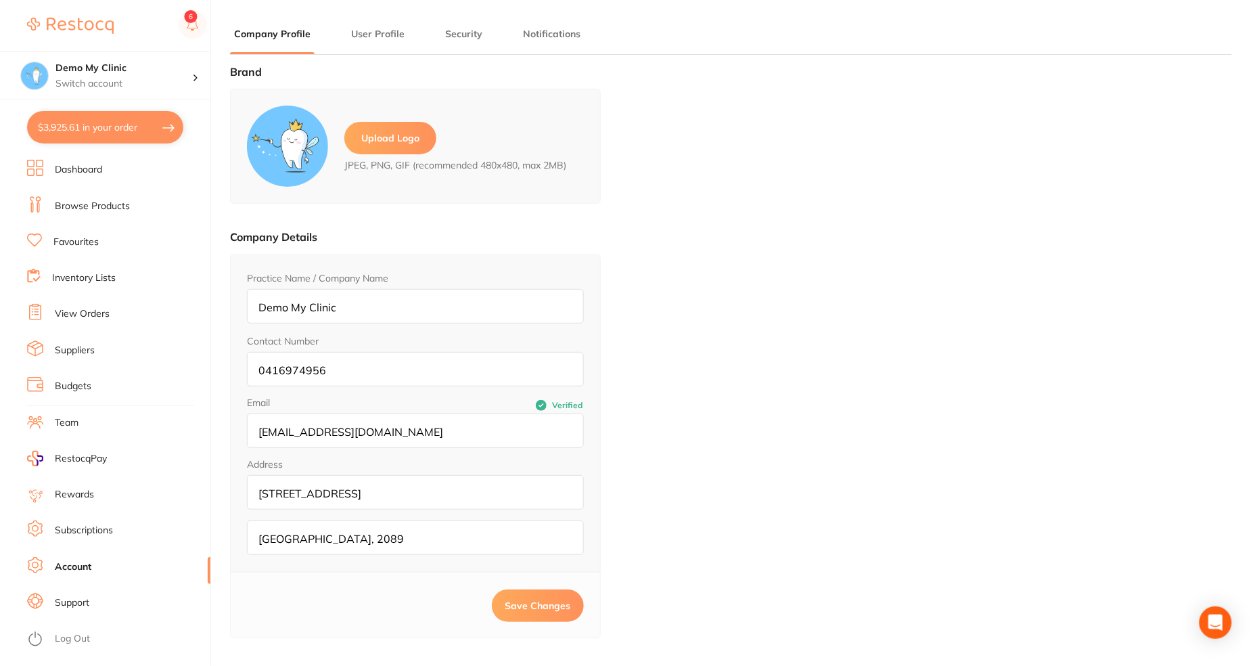
type input "Dhanie"
type input "Naidu"
type input "dhanie@restocq.com"
click at [360, 41] on li "User Profile" at bounding box center [378, 40] width 62 height 27
click at [378, 31] on button "User Profile" at bounding box center [378, 34] width 62 height 13
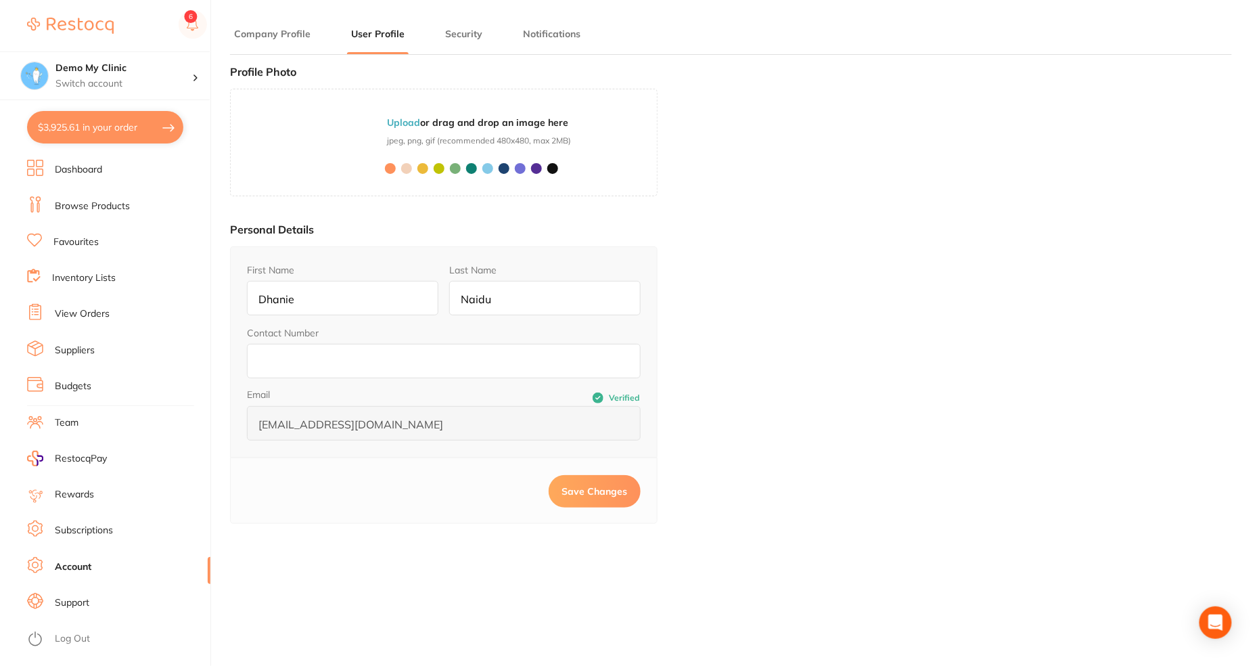
click at [456, 35] on button "Security" at bounding box center [463, 34] width 45 height 13
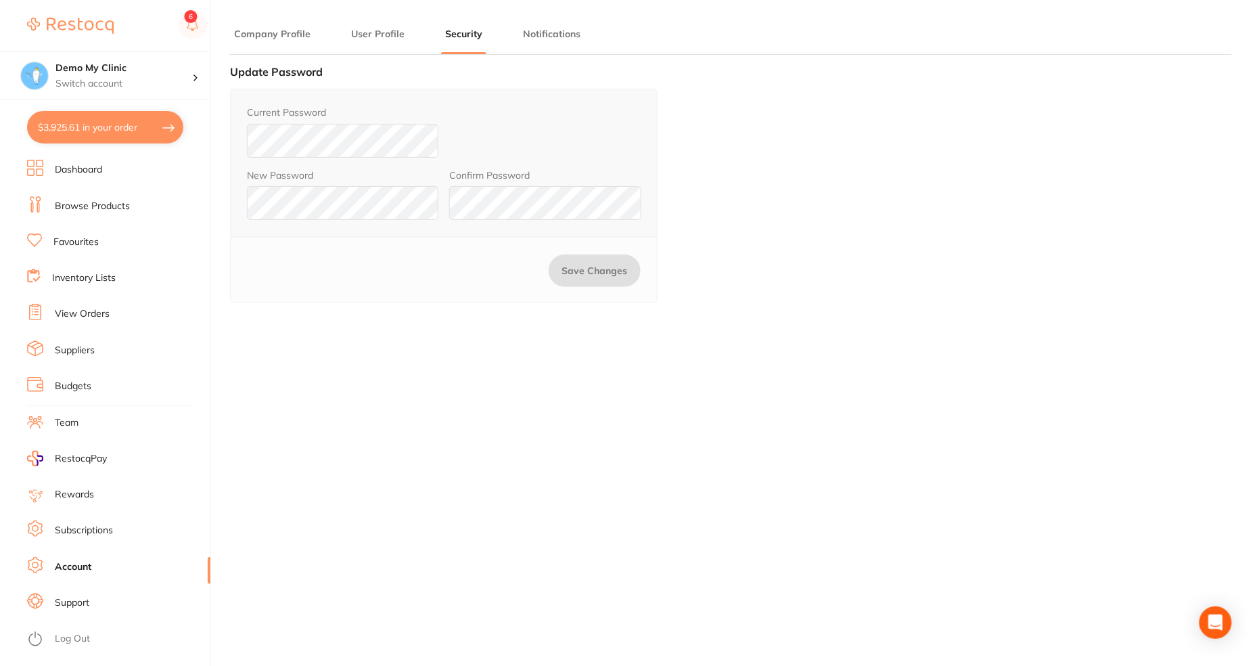
click at [541, 36] on button "Notifications" at bounding box center [552, 34] width 66 height 13
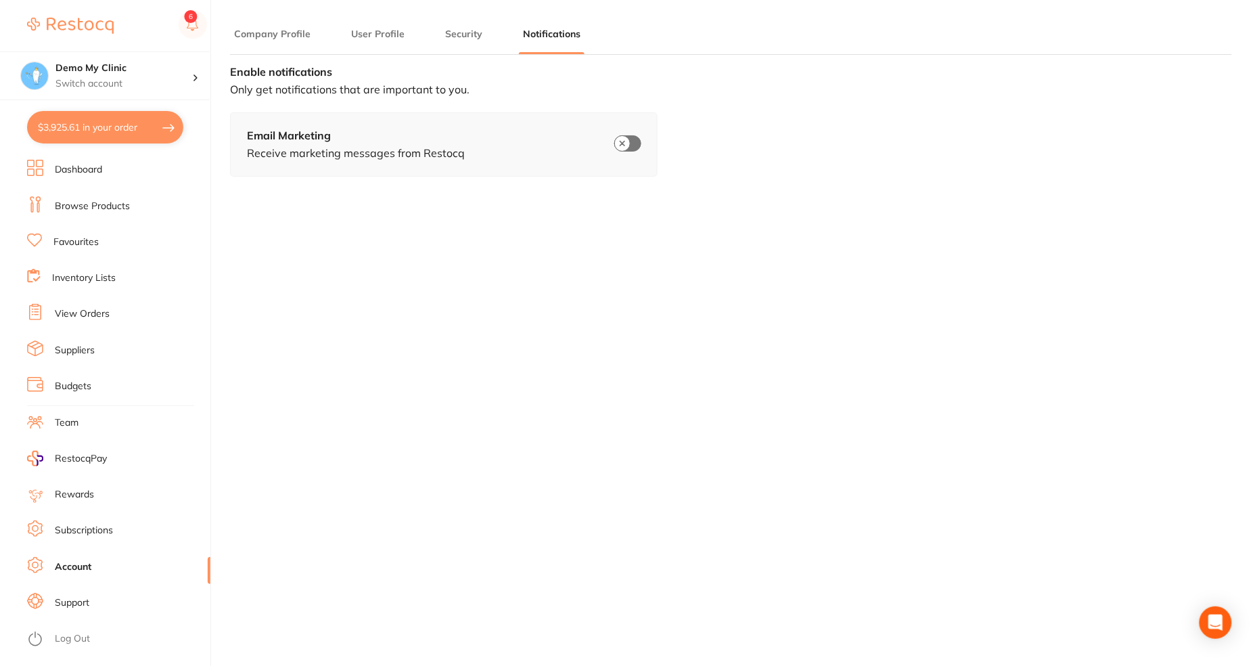
click at [276, 36] on button "Company Profile" at bounding box center [272, 34] width 85 height 13
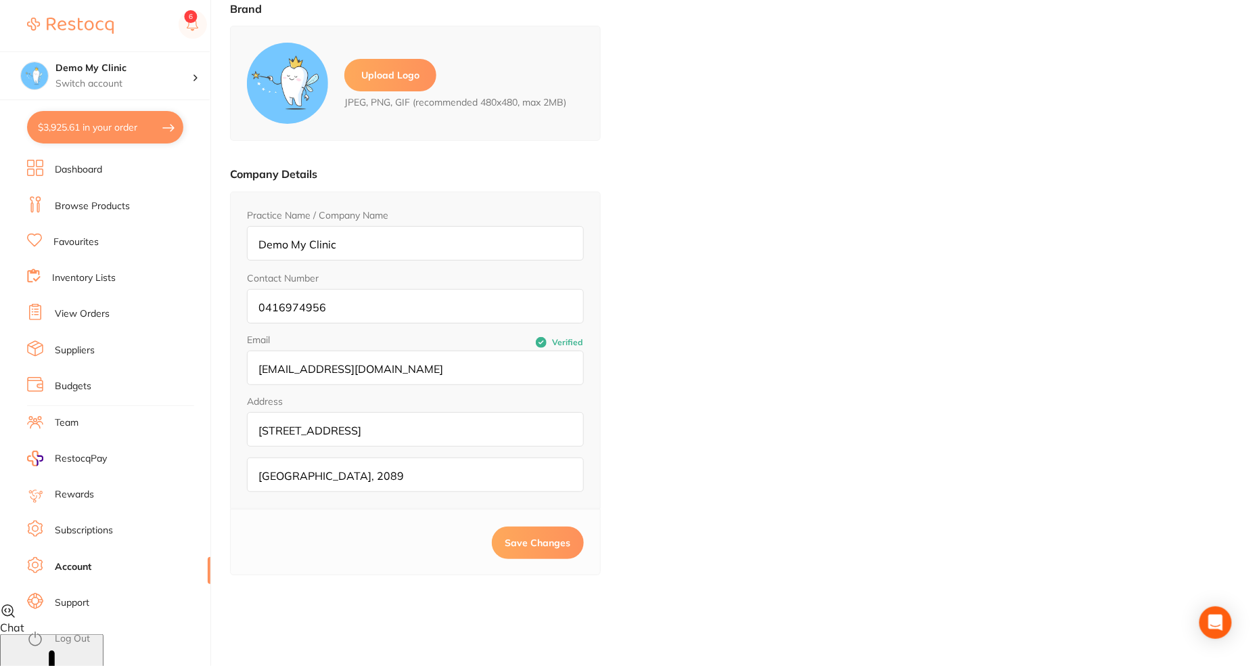
scroll to position [164, 0]
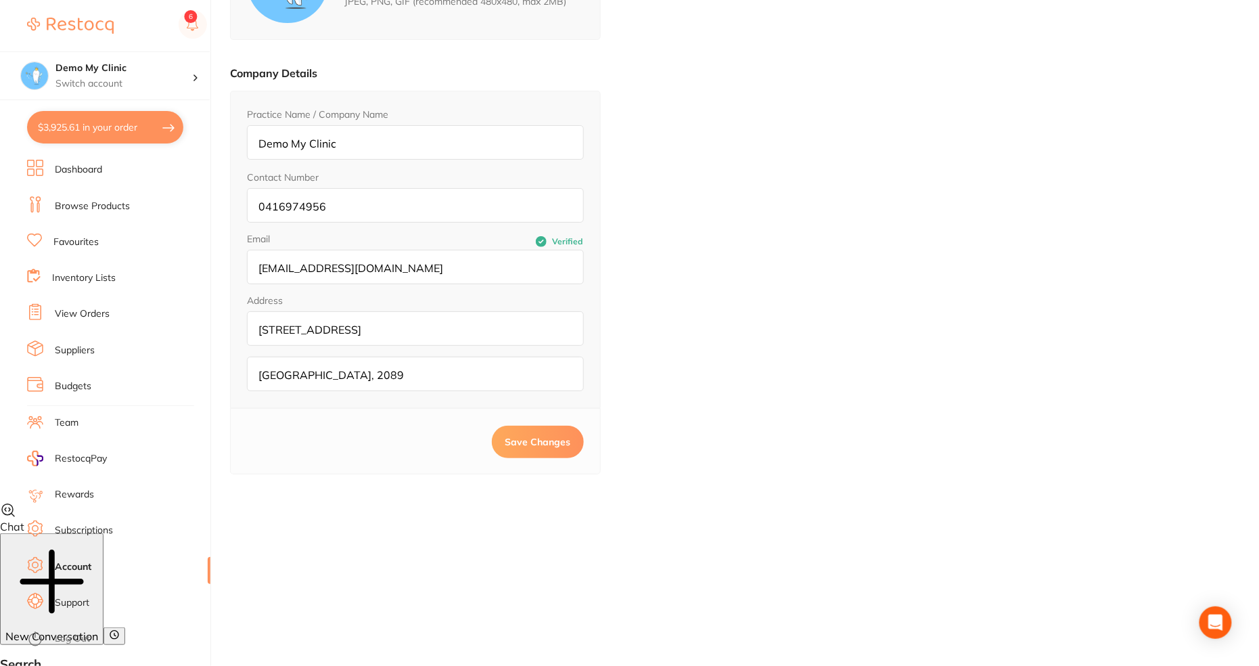
click at [62, 610] on li "Support" at bounding box center [118, 603] width 183 height 20
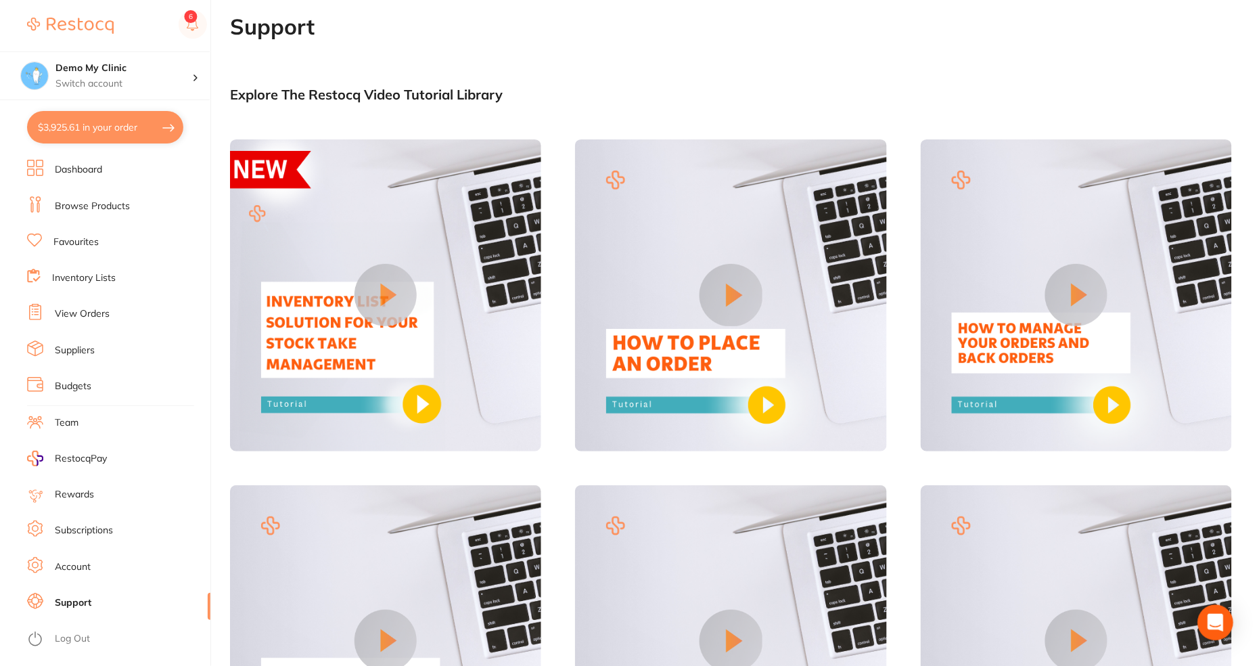
click at [1220, 619] on icon "Open Intercom Messenger" at bounding box center [1216, 623] width 16 height 18
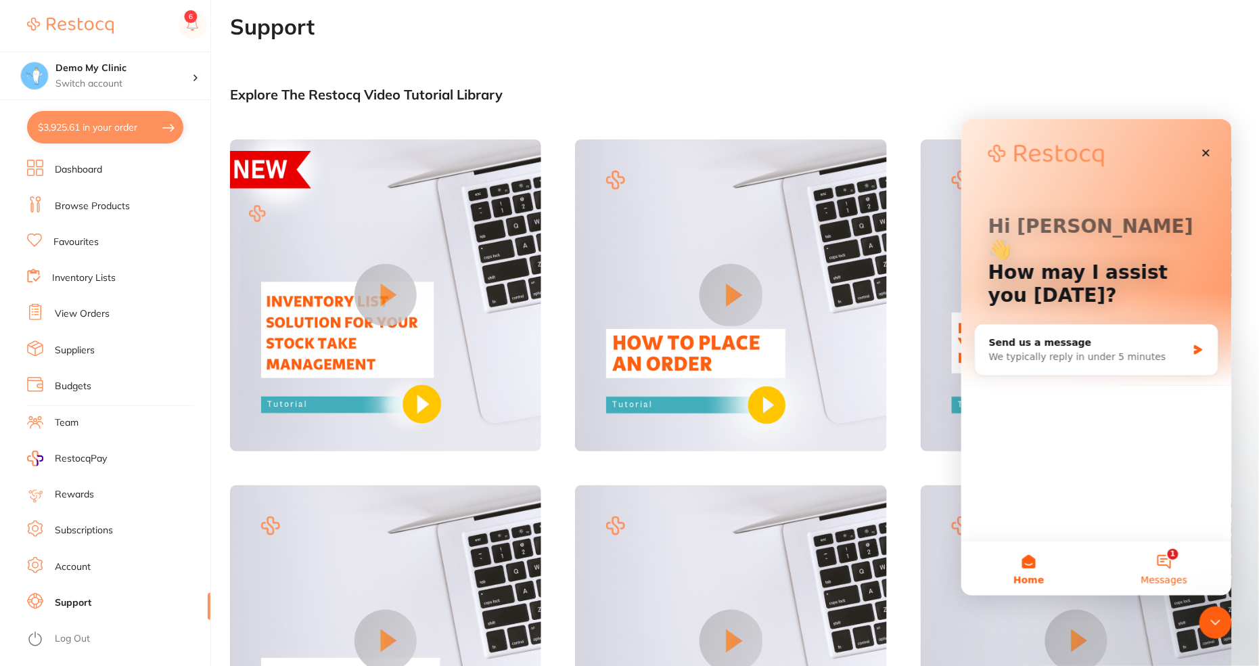
click at [1162, 571] on button "1 Messages" at bounding box center [1163, 568] width 135 height 54
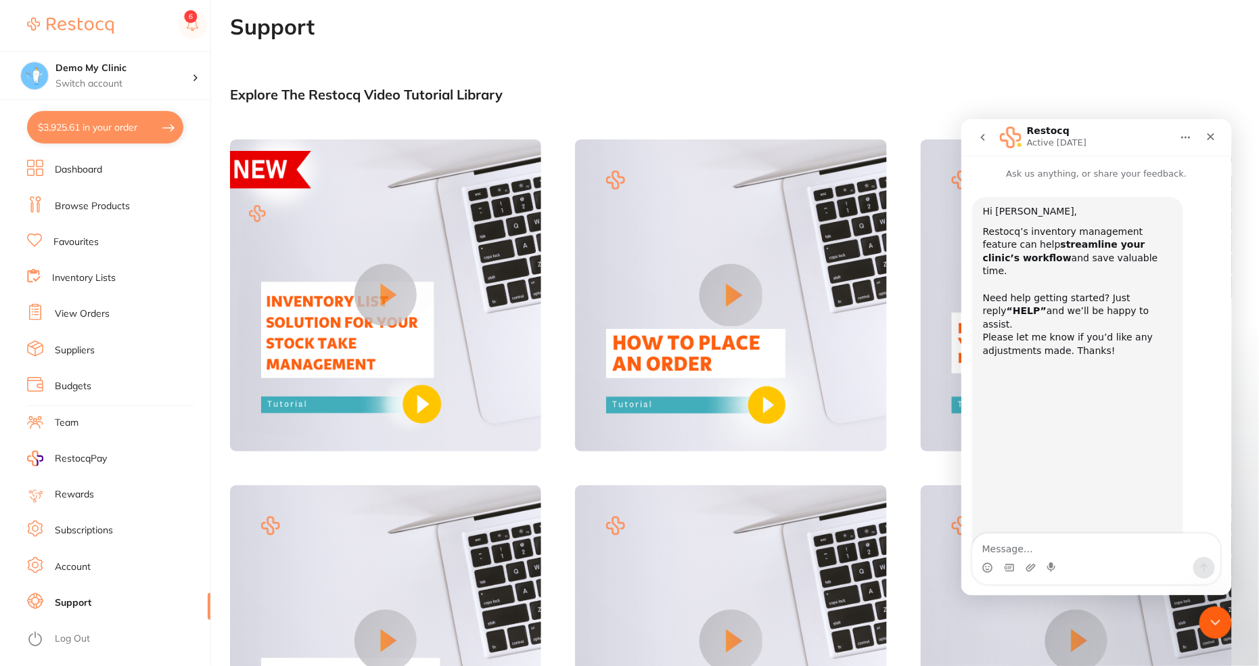
scroll to position [21, 0]
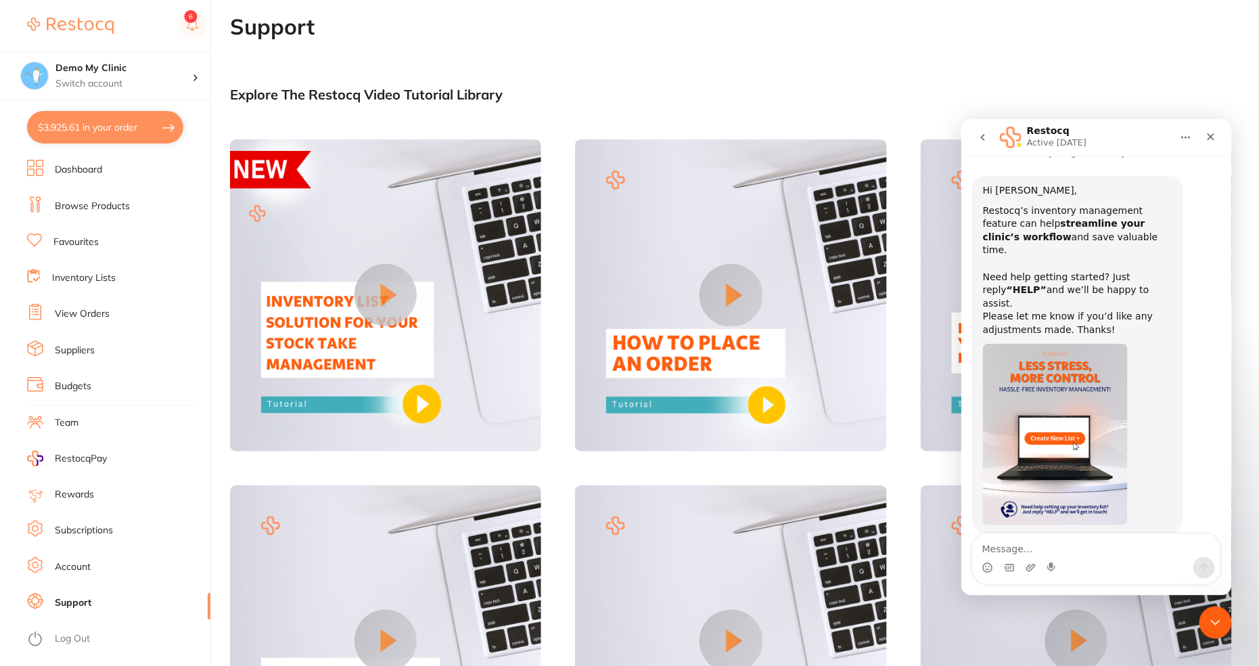
click at [985, 143] on button "go back" at bounding box center [983, 137] width 26 height 26
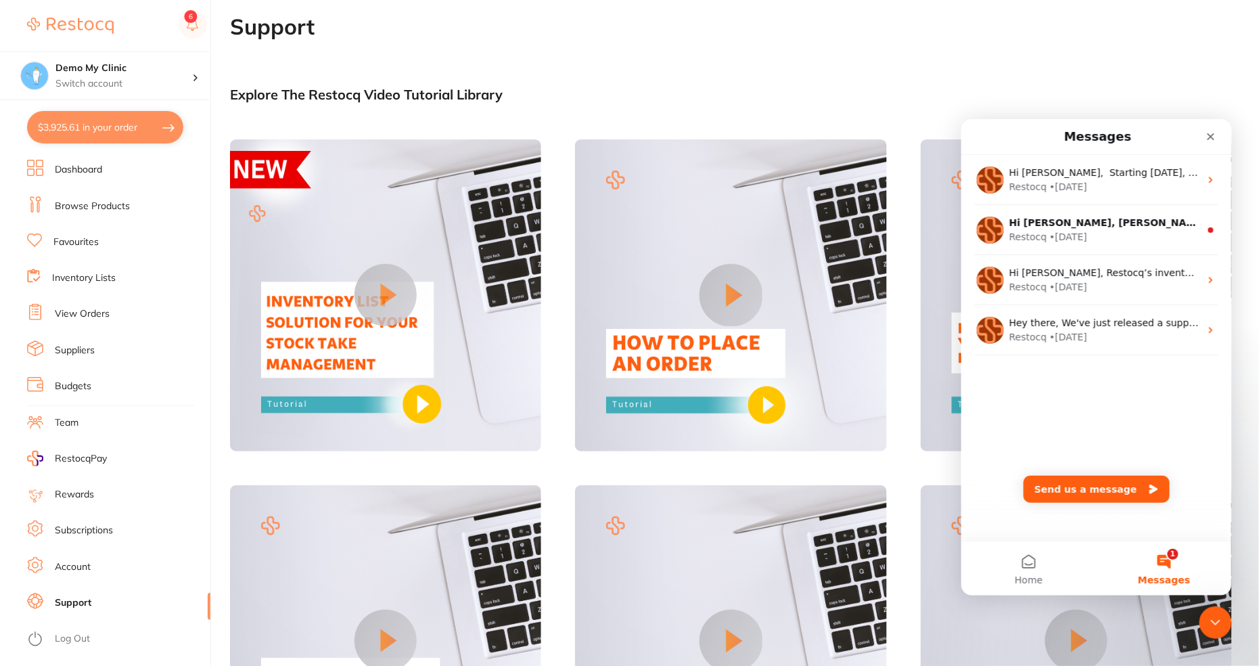
scroll to position [0, 0]
click at [1208, 135] on icon "Close" at bounding box center [1210, 136] width 11 height 11
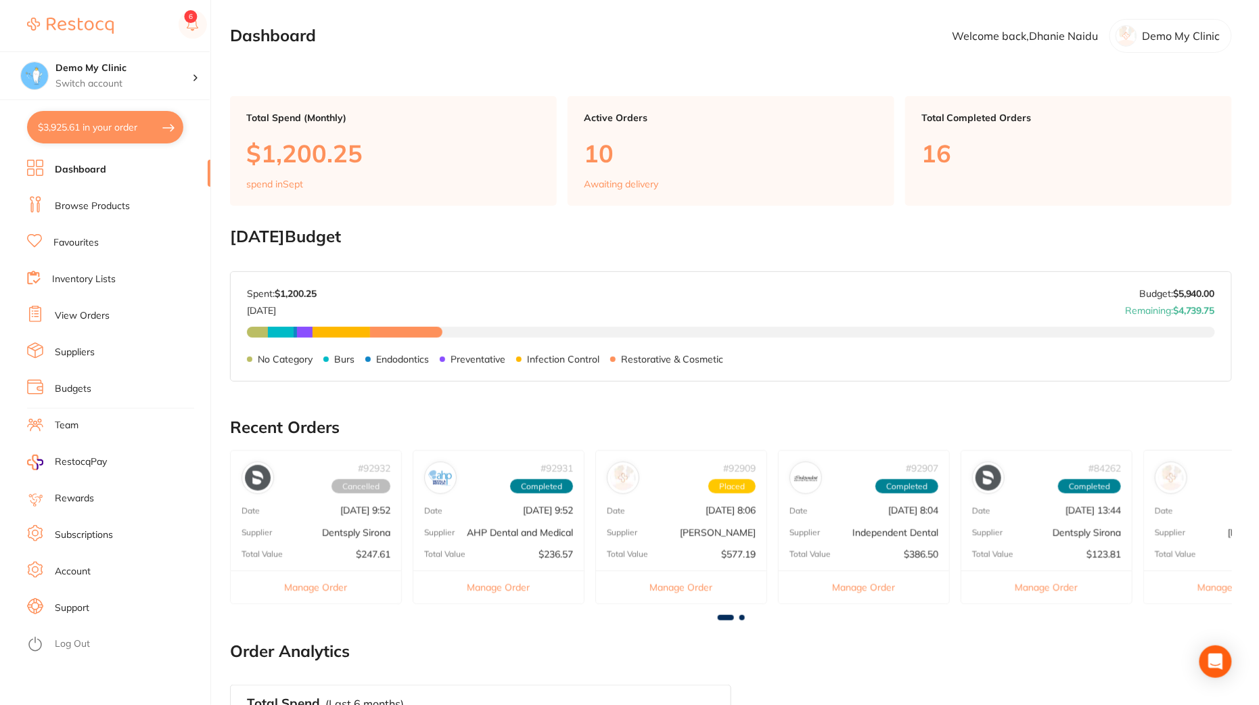
checkbox input "true"
click at [85, 643] on link "Log Out" at bounding box center [72, 644] width 35 height 14
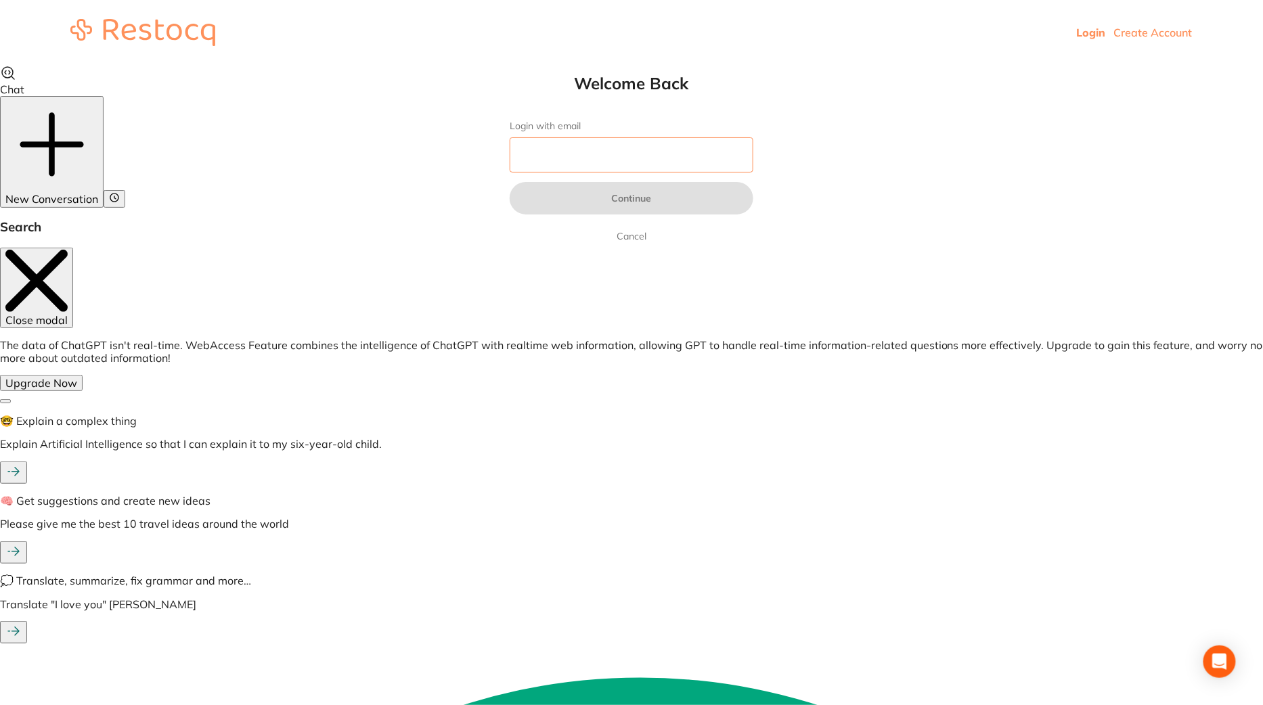
click at [631, 155] on input "Login with email" at bounding box center [631, 154] width 244 height 35
paste input "[EMAIL_ADDRESS][DOMAIN_NAME]"
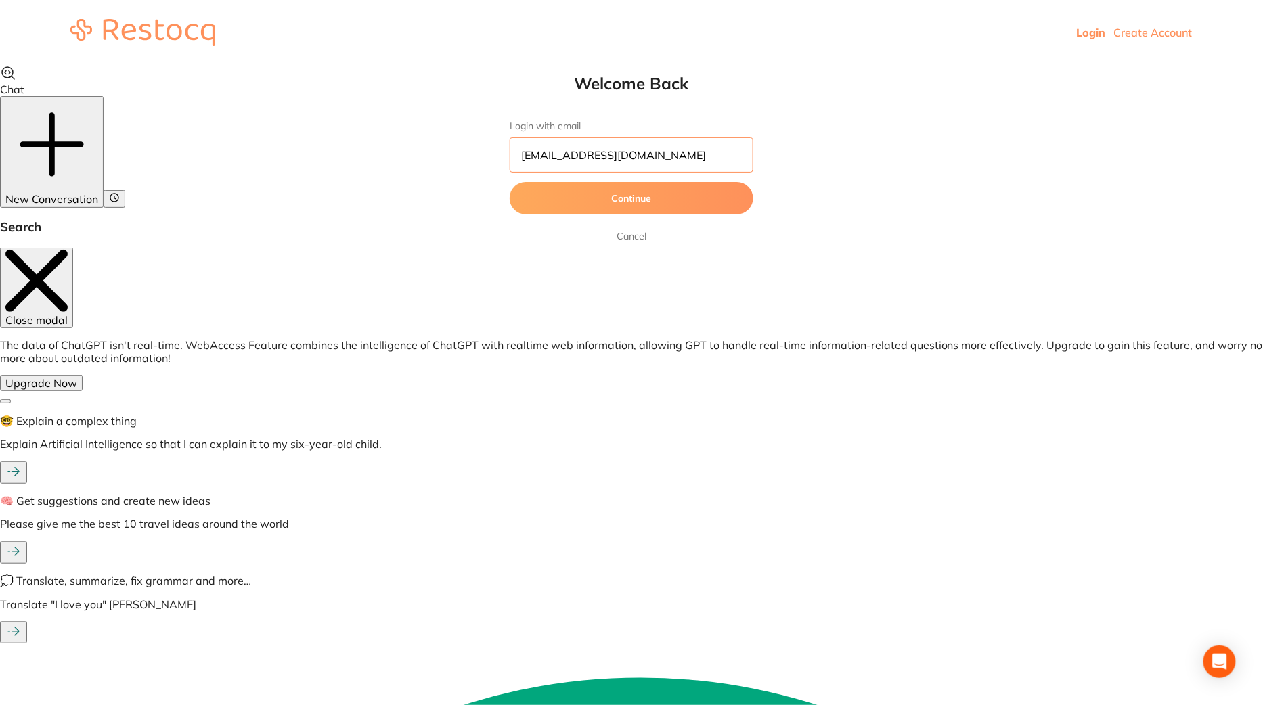
type input "[EMAIL_ADDRESS][DOMAIN_NAME]"
click at [1148, 29] on link "Create Account" at bounding box center [1153, 33] width 78 height 14
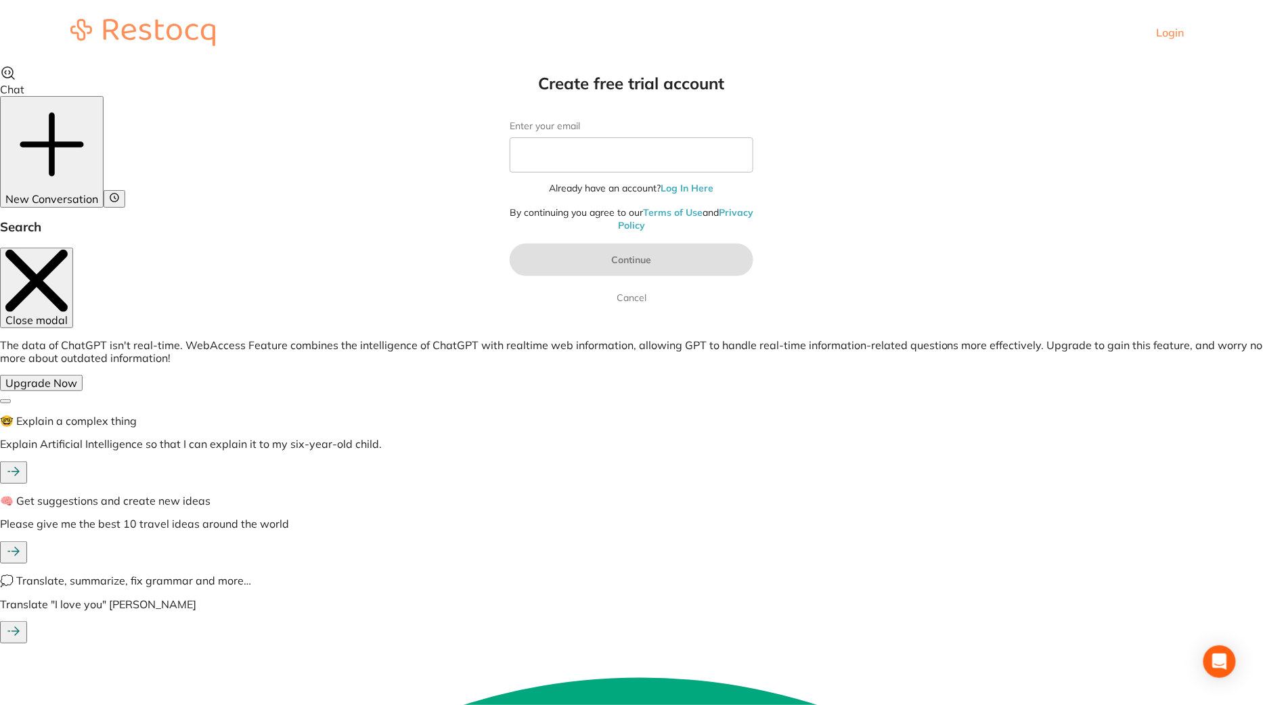
type input "[EMAIL_ADDRESS][DOMAIN_NAME]"
click at [545, 163] on input "Enter your email" at bounding box center [631, 154] width 244 height 35
paste input "[EMAIL_ADDRESS][DOMAIN_NAME]"
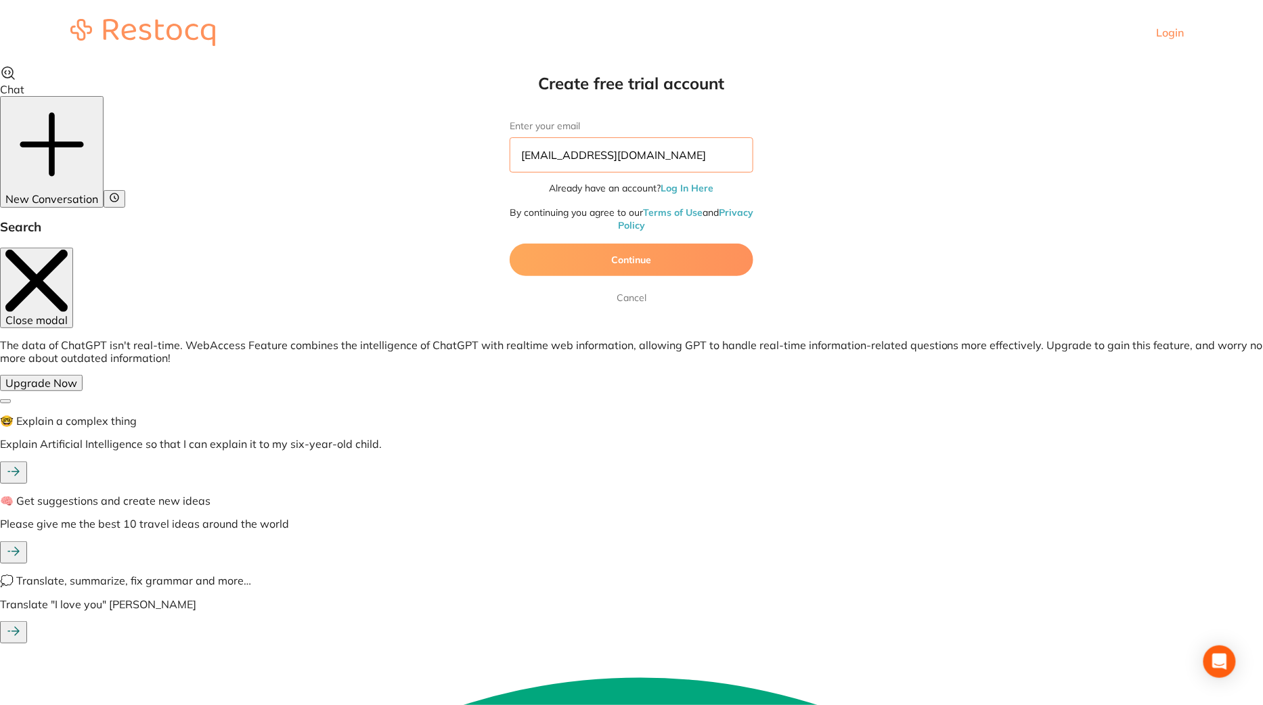
type input "[EMAIL_ADDRESS][DOMAIN_NAME]"
click at [654, 258] on button "Continue" at bounding box center [631, 260] width 244 height 32
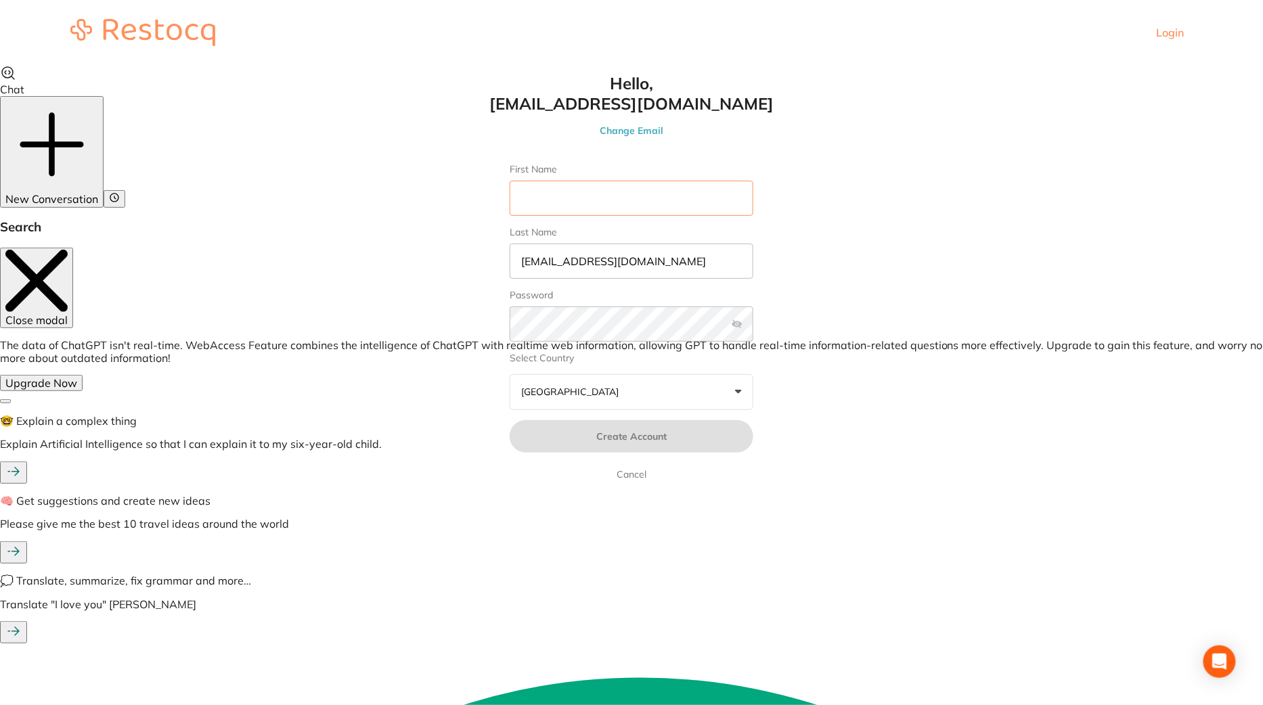
click at [618, 209] on input "First Name" at bounding box center [631, 198] width 244 height 35
paste input "[PERSON_NAME]"
drag, startPoint x: 554, startPoint y: 195, endPoint x: 635, endPoint y: 195, distance: 80.5
click at [635, 195] on input "[PERSON_NAME]" at bounding box center [631, 198] width 244 height 35
type input "[PERSON_NAME]"
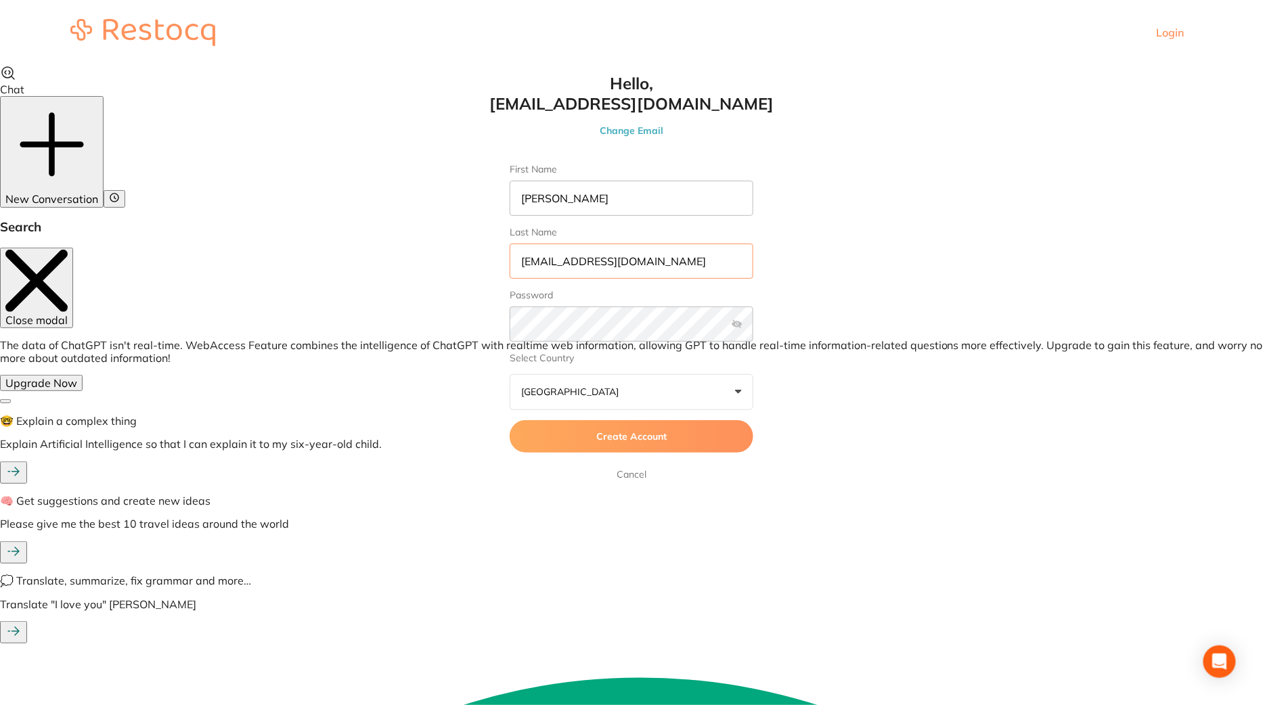
drag, startPoint x: 639, startPoint y: 256, endPoint x: 461, endPoint y: 256, distance: 177.9
paste input "[PERSON_NAME]"
type input "[PERSON_NAME]"
drag, startPoint x: 553, startPoint y: 196, endPoint x: 650, endPoint y: 196, distance: 96.8
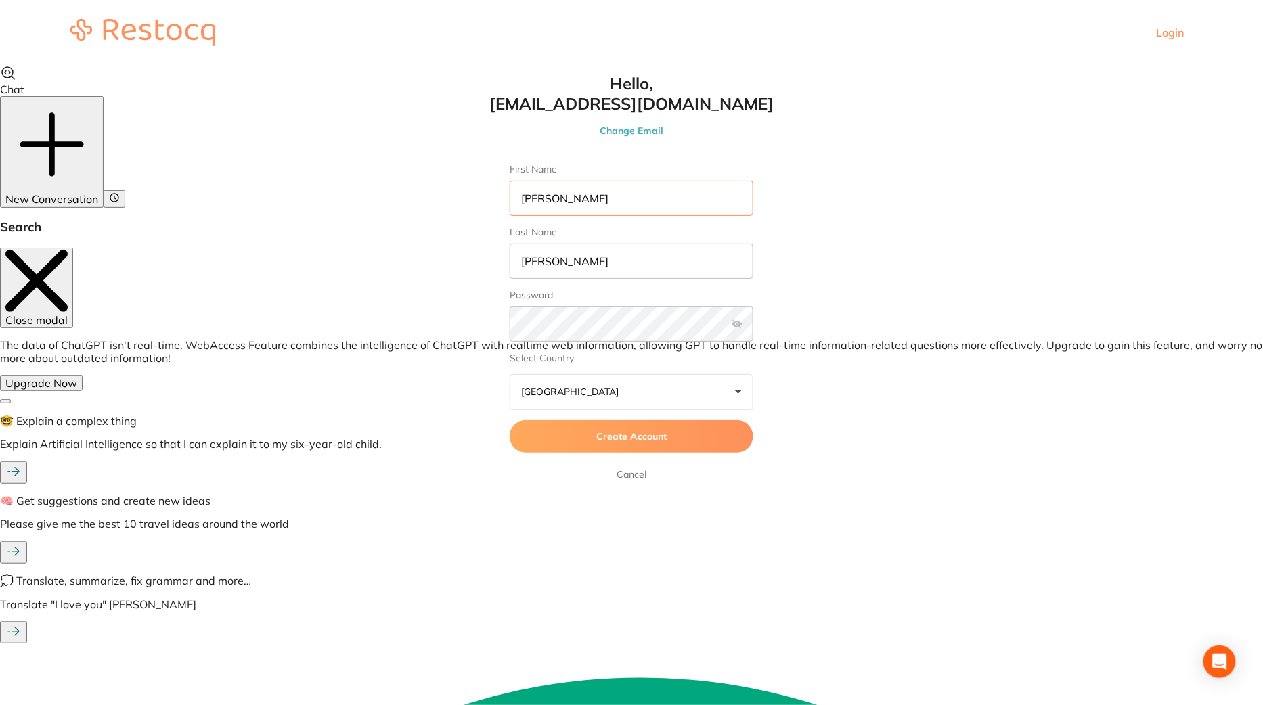
click at [650, 196] on input "[PERSON_NAME]" at bounding box center [631, 198] width 244 height 35
type input "[PERSON_NAME]"
click at [643, 399] on button "Australia +0" at bounding box center [631, 392] width 244 height 37
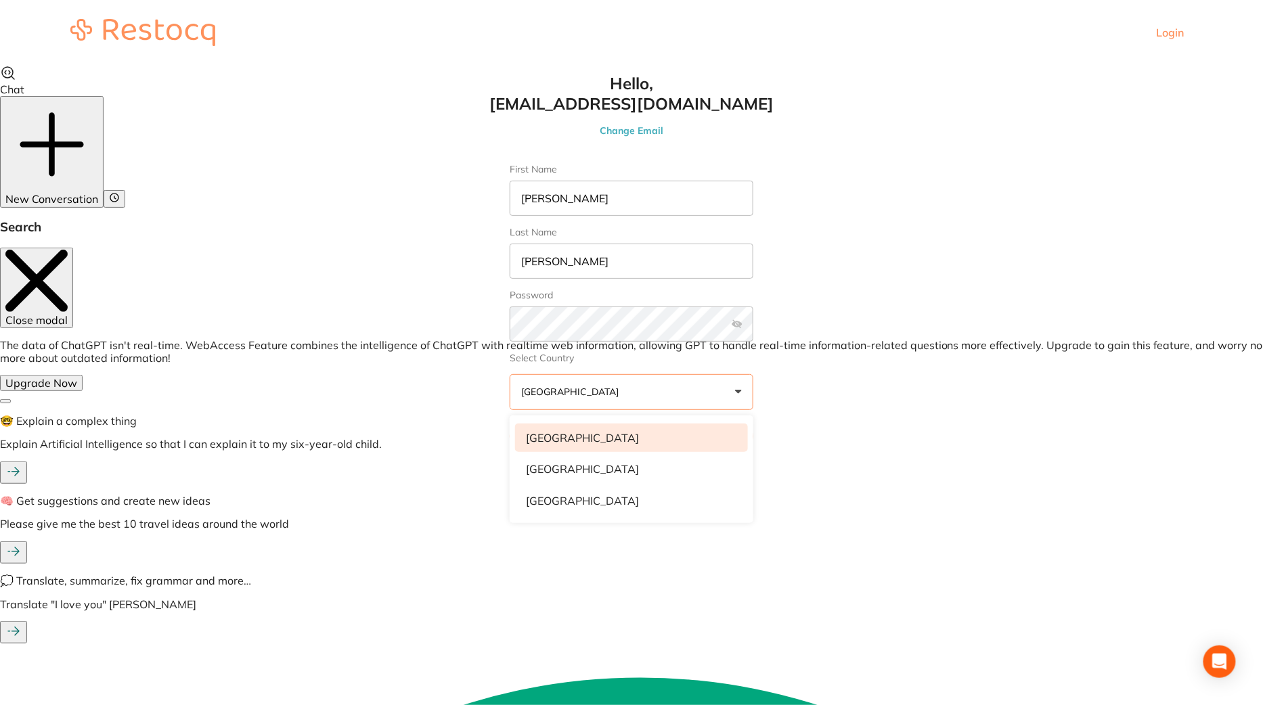
click at [630, 425] on li "United States" at bounding box center [631, 438] width 233 height 28
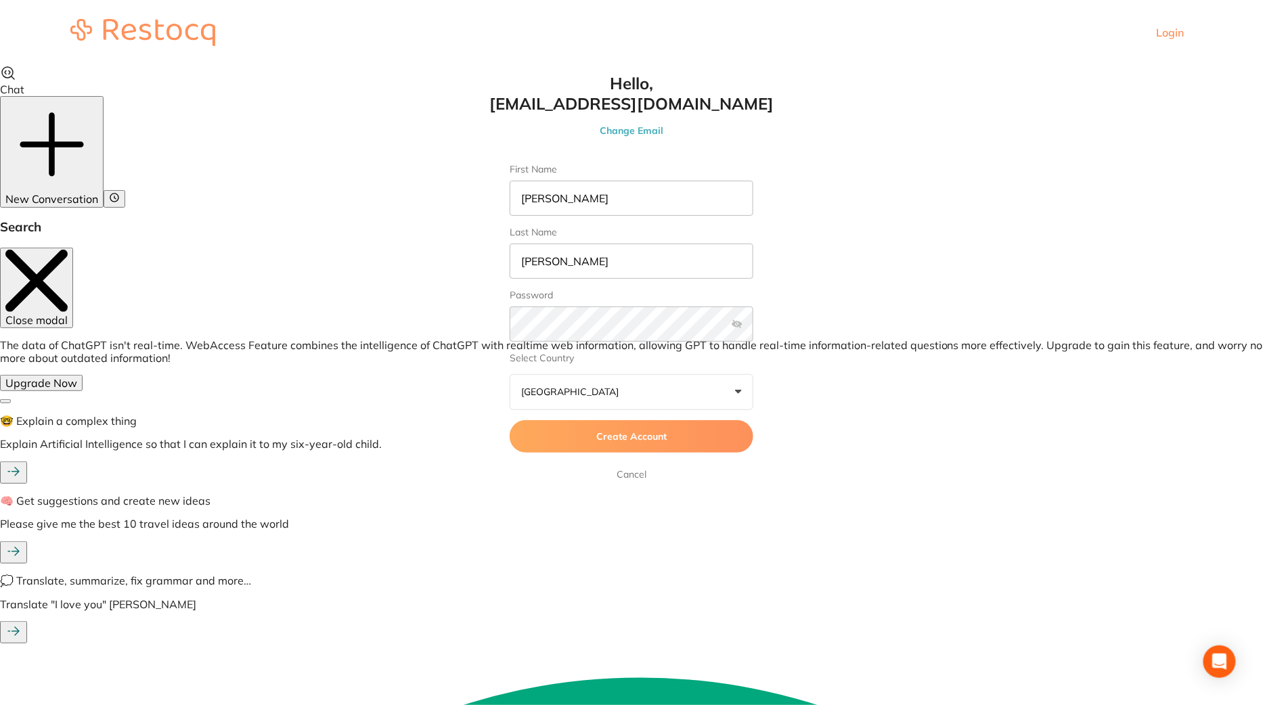
click at [676, 433] on button "Create Account" at bounding box center [631, 436] width 244 height 32
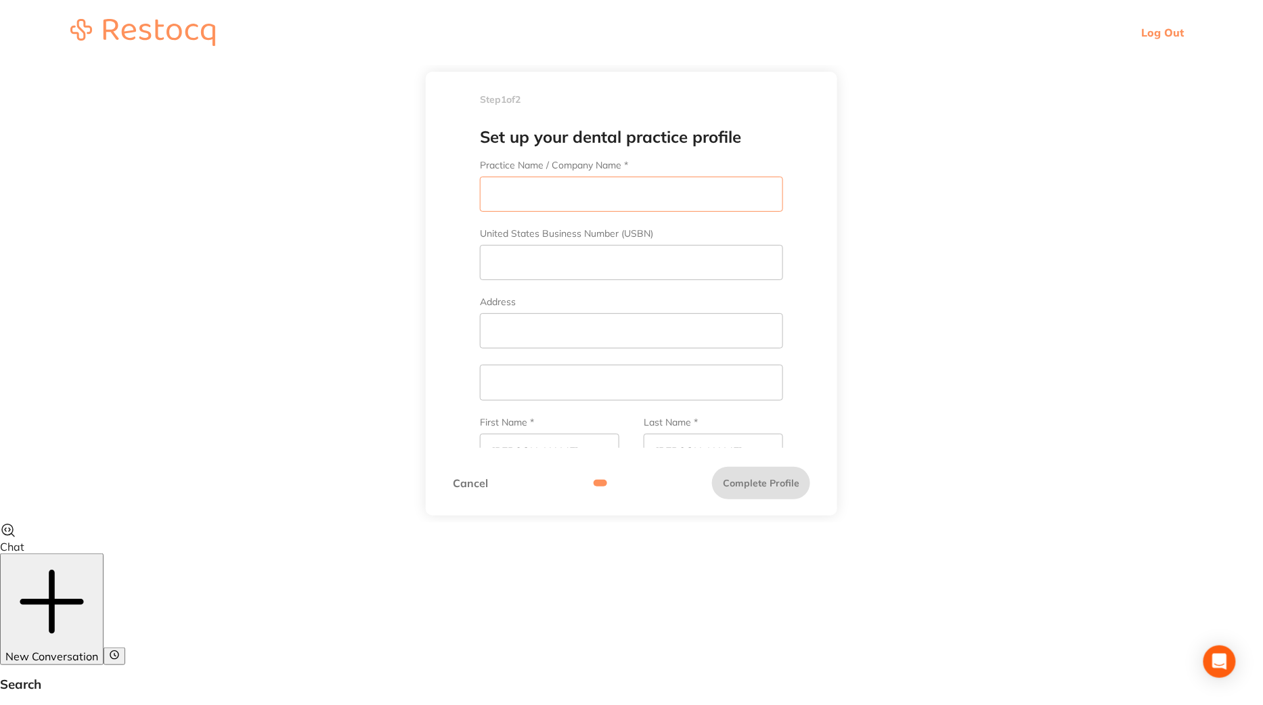
click at [610, 210] on input "Practice Name / Company Name *" at bounding box center [631, 194] width 303 height 35
paste input "Westside Dental Associates"
type input "Westside Dental Associates"
click at [552, 262] on input "United States Business Number (USBN)" at bounding box center [631, 262] width 303 height 35
click at [590, 320] on input "Address" at bounding box center [631, 330] width 303 height 35
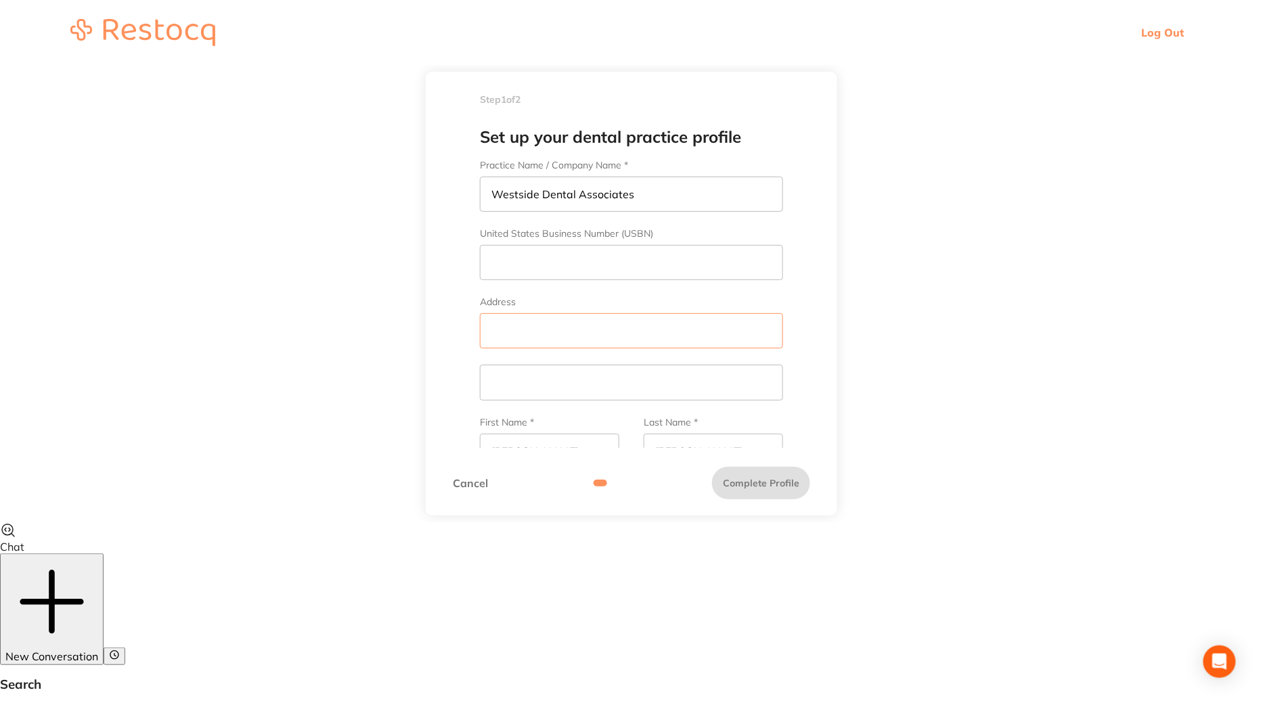
paste input "2990 S Sepulveda Blvd #204"
type input "2990 S Sepulveda Blvd #204"
click at [556, 390] on input "text" at bounding box center [631, 382] width 303 height 35
paste input "Los Angeles, Ca 90064"
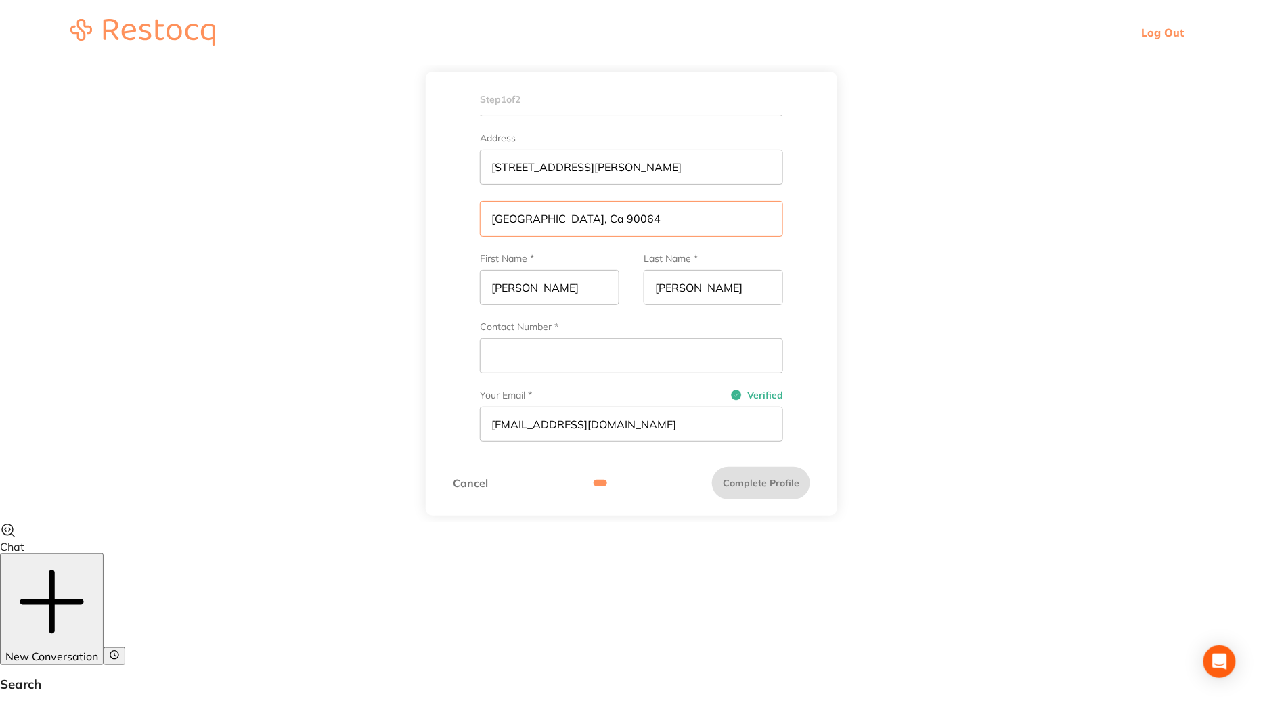
scroll to position [165, 0]
type input "Los Angeles, Ca 90064"
click at [627, 348] on input "Contact Number *" at bounding box center [631, 354] width 303 height 35
paste input "[PHONE_NUMBER]"
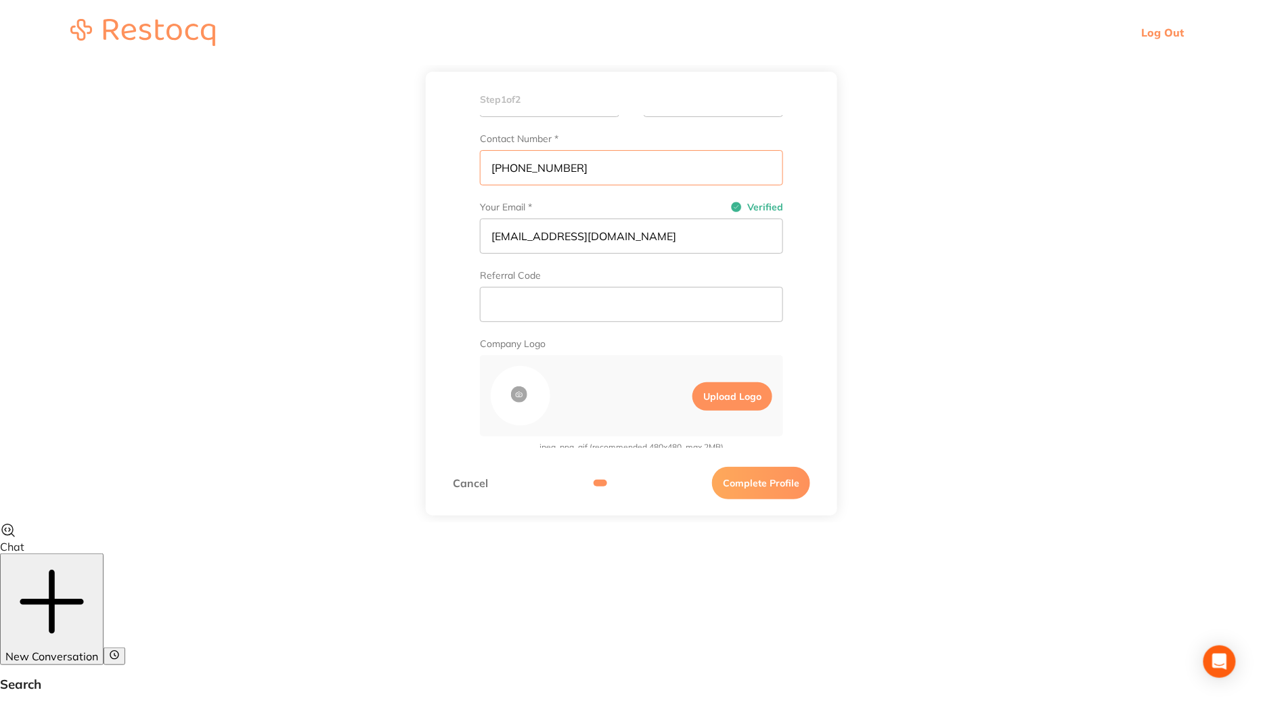
scroll to position [384, 0]
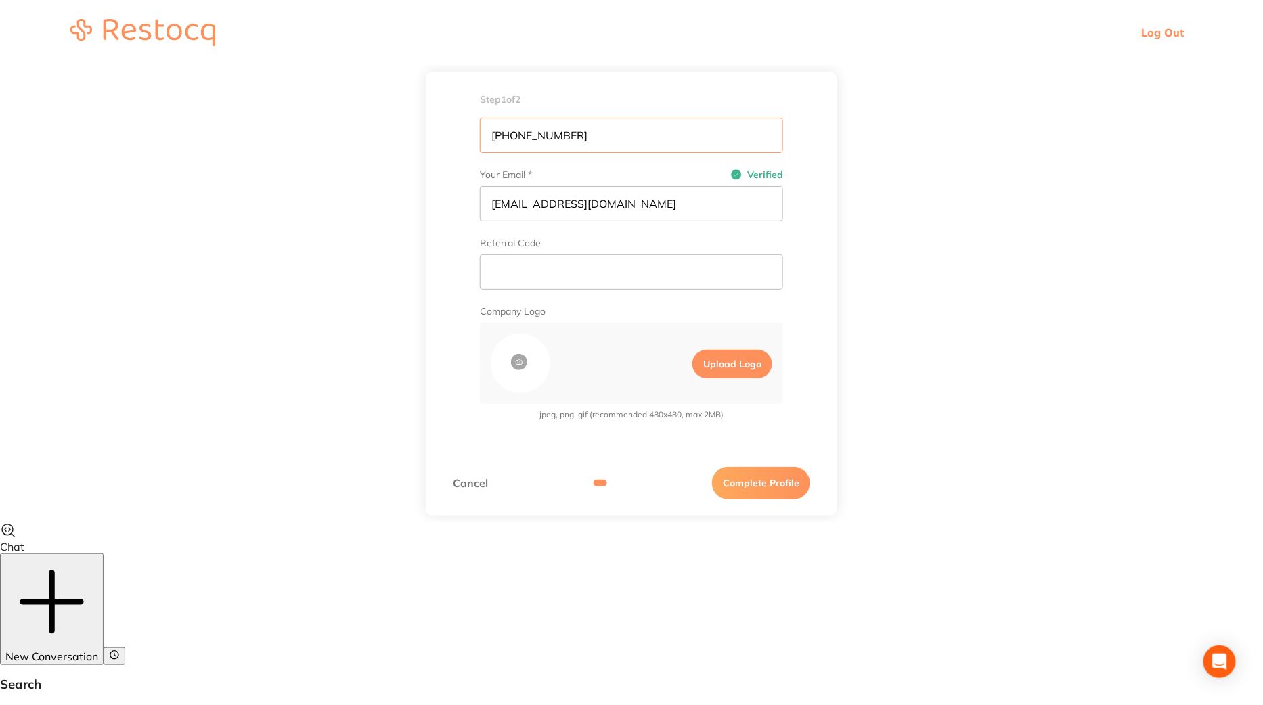
type input "[PHONE_NUMBER]"
click at [776, 481] on button "Complete Profile" at bounding box center [761, 483] width 98 height 32
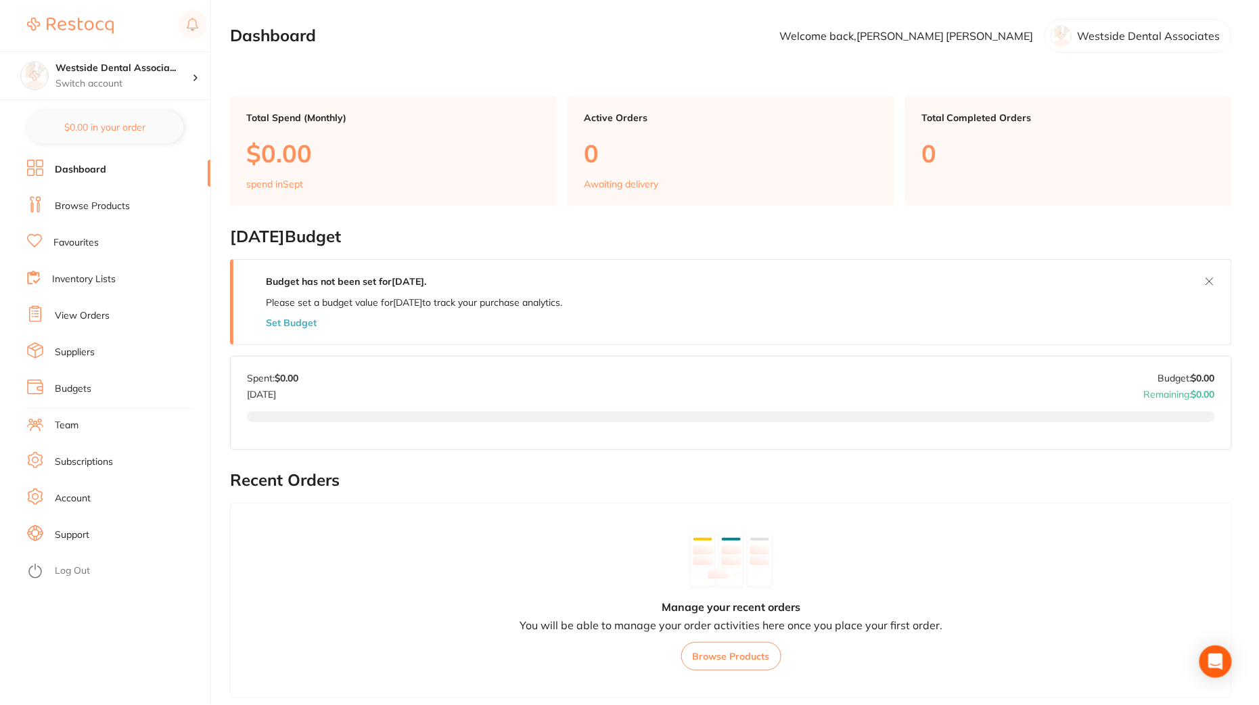
click at [108, 206] on link "Browse Products" at bounding box center [92, 207] width 75 height 14
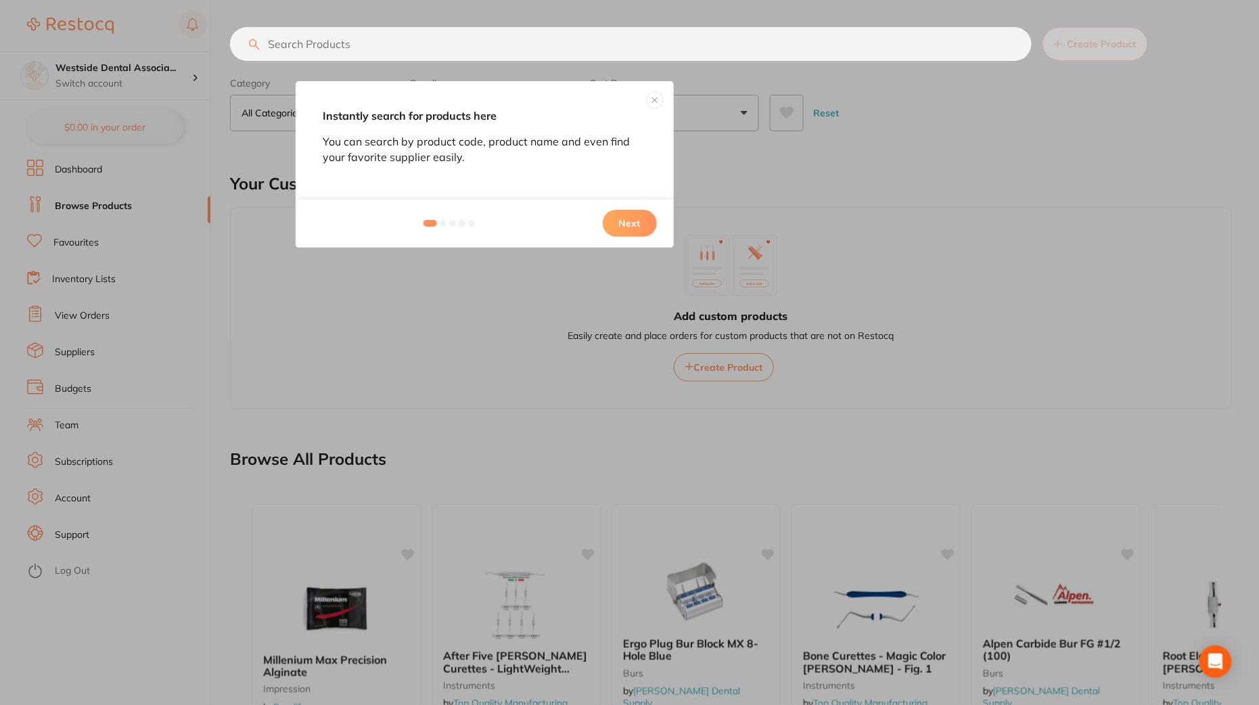
click at [655, 93] on button at bounding box center [655, 100] width 16 height 16
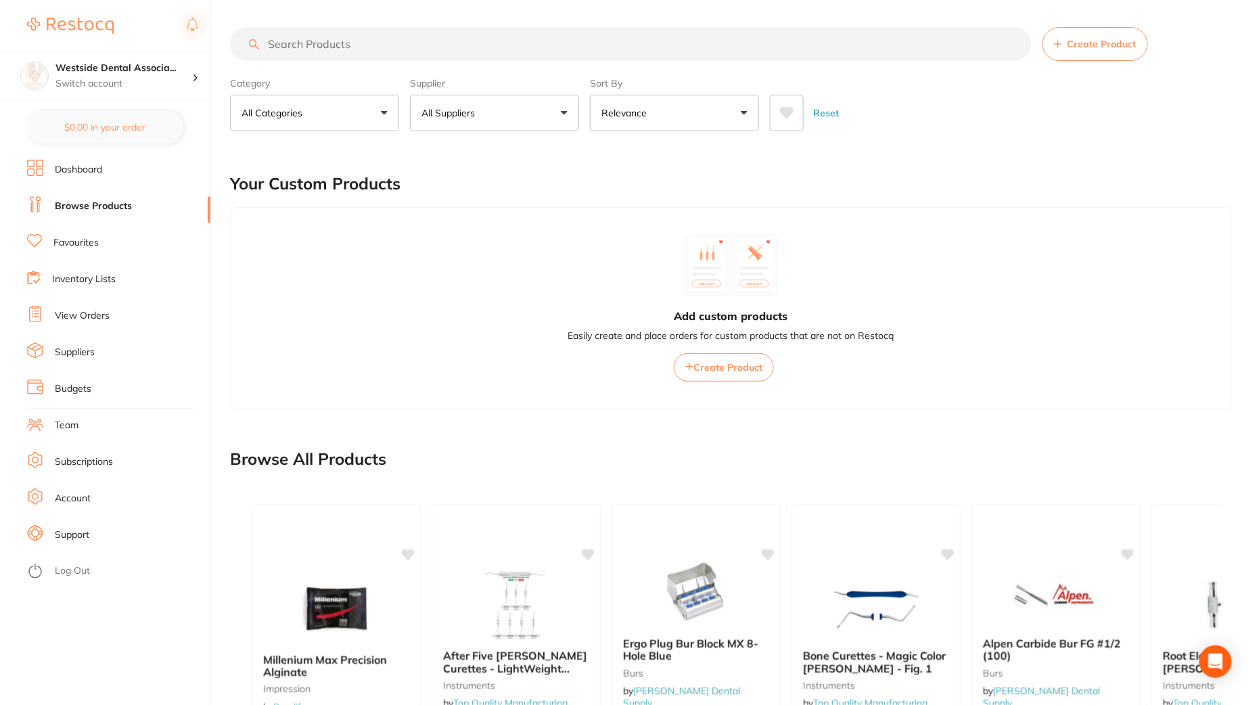
click at [1081, 46] on span "Create Product" at bounding box center [1102, 44] width 69 height 11
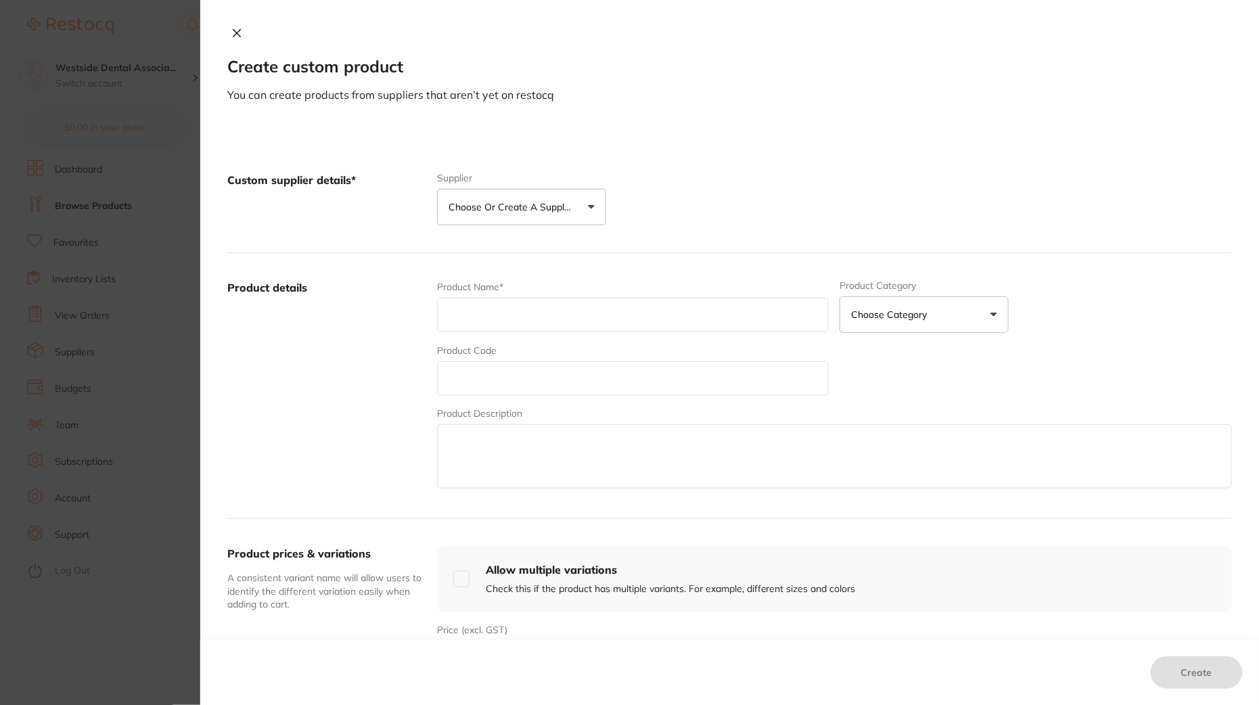
click at [507, 201] on p "Choose or create a supplier" at bounding box center [513, 207] width 129 height 14
click at [506, 255] on li "Create custom supplier" at bounding box center [521, 248] width 169 height 35
click at [558, 246] on button "Create custom supplier" at bounding box center [511, 248] width 127 height 12
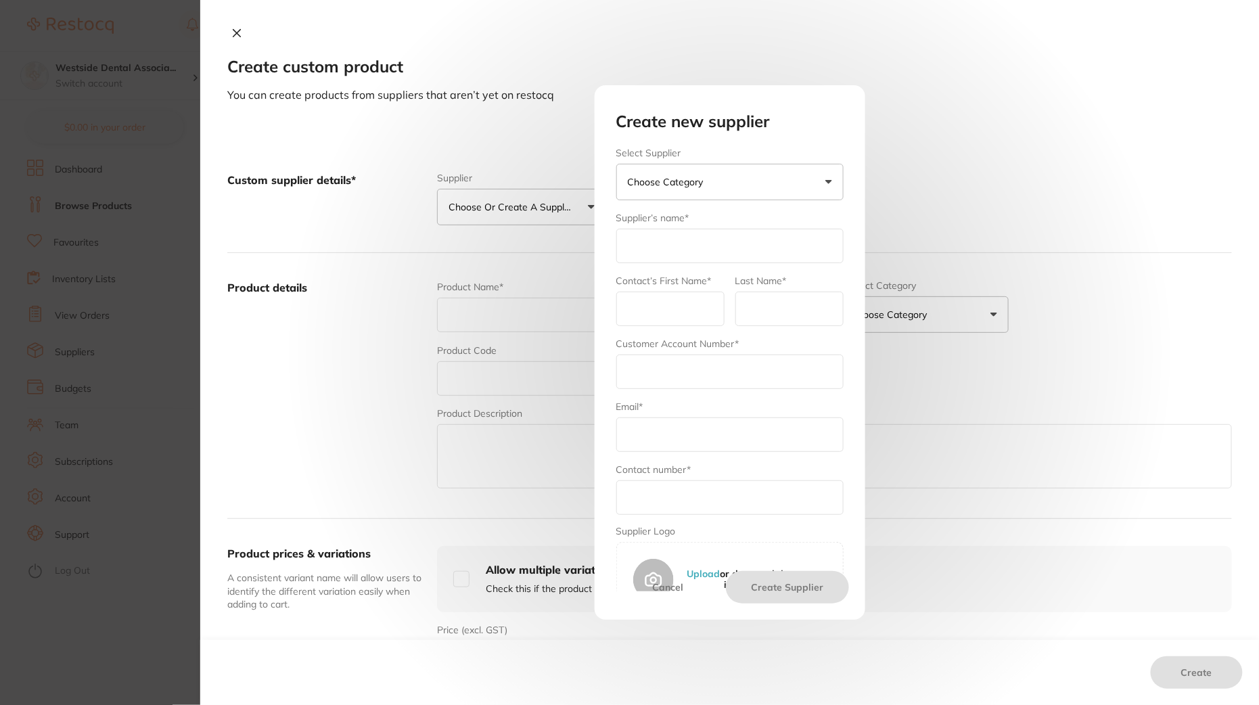
click at [711, 242] on input "text" at bounding box center [729, 246] width 227 height 35
type input "[PERSON_NAME] Dental"
click at [668, 316] on input "Darbyt" at bounding box center [670, 309] width 108 height 35
type input "[PERSON_NAME]"
type input "Dental"
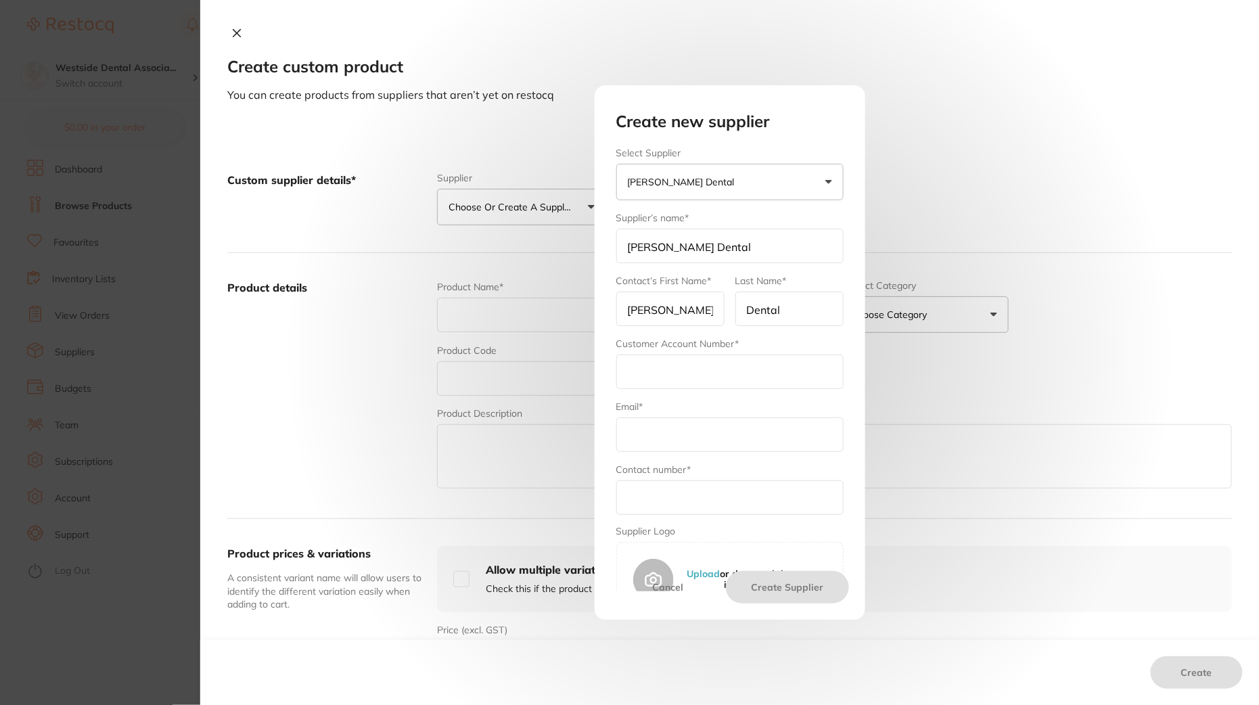
click at [643, 386] on input "text" at bounding box center [729, 372] width 227 height 35
paste input "10108761300"
type input "10108761300"
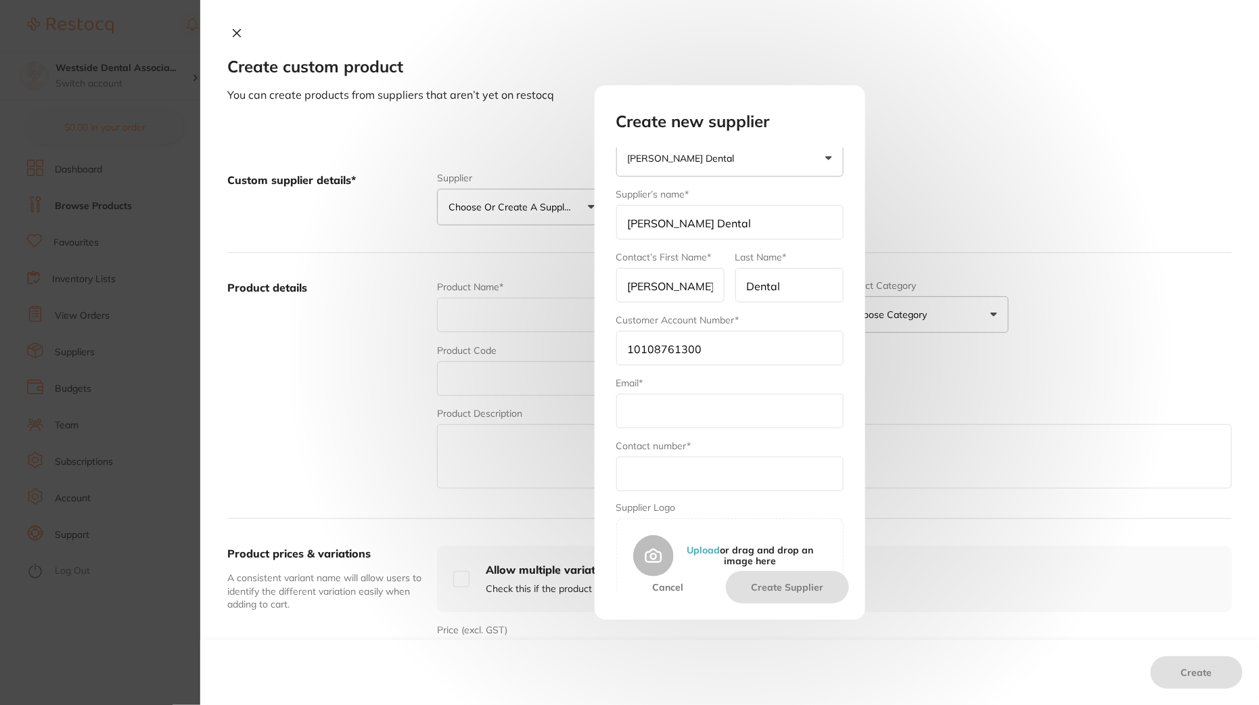
click at [725, 422] on input "text" at bounding box center [729, 411] width 227 height 35
paste input "info@darby.com"
type input "info@darby.com"
click at [671, 477] on input "text" at bounding box center [729, 474] width 227 height 35
paste input "1-800-645-2310"
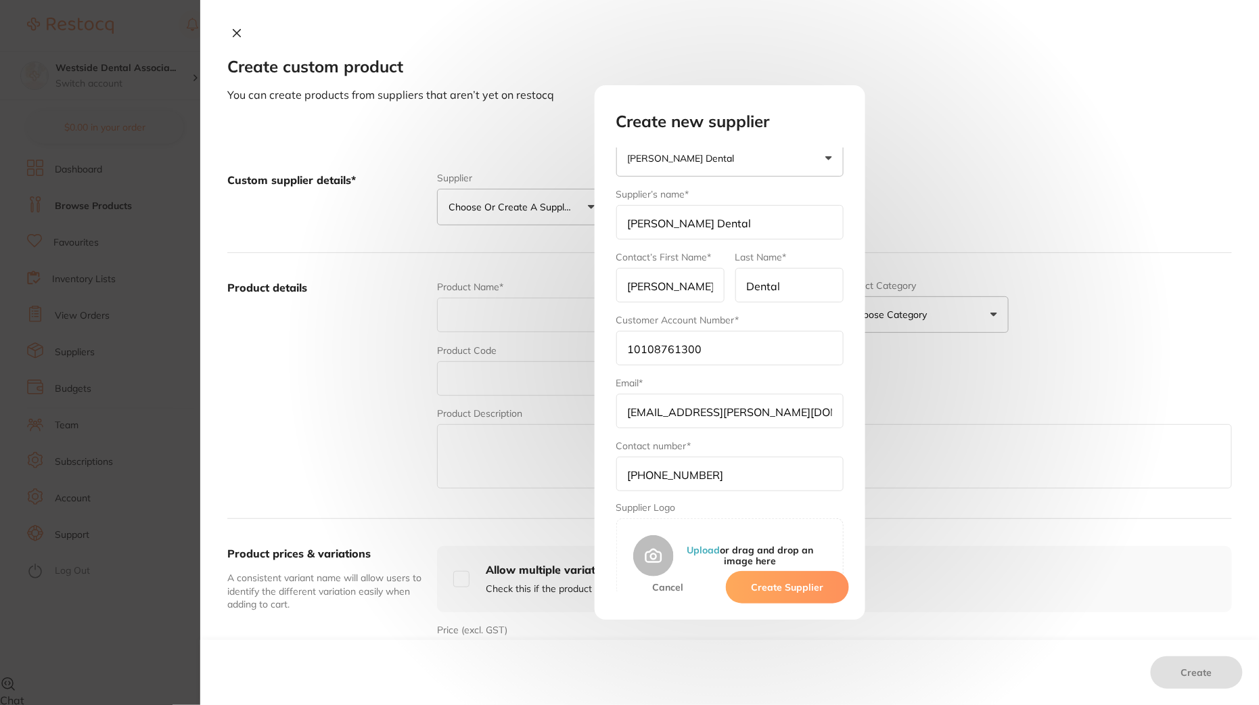
scroll to position [64, 0]
type input "1-800-645-2310"
click at [765, 589] on button "Create Supplier" at bounding box center [787, 587] width 122 height 32
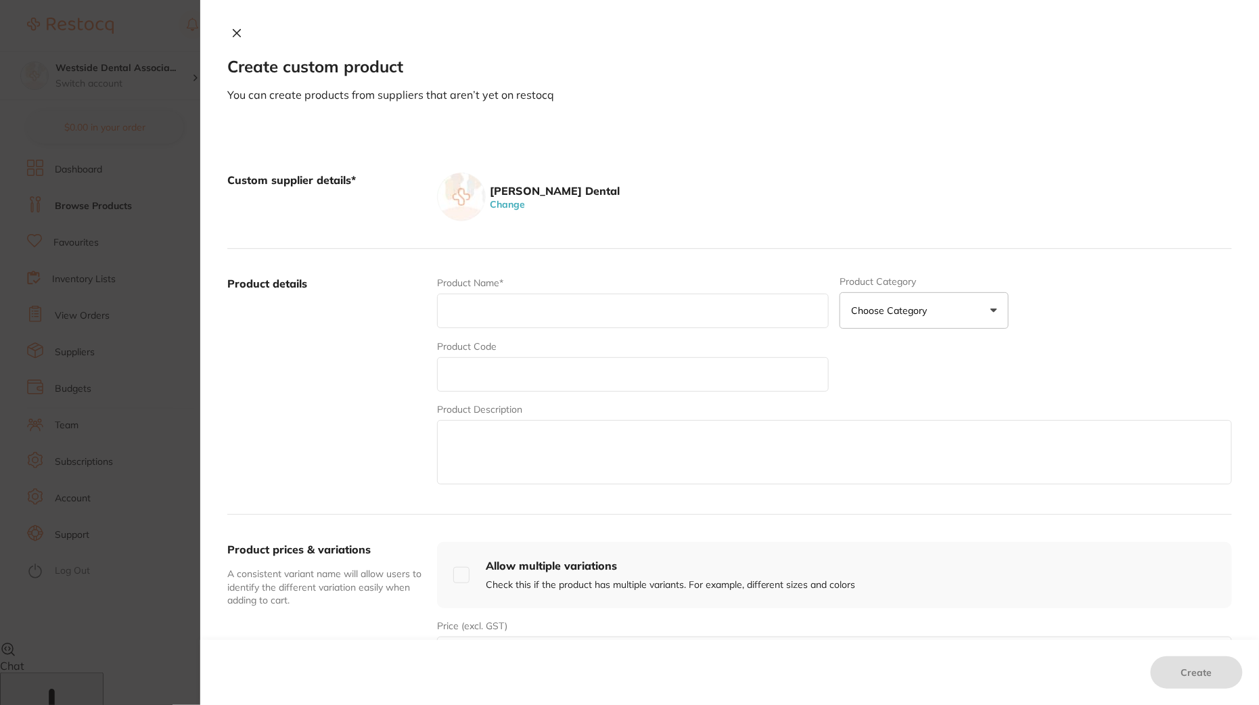
click at [232, 41] on button at bounding box center [236, 34] width 19 height 14
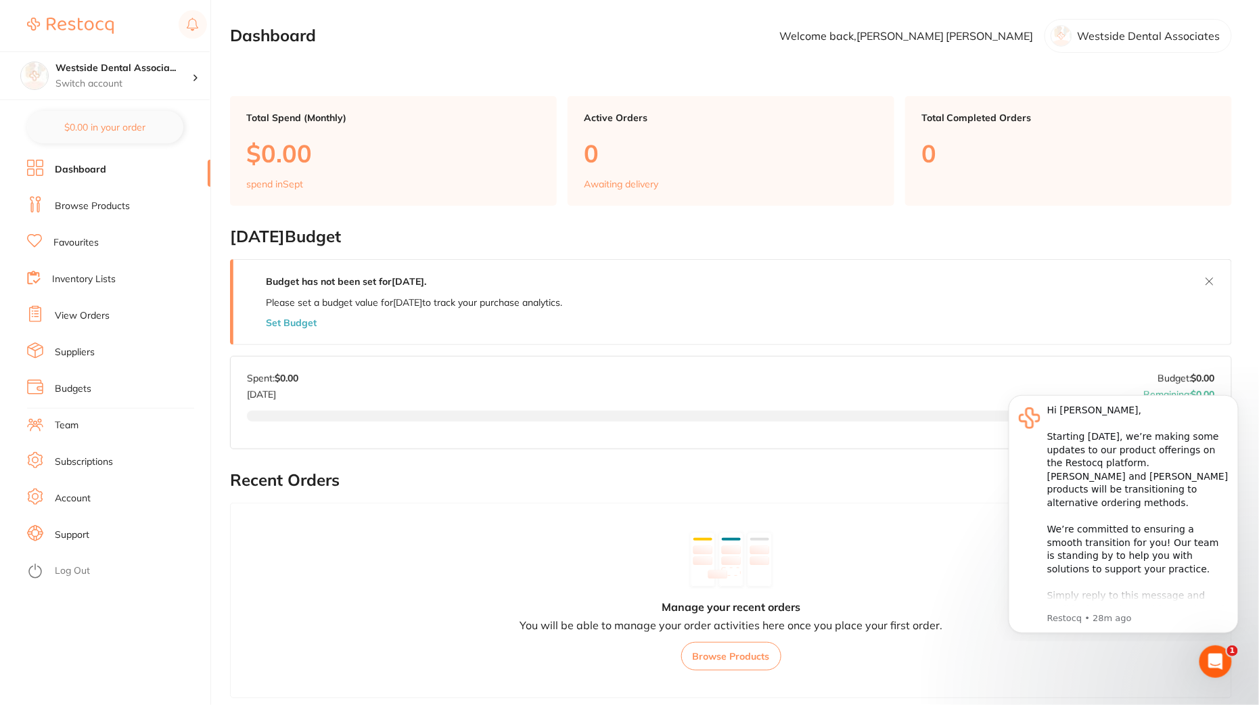
click at [87, 246] on link "Favourites" at bounding box center [75, 243] width 45 height 14
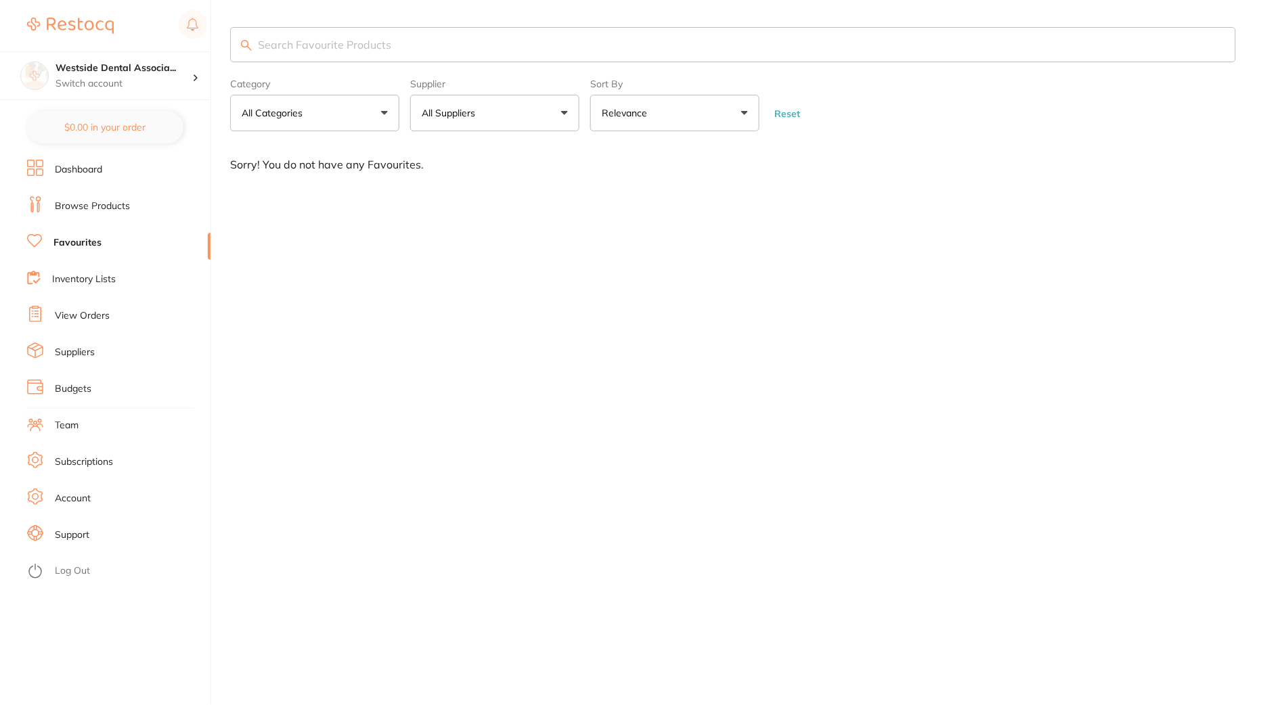
click at [87, 198] on li "Browse Products" at bounding box center [118, 206] width 183 height 20
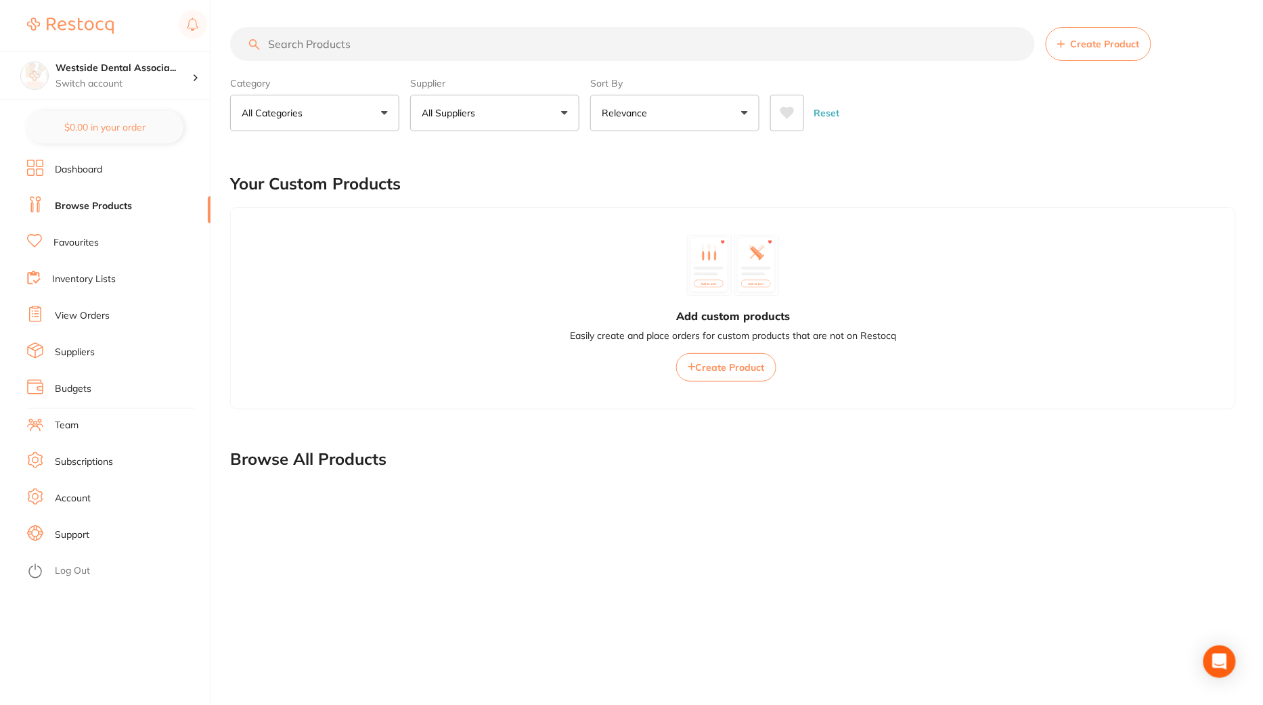
click at [714, 367] on span "Create Product" at bounding box center [730, 367] width 69 height 12
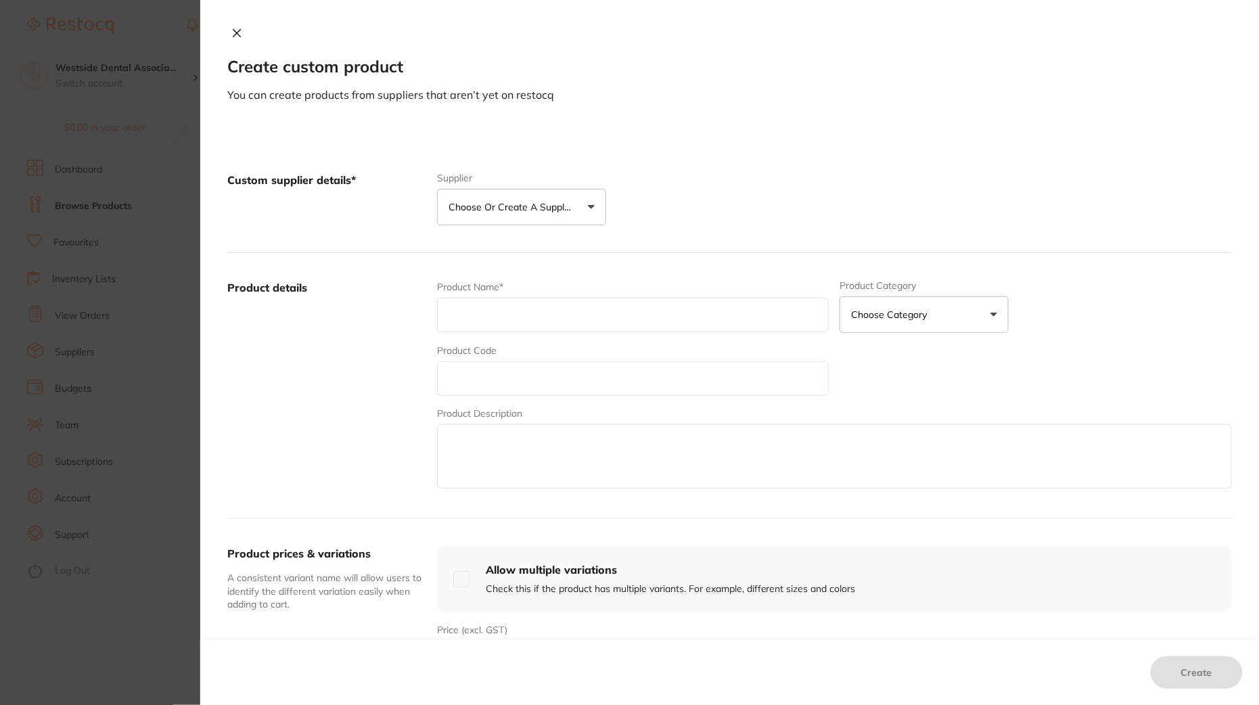
click at [553, 211] on p "Choose or create a supplier" at bounding box center [513, 207] width 129 height 14
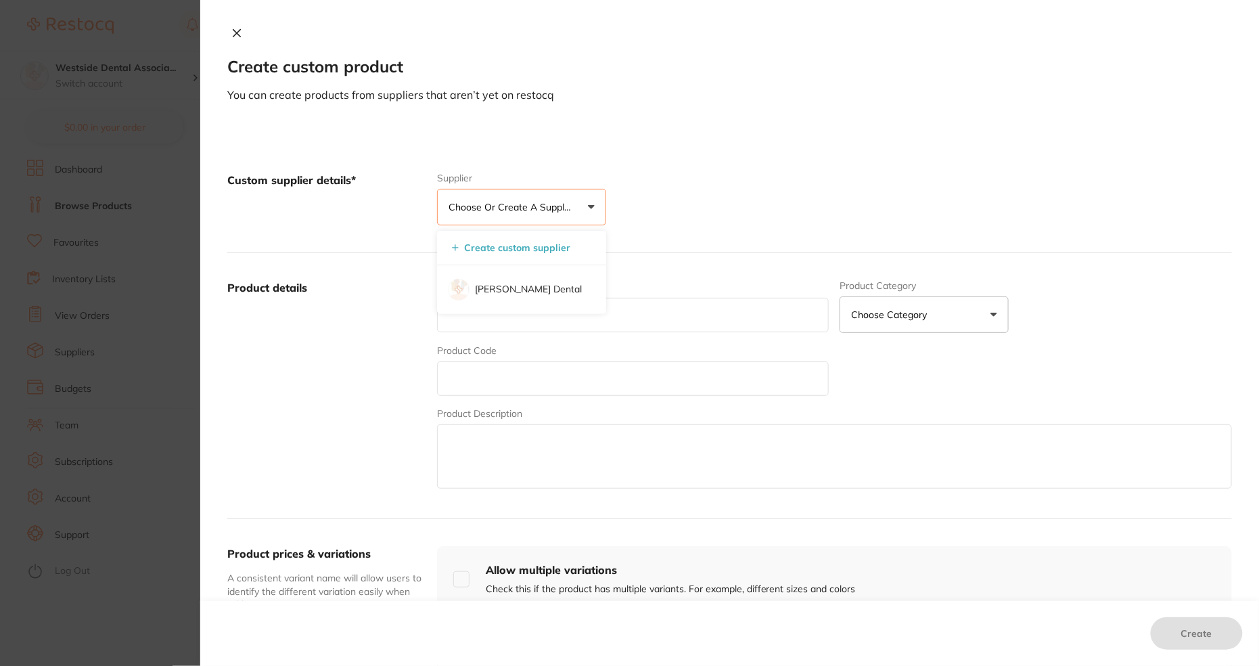
click at [242, 31] on button at bounding box center [236, 34] width 19 height 14
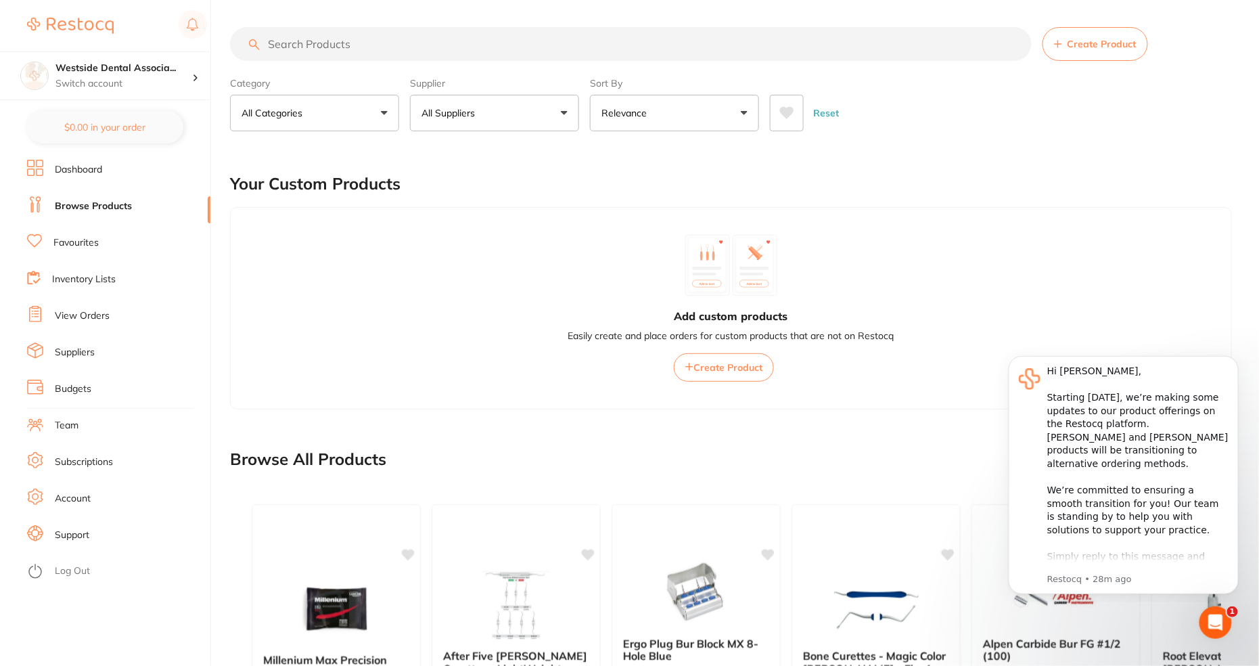
click at [76, 576] on link "Log Out" at bounding box center [72, 571] width 35 height 14
